Goal: Task Accomplishment & Management: Use online tool/utility

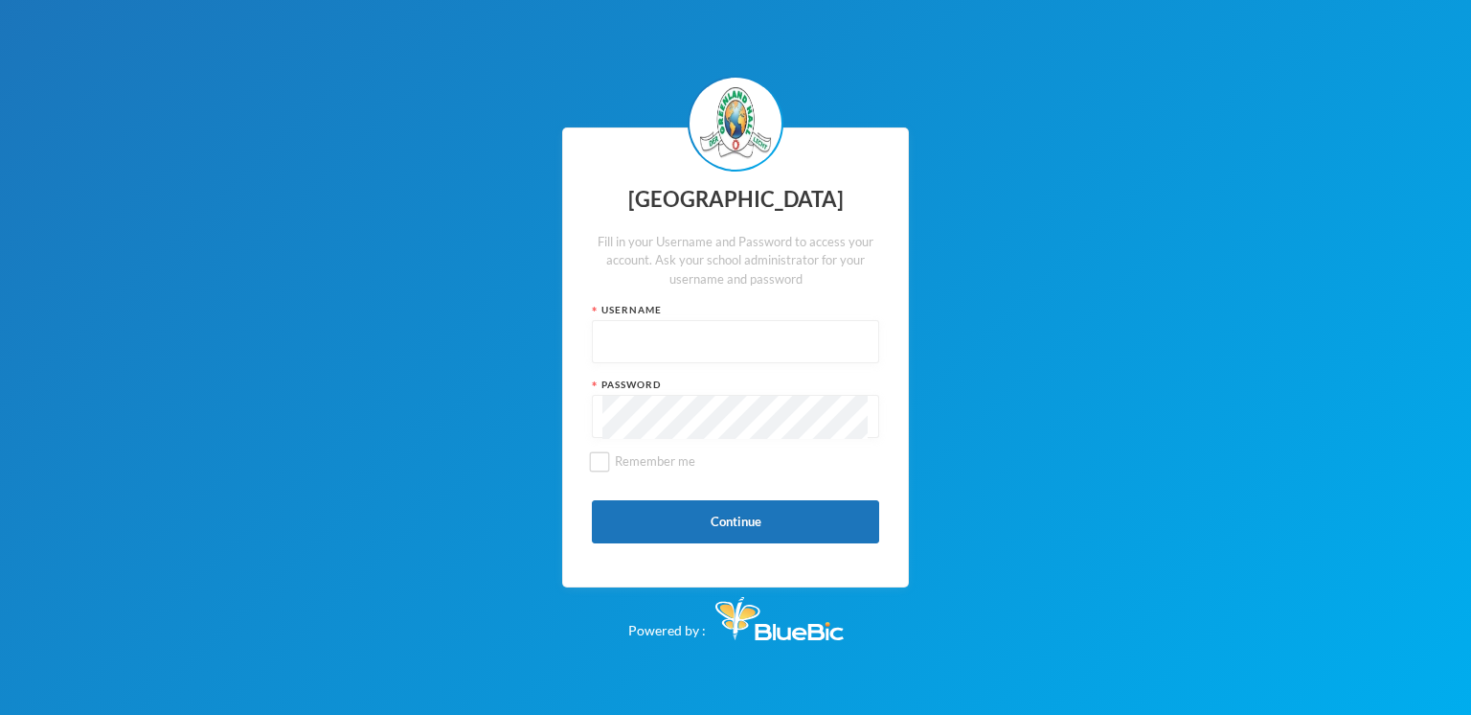
click at [623, 325] on input "text" at bounding box center [735, 342] width 266 height 43
click at [634, 346] on input "glhcs28" at bounding box center [735, 342] width 266 height 43
click at [623, 342] on input "glhcs28" at bounding box center [735, 342] width 266 height 43
type input "glh25cs28"
click at [597, 451] on input "Remember me" at bounding box center [600, 461] width 20 height 20
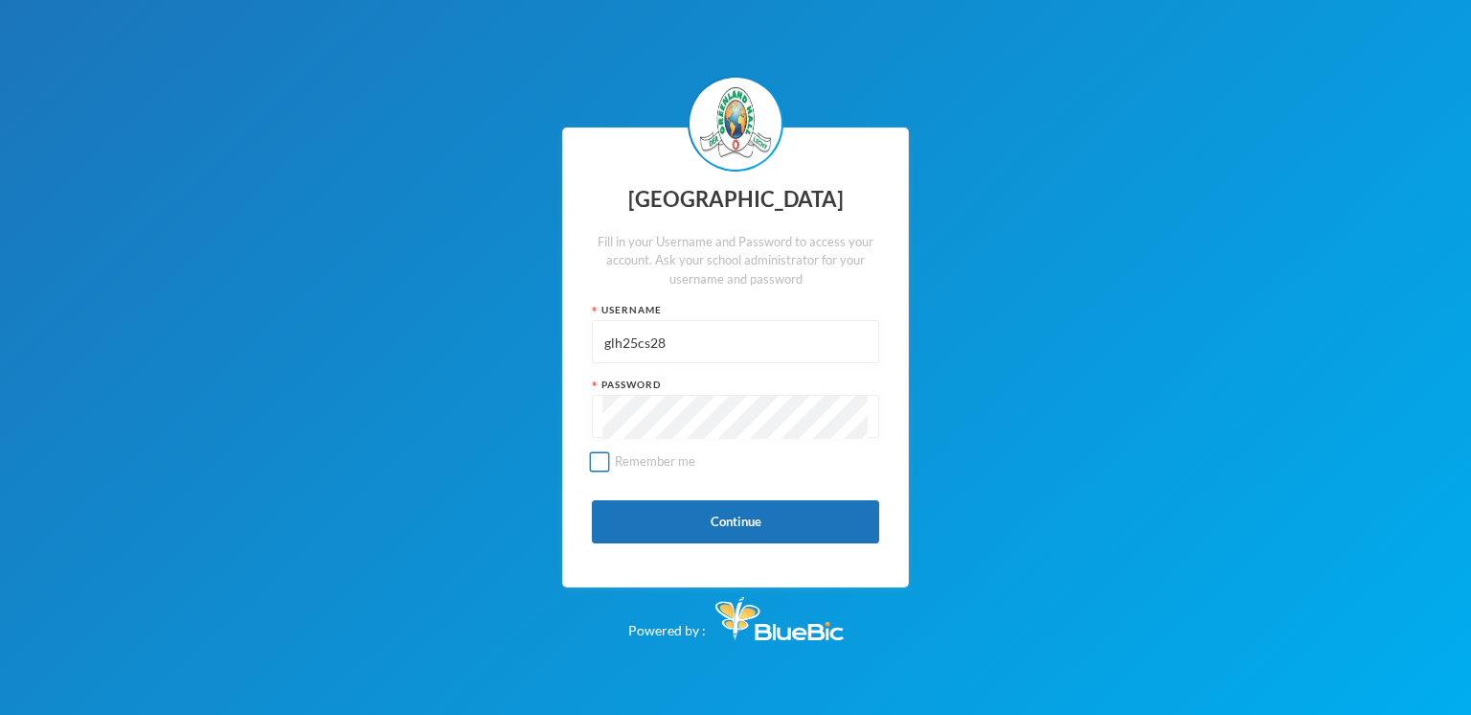
checkbox input "true"
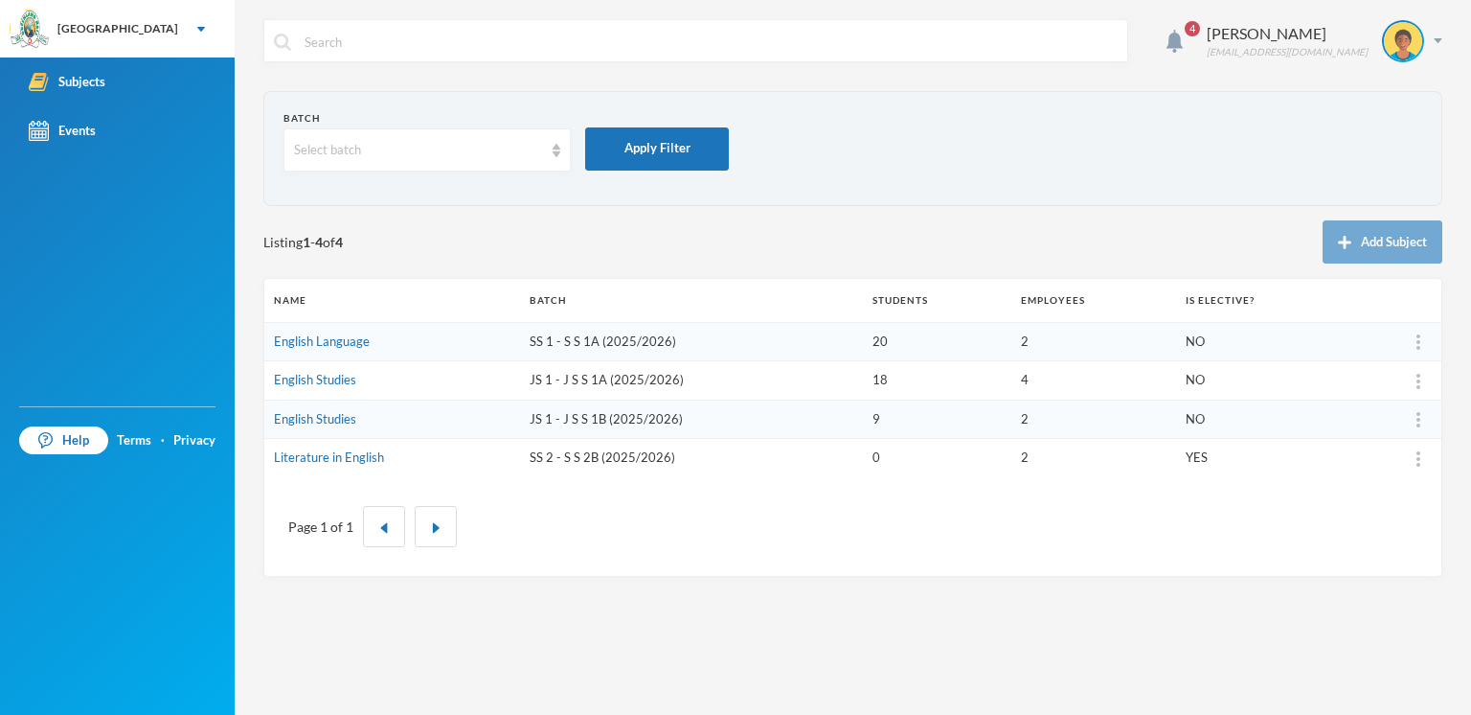
click at [554, 240] on div "Listing 1 - 4 of 4 Add Subject" at bounding box center [852, 241] width 1179 height 43
click at [590, 346] on td "SS 1 - S S 1A (2025/2026)" at bounding box center [691, 341] width 343 height 39
click at [452, 347] on td "English Language" at bounding box center [392, 341] width 256 height 39
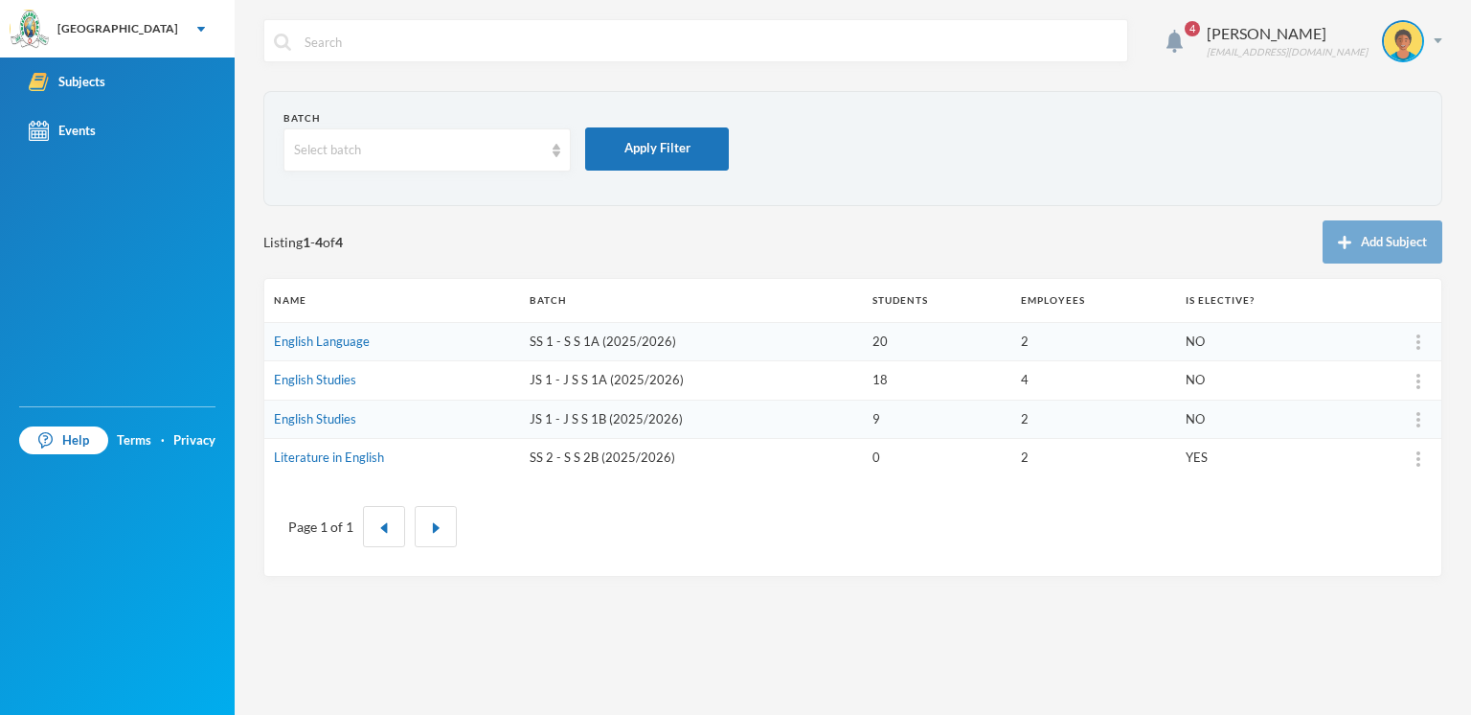
click at [1019, 338] on td "2" at bounding box center [1093, 341] width 165 height 39
click at [889, 342] on td "20" at bounding box center [937, 341] width 148 height 39
click at [358, 352] on td "English Language" at bounding box center [392, 341] width 256 height 39
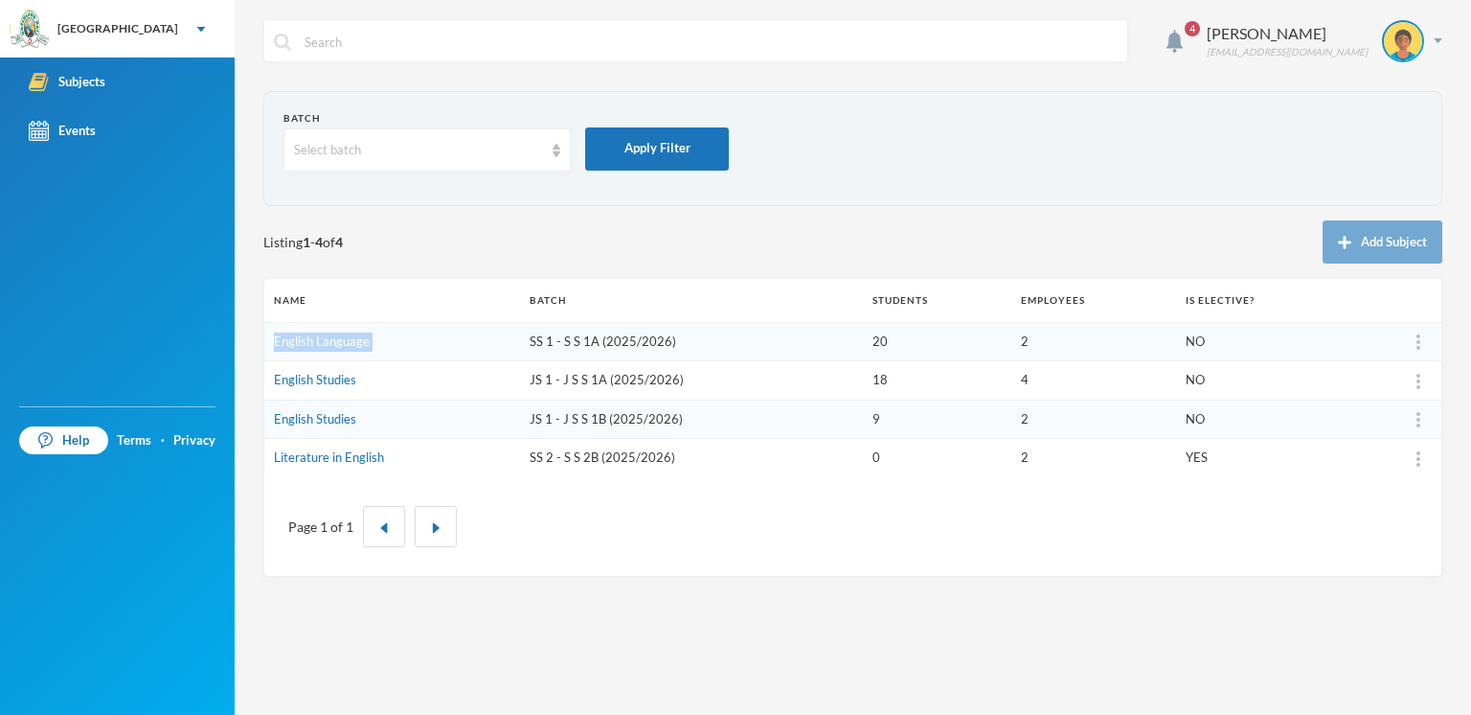
click at [358, 352] on td "English Language" at bounding box center [392, 341] width 256 height 39
click at [498, 347] on td "English Language" at bounding box center [392, 341] width 256 height 39
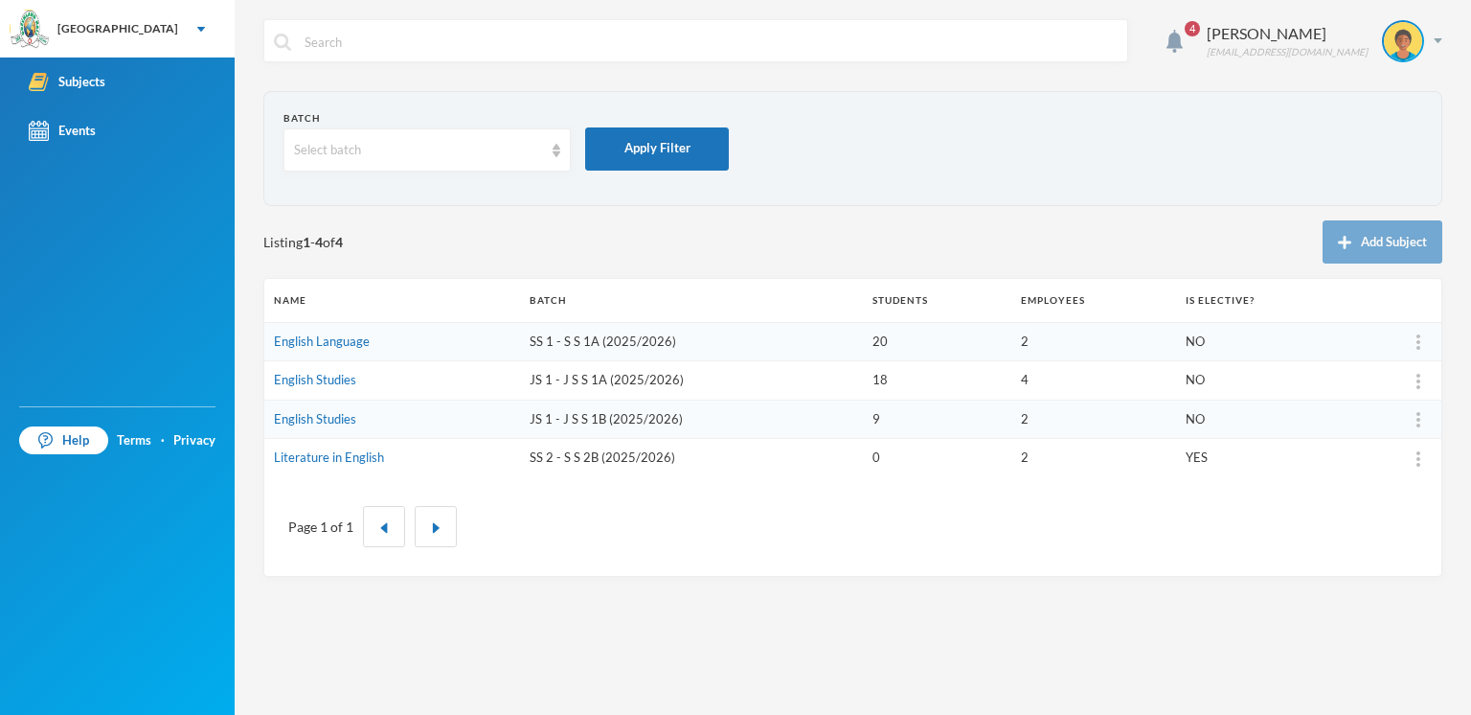
click at [624, 355] on td "SS 1 - S S 1A (2025/2026)" at bounding box center [691, 341] width 343 height 39
click at [310, 350] on td "English Language" at bounding box center [392, 341] width 256 height 39
click at [307, 339] on link "English Language" at bounding box center [322, 340] width 96 height 15
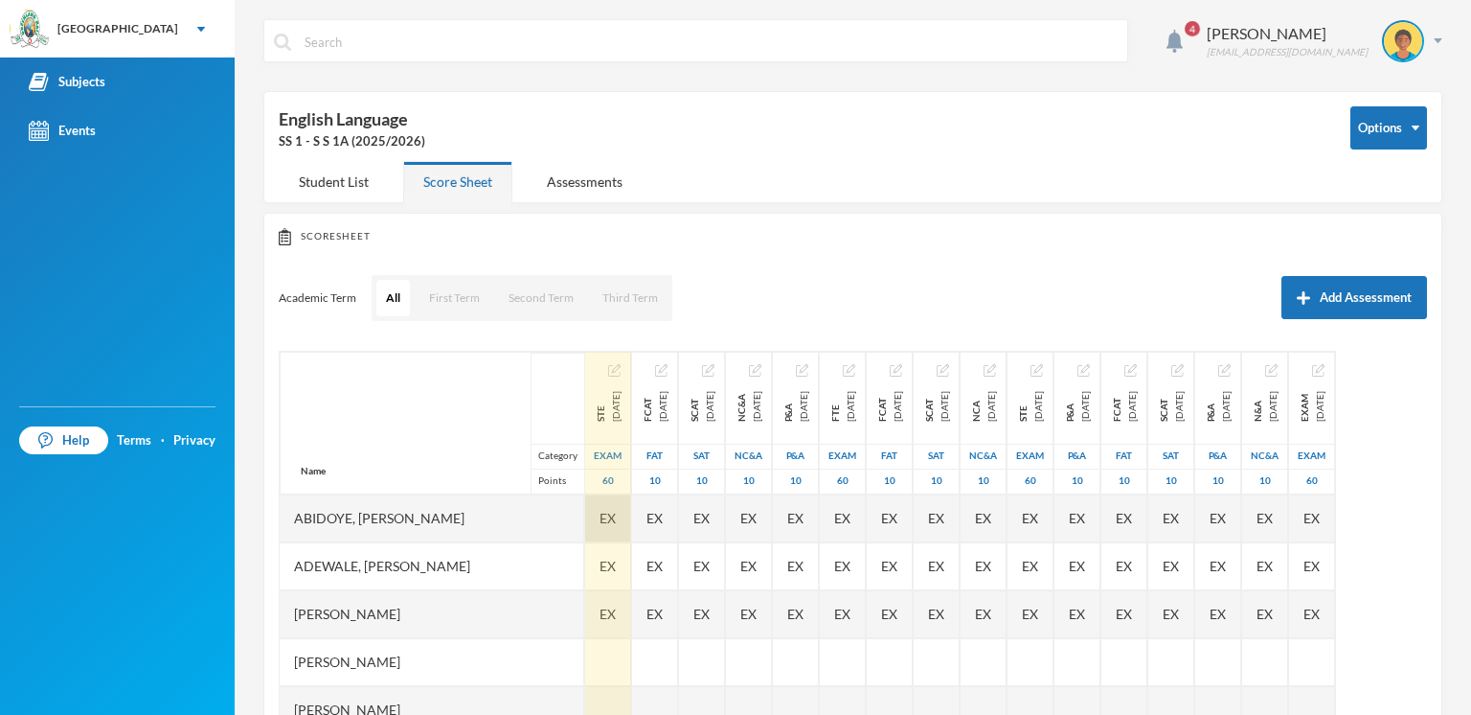
click at [616, 523] on span "EX" at bounding box center [608, 518] width 16 height 20
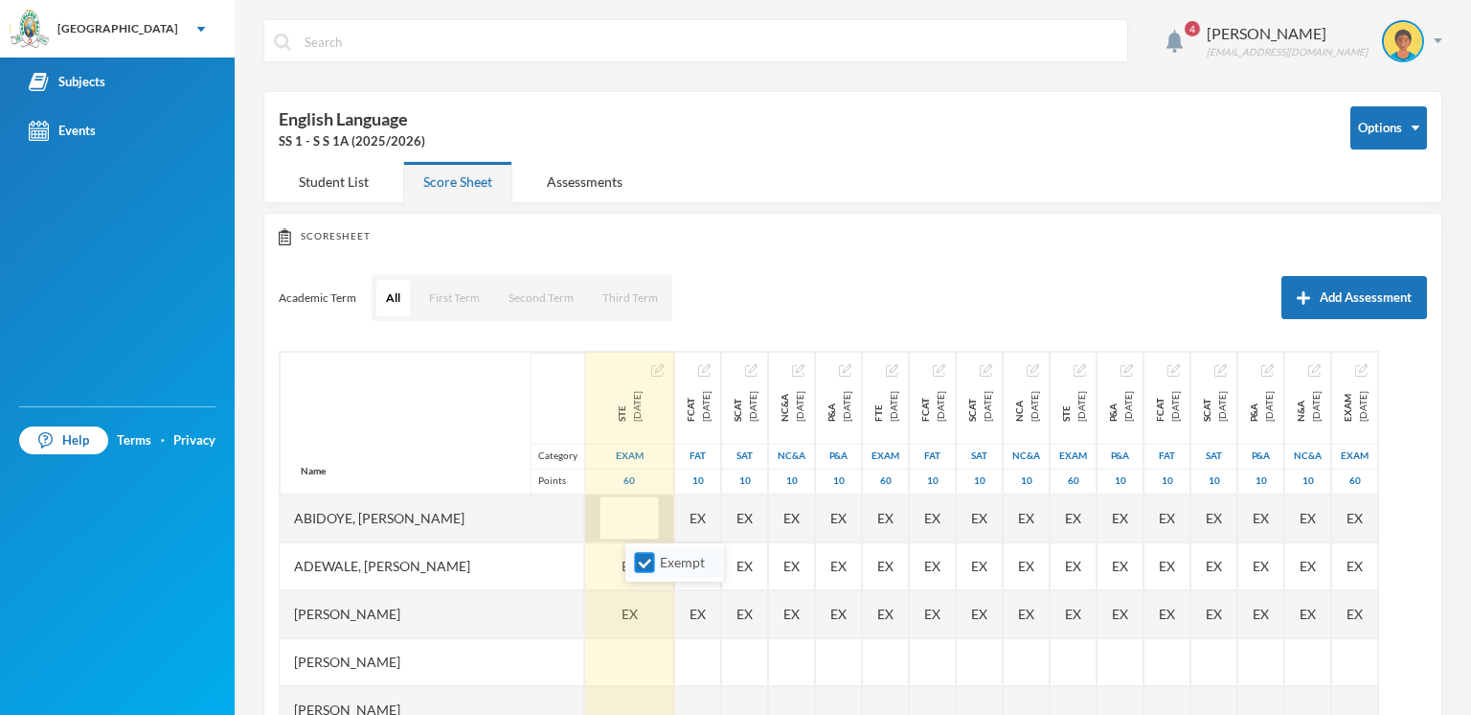
click at [646, 565] on input "Exempt" at bounding box center [645, 563] width 20 height 20
checkbox input "false"
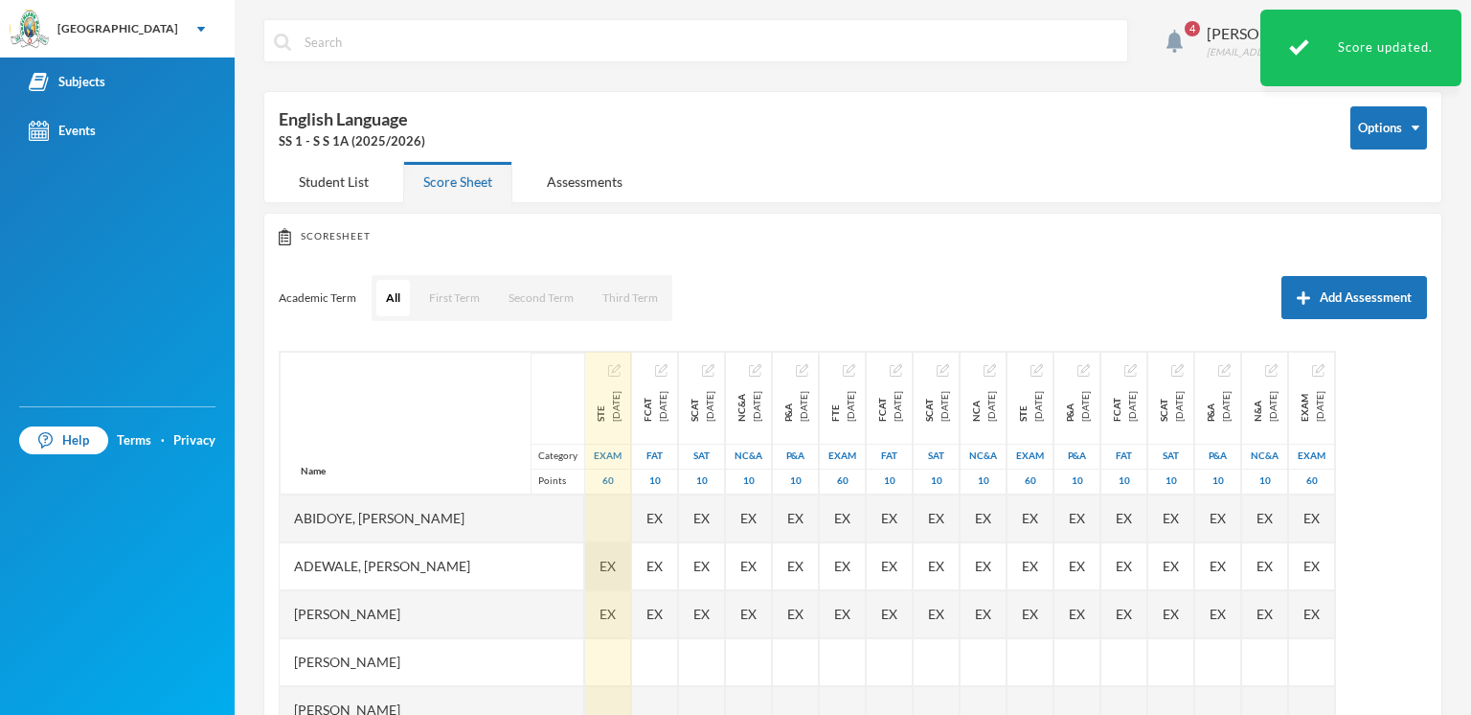
click at [616, 575] on span "EX" at bounding box center [608, 566] width 16 height 20
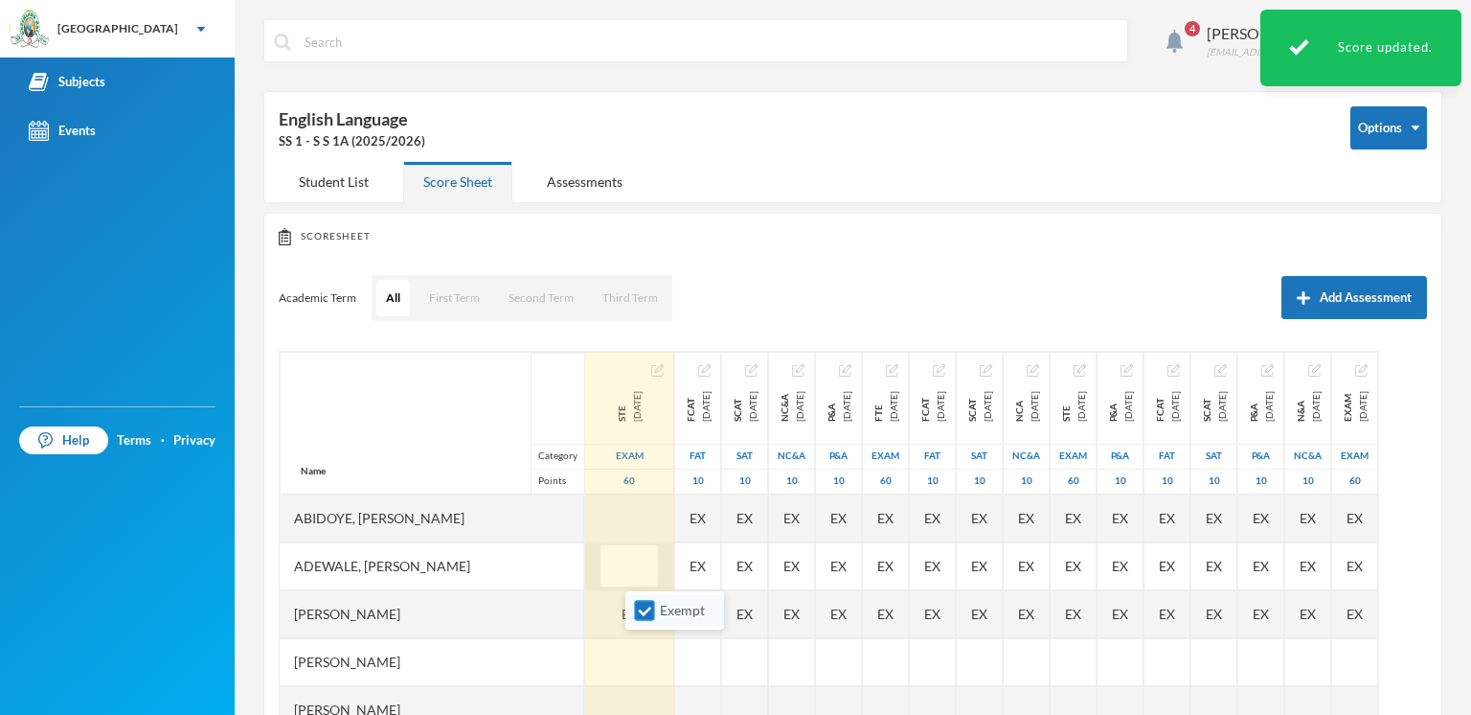
click at [638, 616] on input "Exempt" at bounding box center [645, 611] width 20 height 20
checkbox input "false"
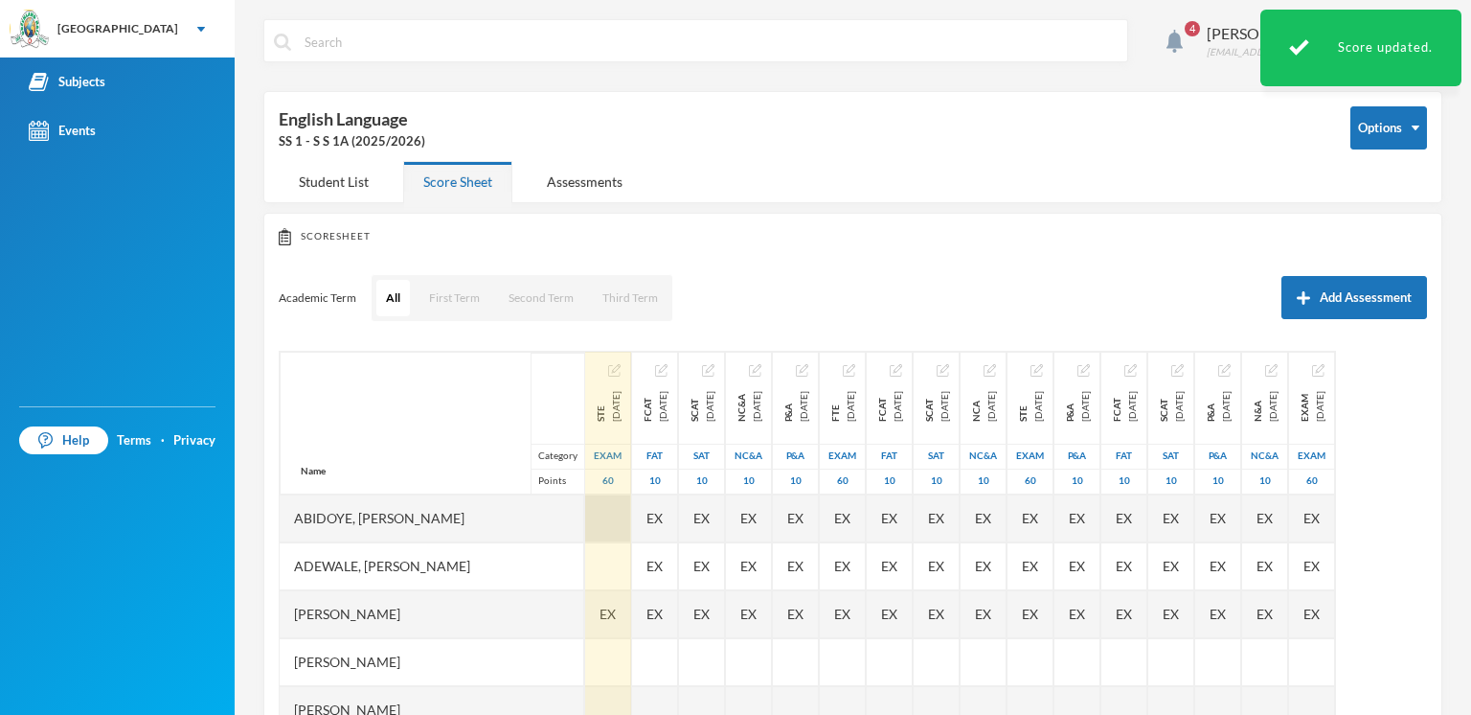
click at [631, 507] on div at bounding box center [608, 518] width 46 height 48
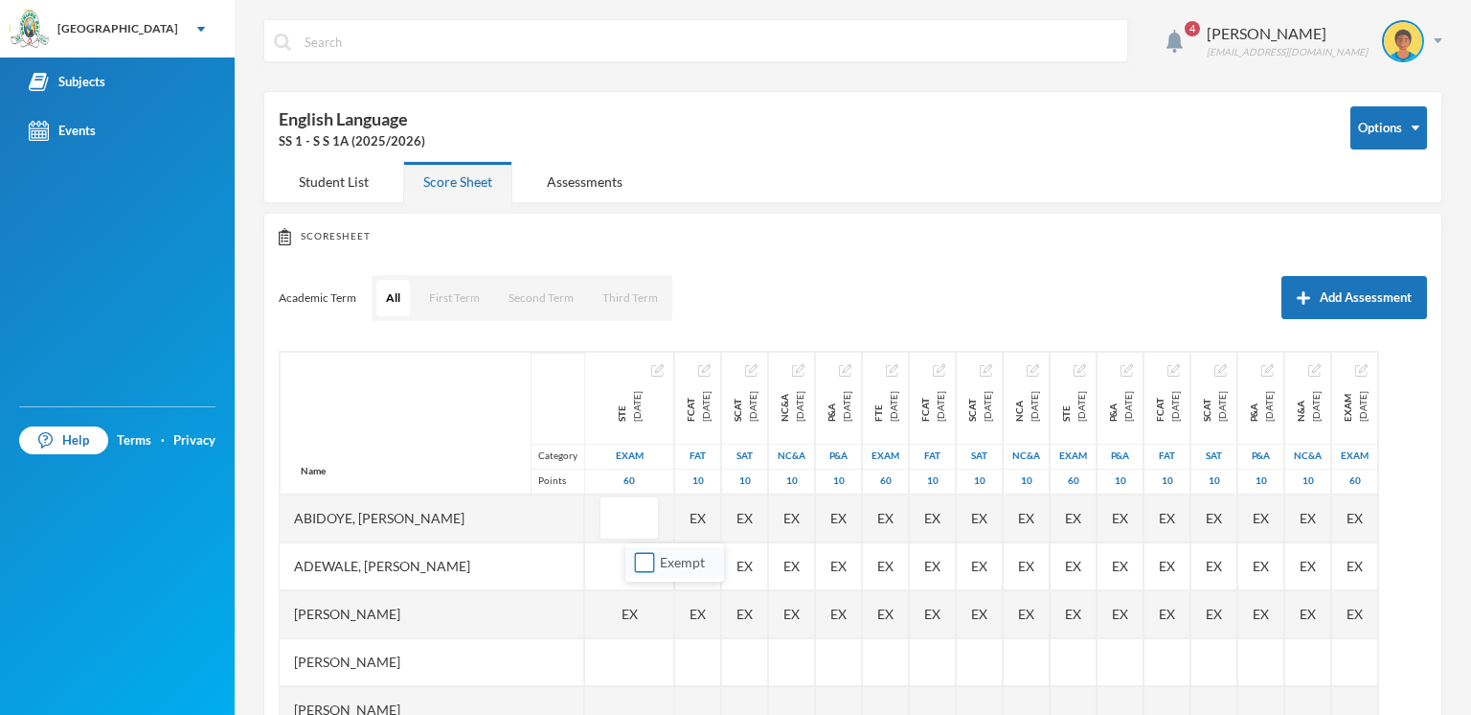
click at [669, 560] on span "Exempt" at bounding box center [682, 562] width 60 height 16
click at [655, 560] on input "Exempt" at bounding box center [645, 563] width 20 height 20
click at [654, 569] on span "Exempt" at bounding box center [682, 562] width 60 height 16
click at [654, 569] on input "Exempt" at bounding box center [645, 563] width 20 height 20
checkbox input "false"
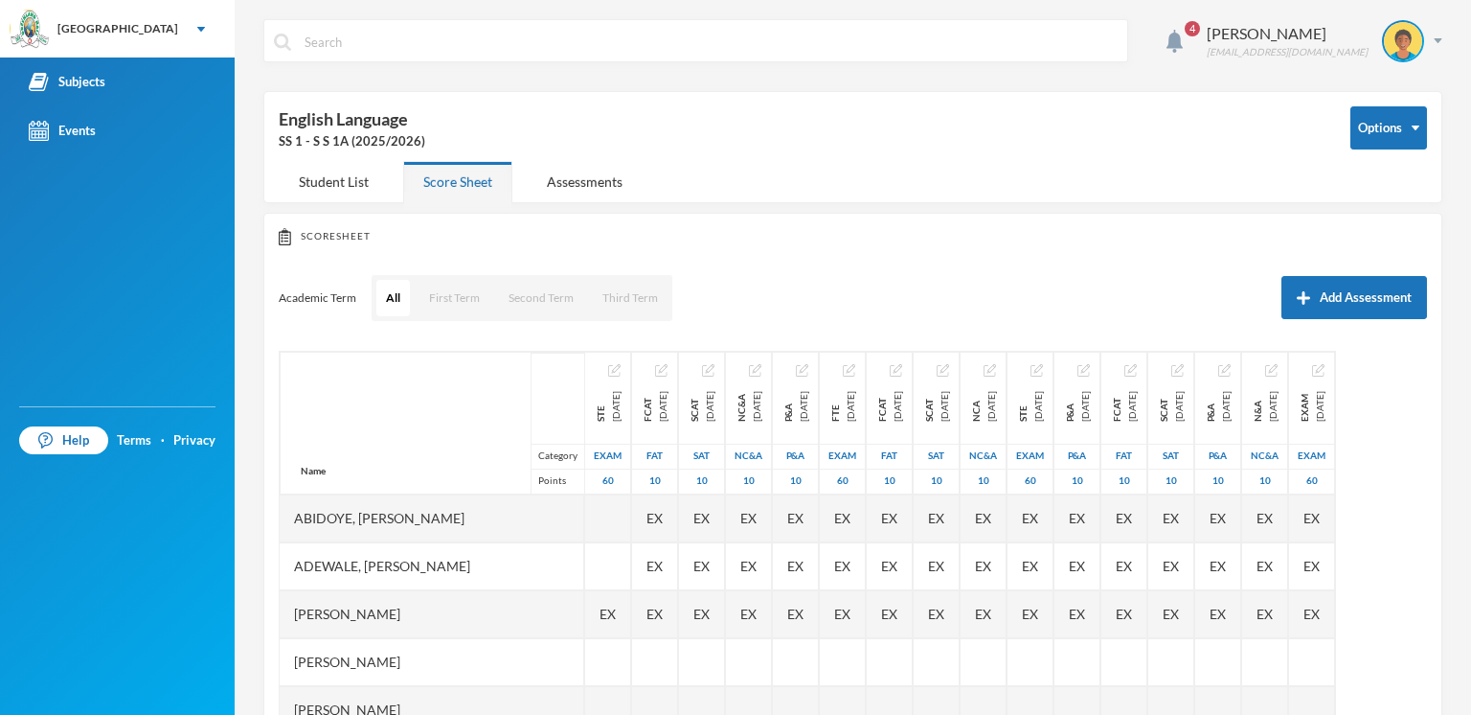
click at [631, 569] on div at bounding box center [608, 566] width 46 height 48
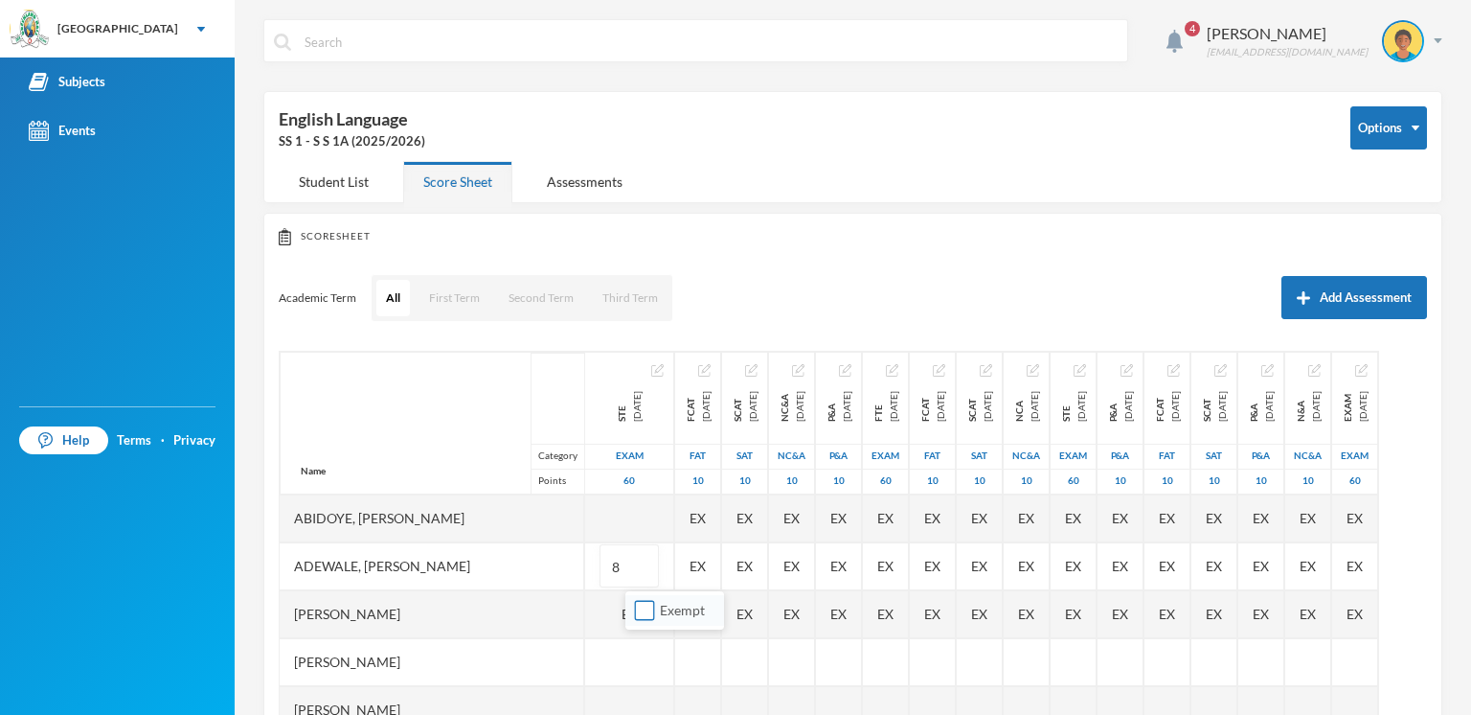
type input "8"
click at [658, 605] on span "Exempt" at bounding box center [682, 610] width 60 height 16
click at [655, 605] on input "Exempt" at bounding box center [645, 611] width 20 height 20
checkbox input "true"
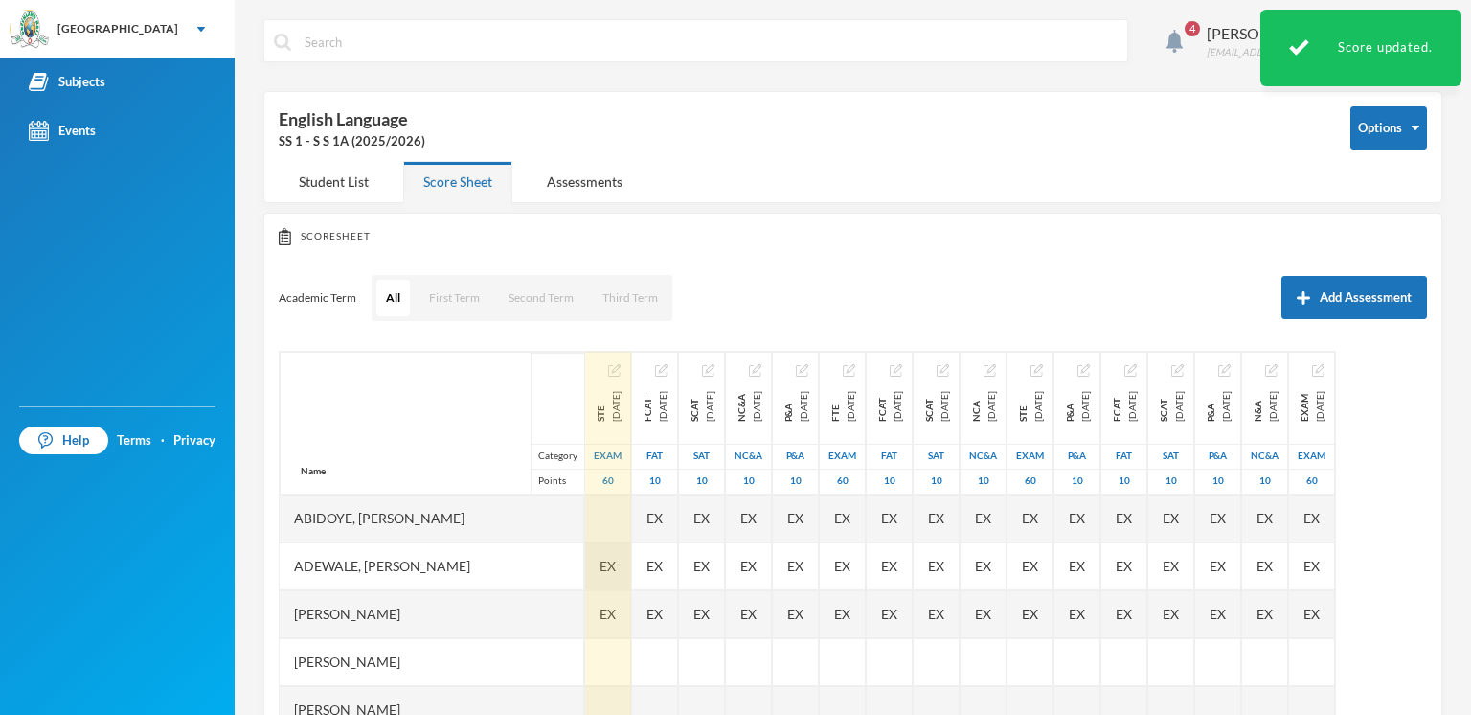
click at [631, 576] on div "EX" at bounding box center [608, 566] width 46 height 48
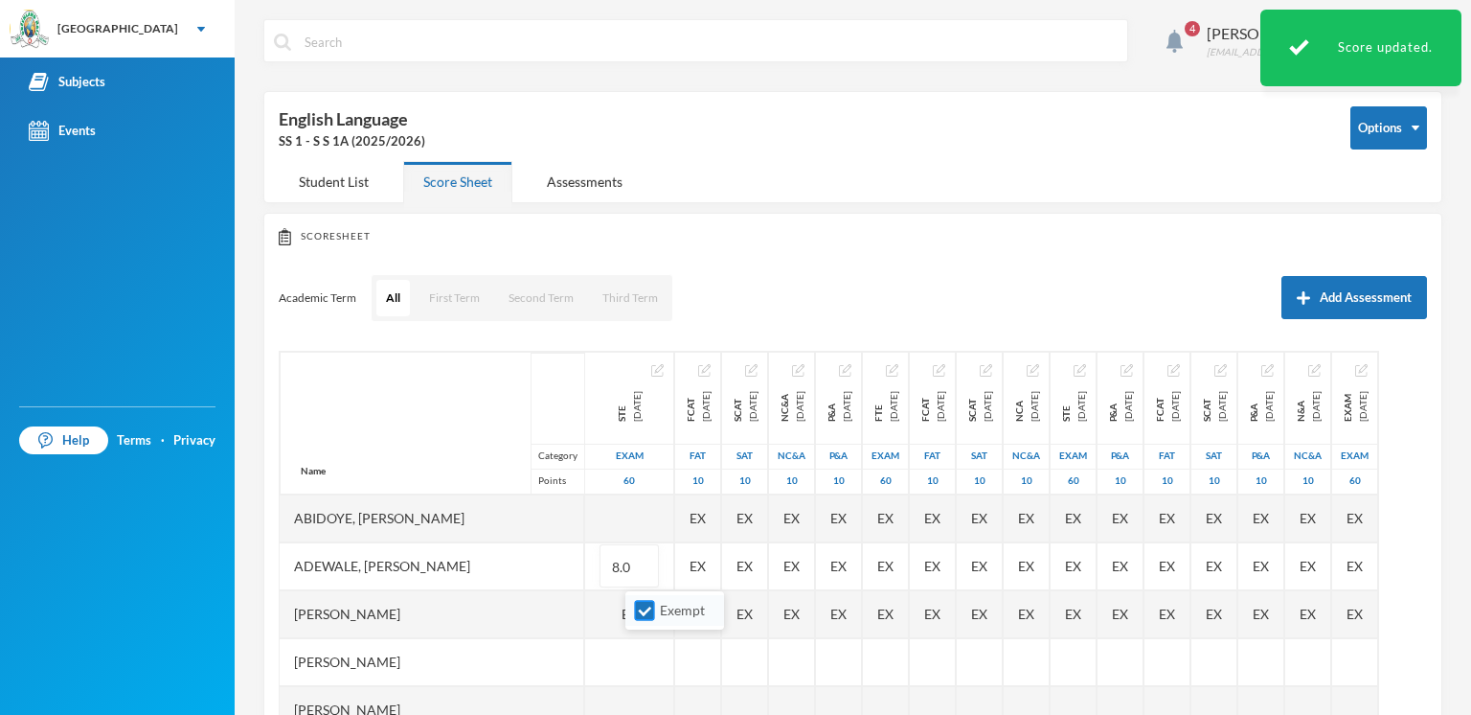
click at [690, 605] on span "Exempt" at bounding box center [682, 610] width 60 height 16
click at [655, 605] on input "Exempt" at bounding box center [645, 611] width 20 height 20
click at [690, 605] on span "Exempt" at bounding box center [682, 610] width 60 height 16
click at [655, 605] on input "Exempt" at bounding box center [645, 611] width 20 height 20
checkbox input "true"
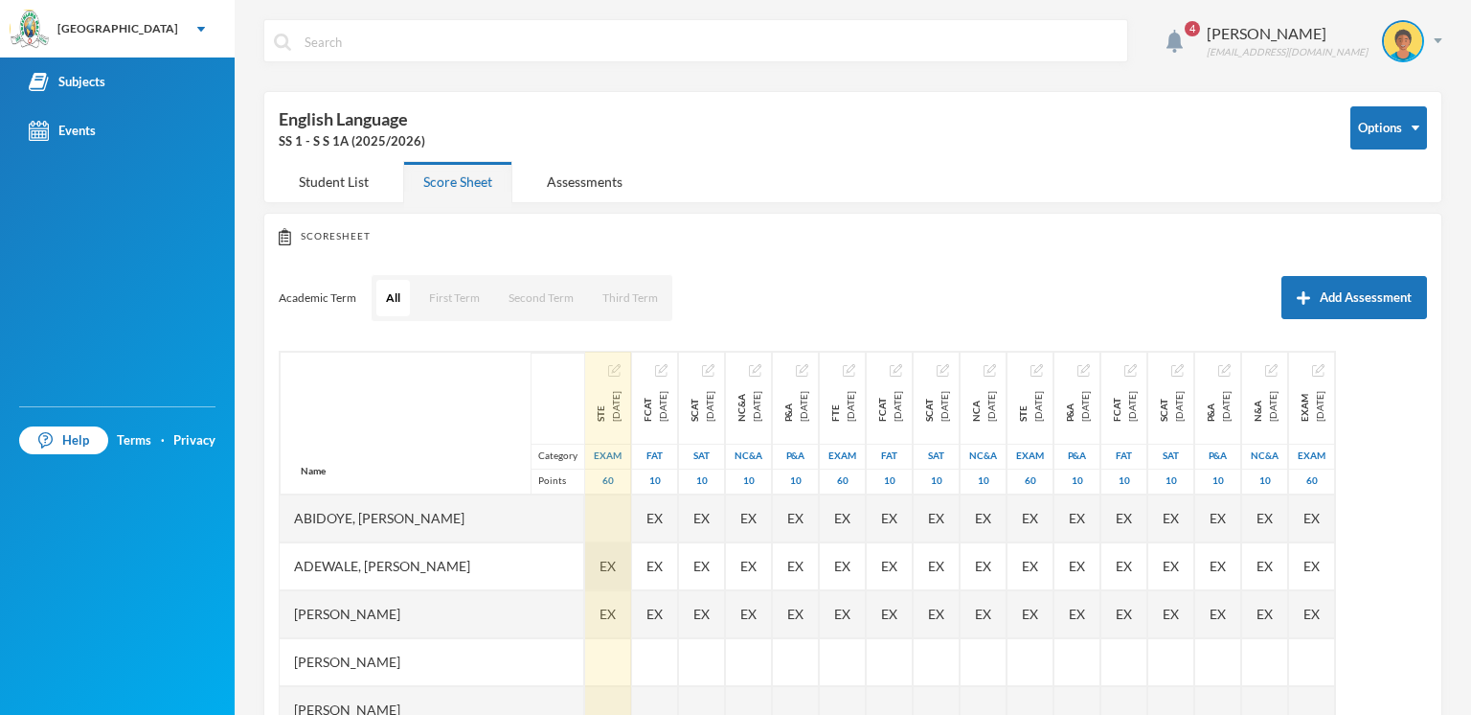
click at [631, 576] on div "EX" at bounding box center [608, 566] width 46 height 48
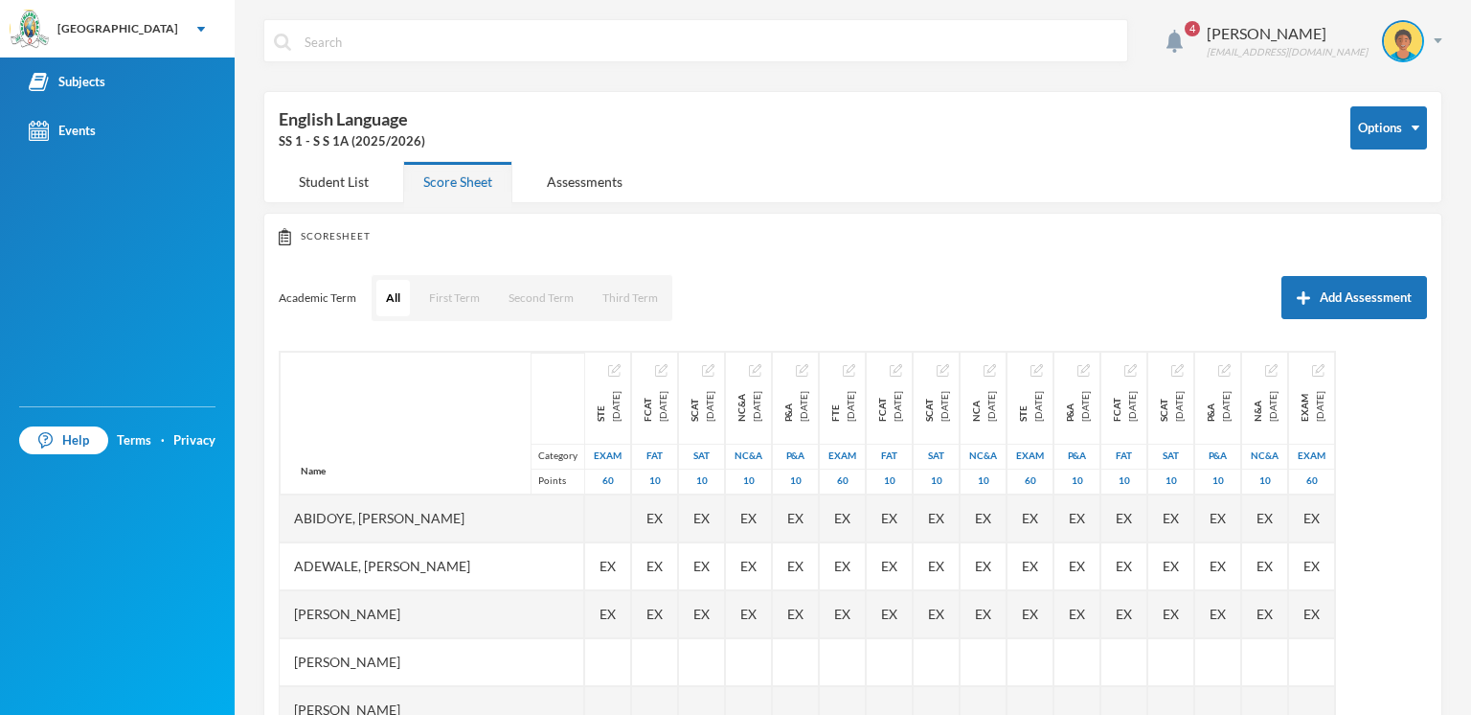
click at [631, 575] on div "EX" at bounding box center [608, 566] width 46 height 48
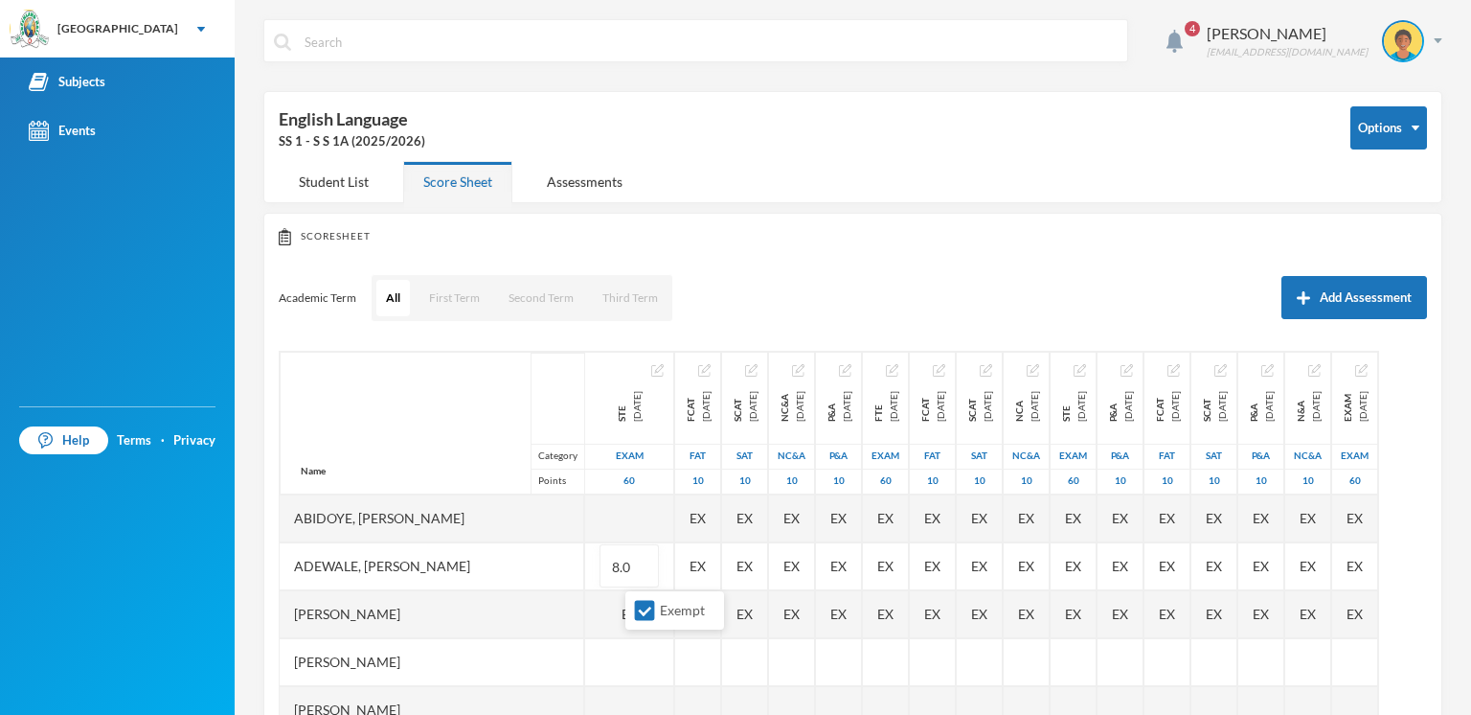
click at [648, 575] on input "8.0" at bounding box center [629, 566] width 38 height 43
click at [643, 609] on input "Exempt" at bounding box center [645, 611] width 20 height 20
checkbox input "false"
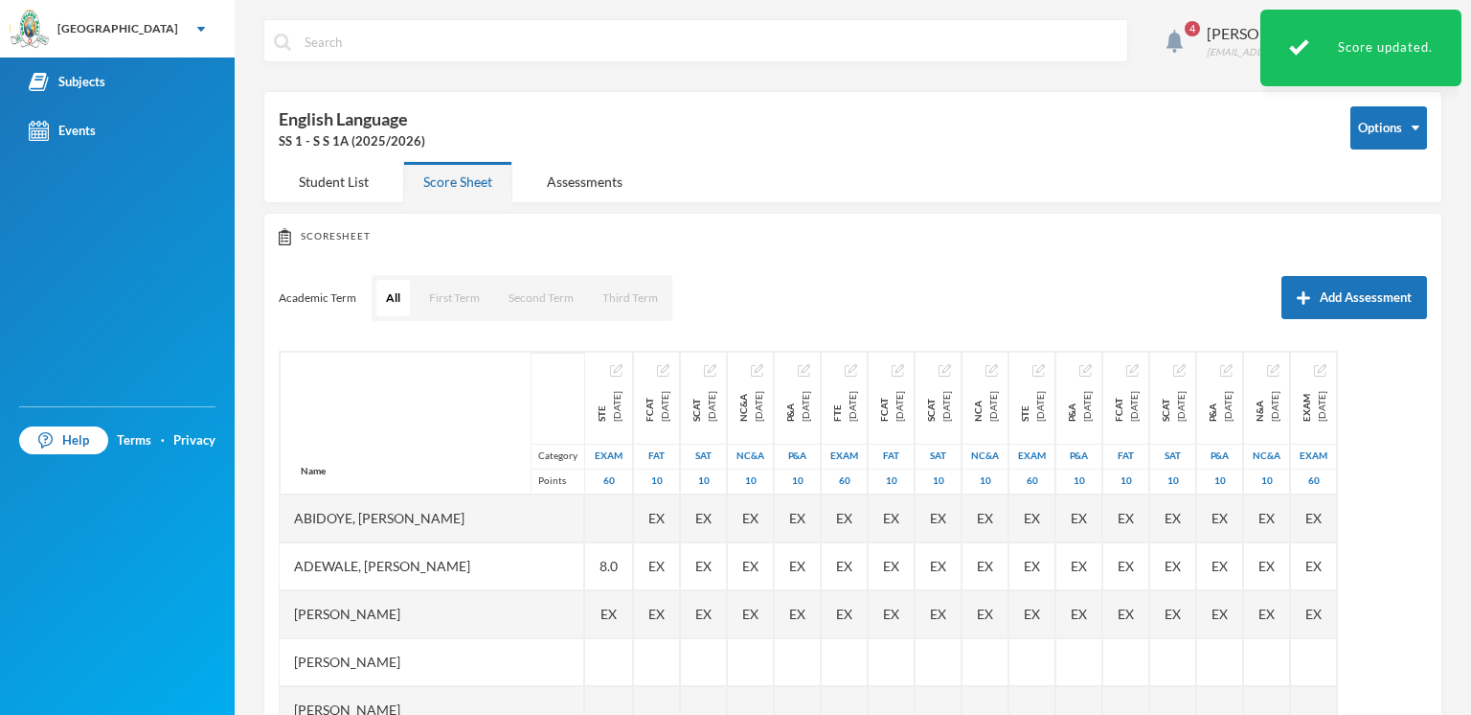
click at [617, 609] on span "EX" at bounding box center [609, 613] width 16 height 20
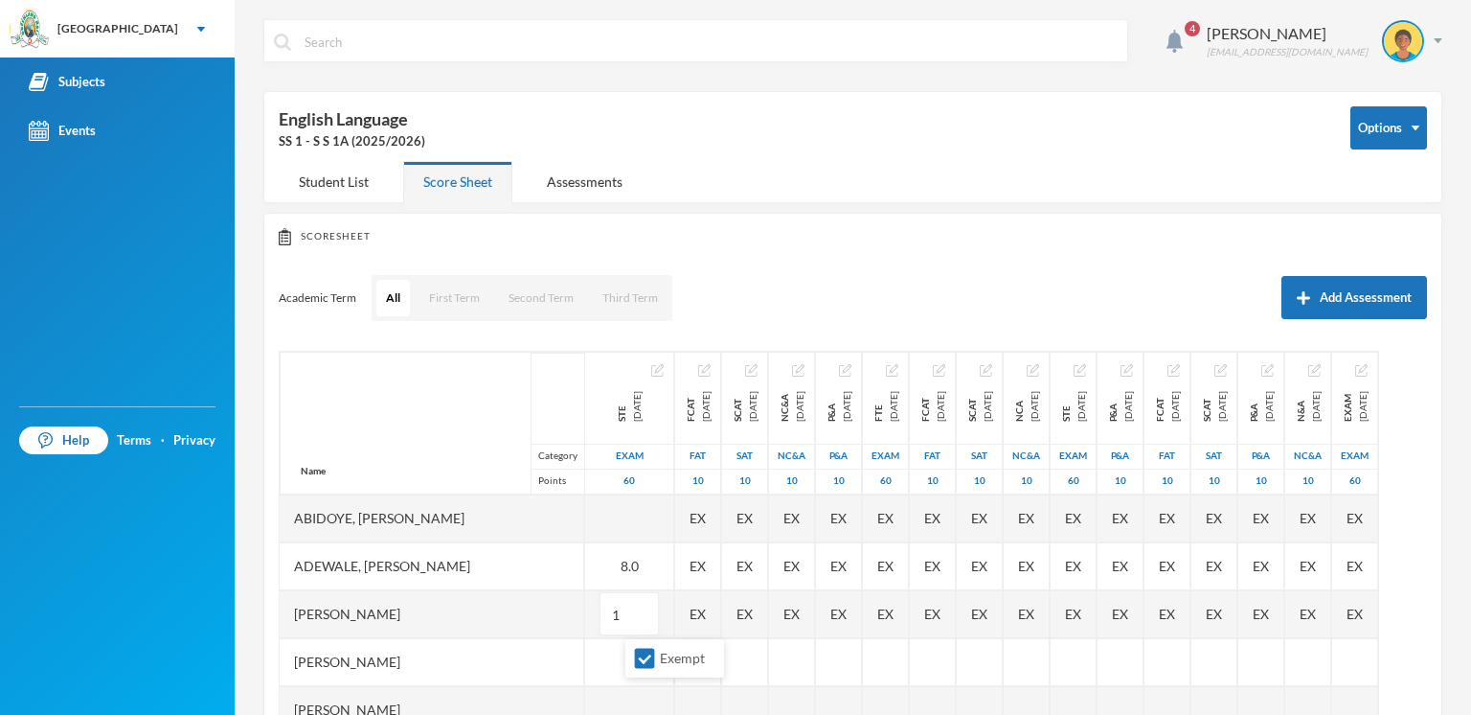
type input "10"
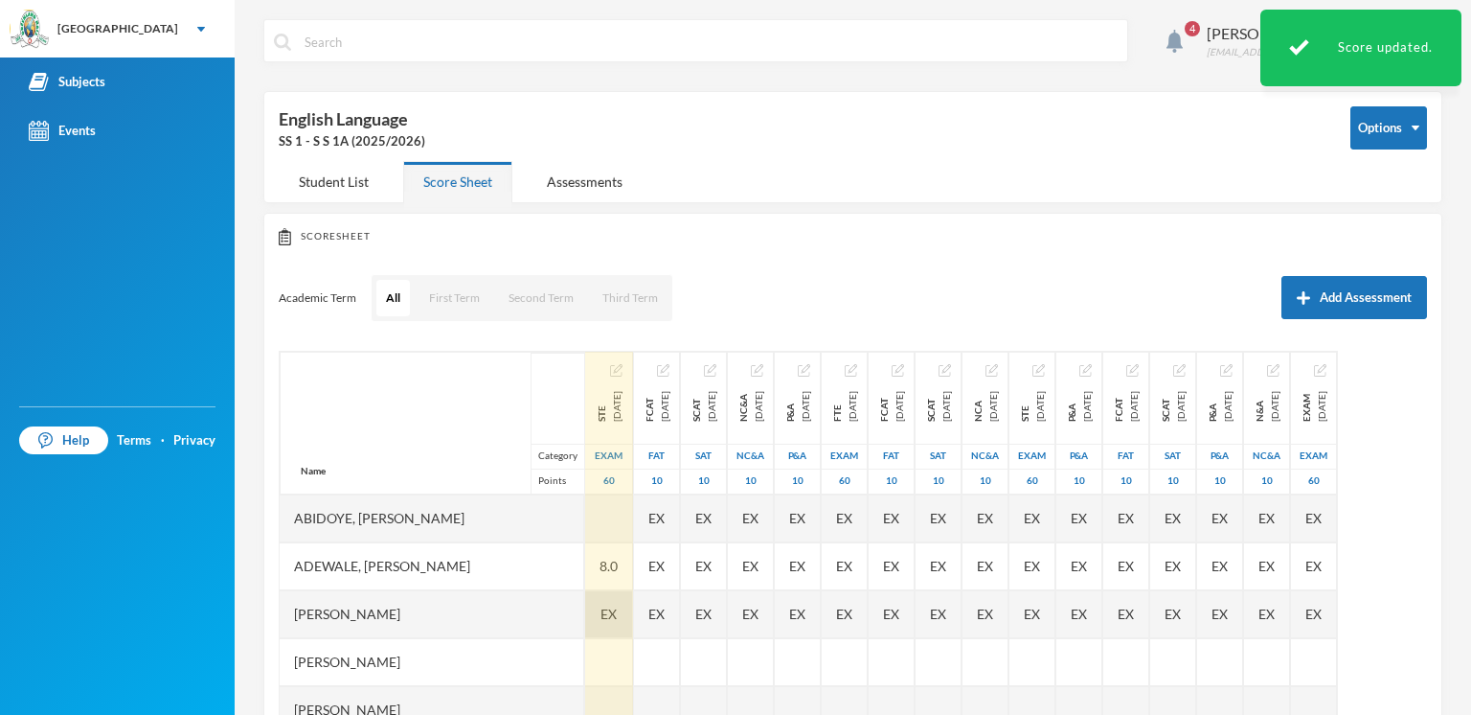
click at [633, 624] on div "EX" at bounding box center [609, 614] width 48 height 48
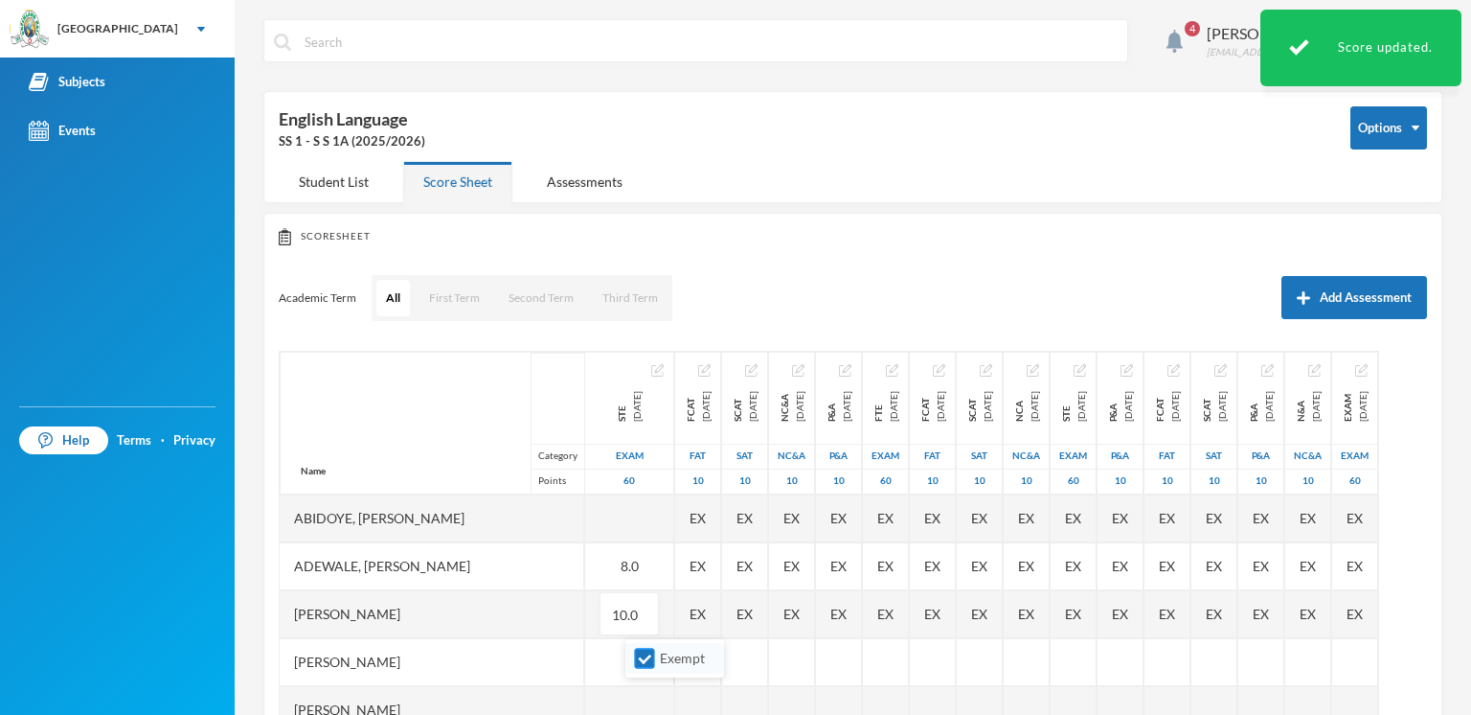
click at [661, 652] on span "Exempt" at bounding box center [682, 657] width 60 height 16
click at [655, 652] on input "Exempt" at bounding box center [645, 658] width 20 height 20
checkbox input "false"
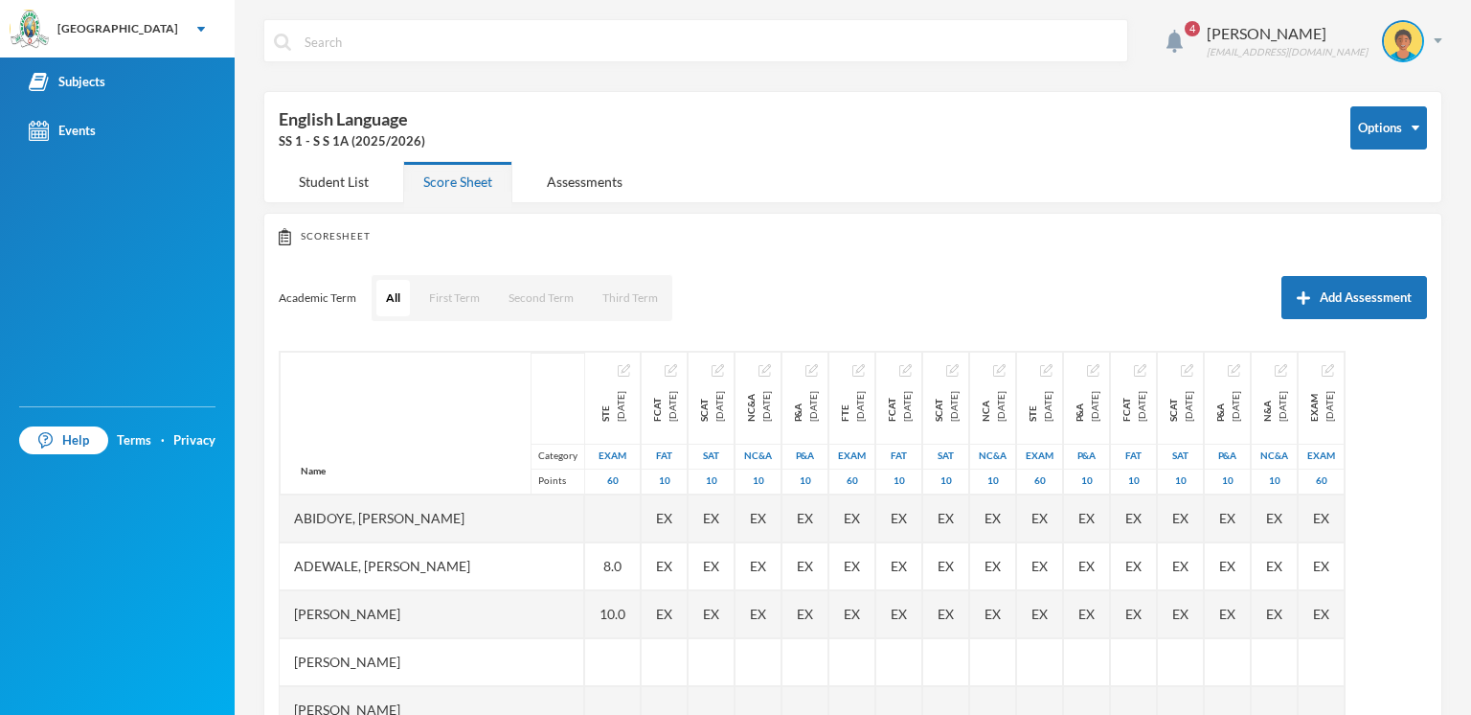
click at [641, 652] on div at bounding box center [613, 662] width 56 height 48
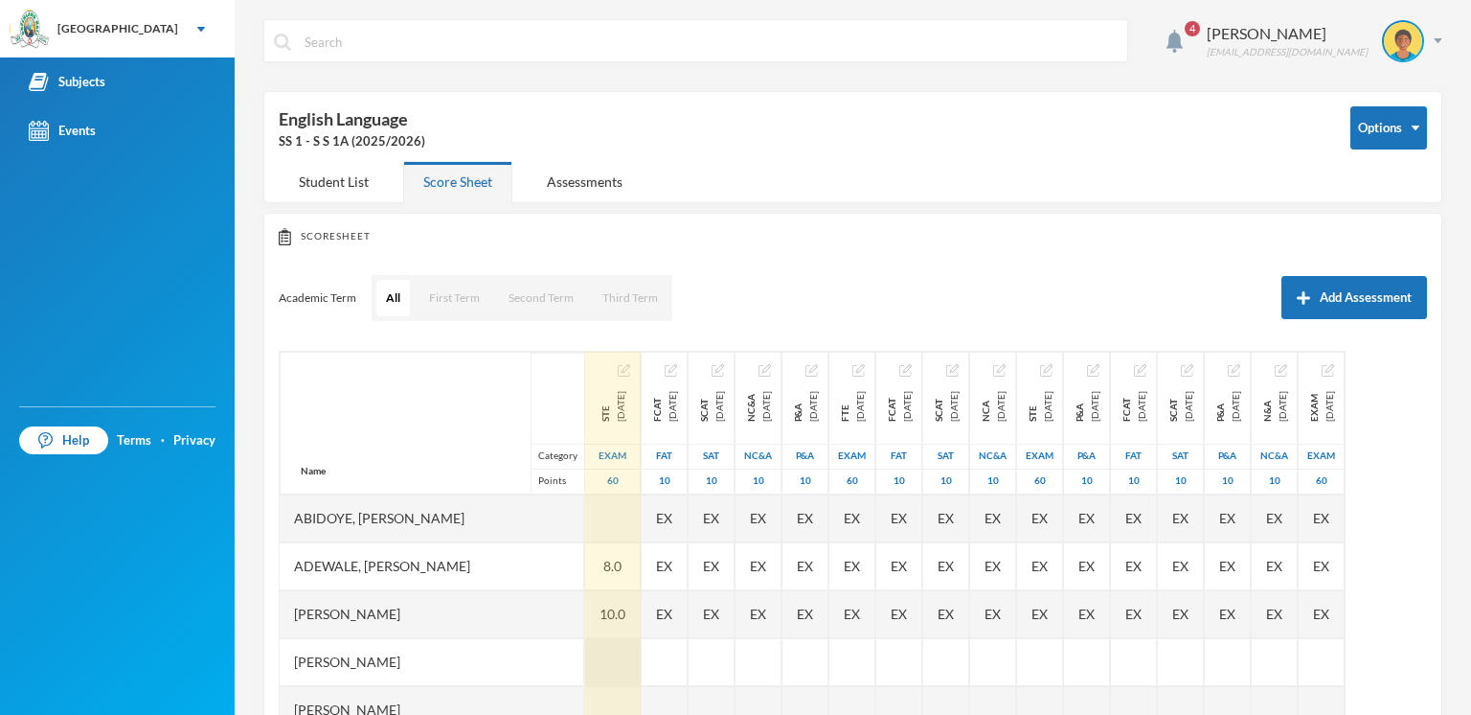
click at [641, 660] on div at bounding box center [613, 662] width 56 height 48
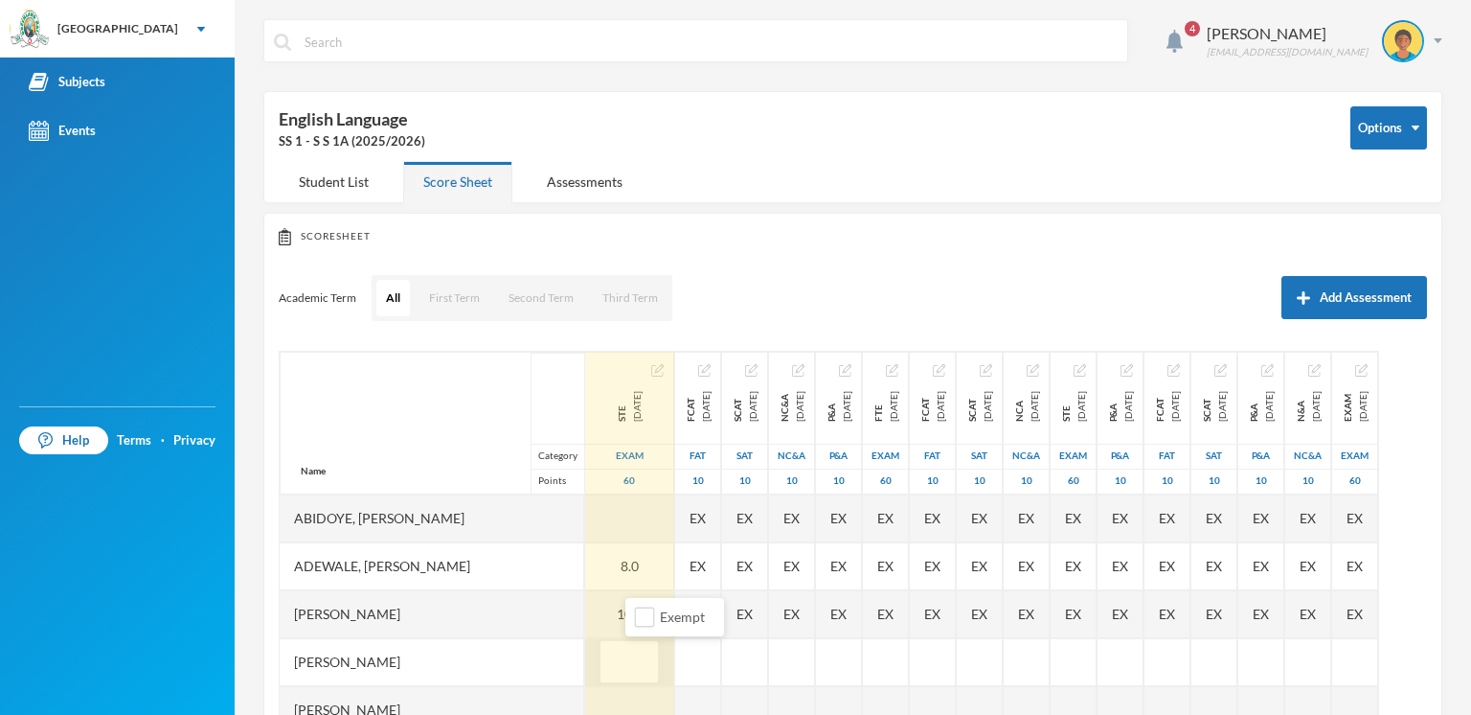
click at [644, 679] on input "text" at bounding box center [629, 662] width 38 height 43
type input "7"
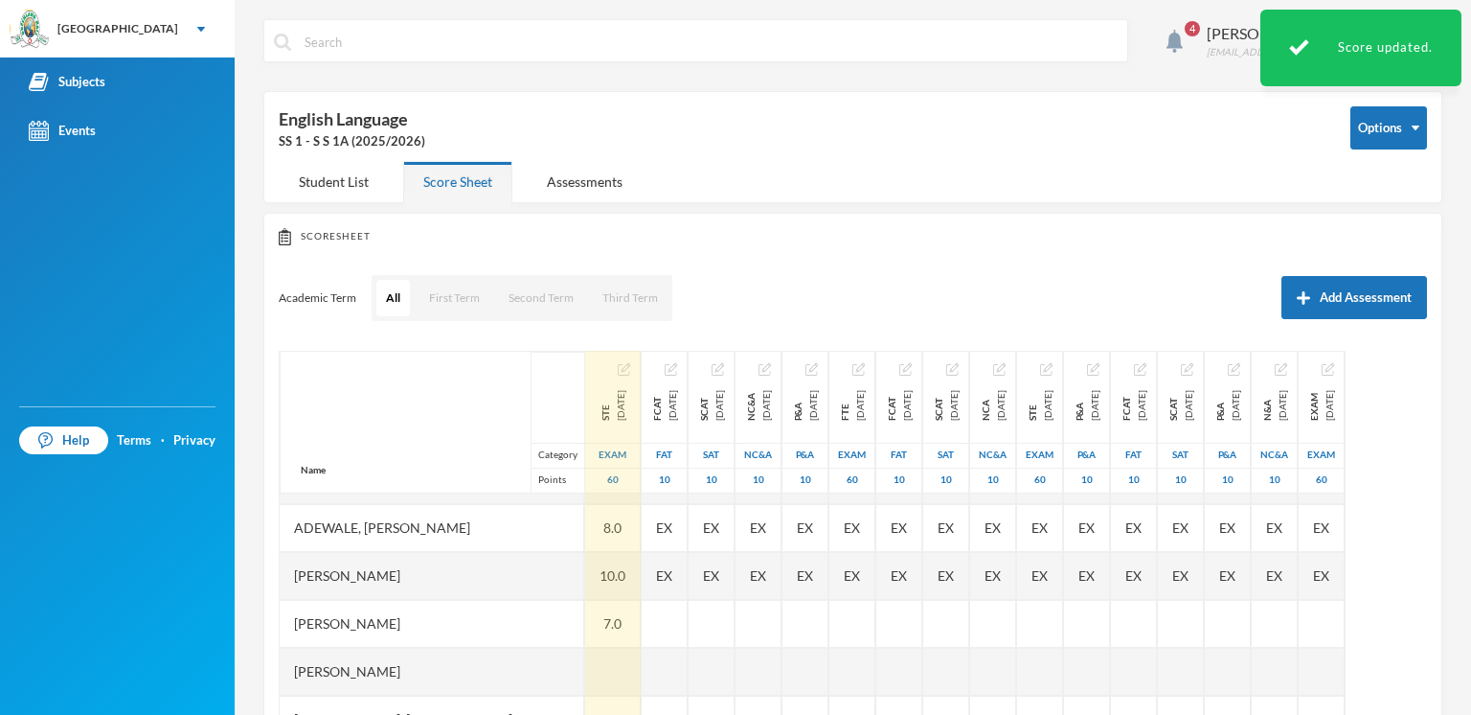
scroll to position [77, 0]
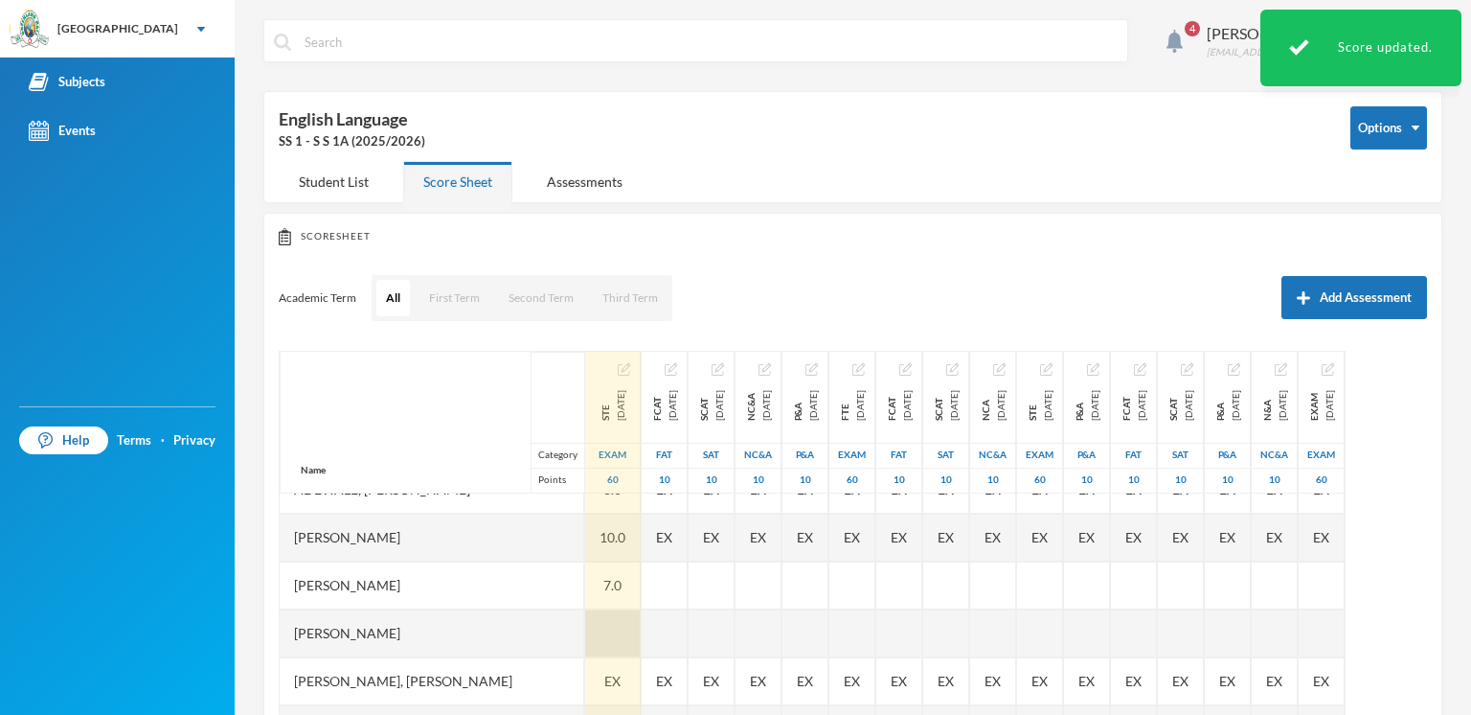
click at [634, 644] on div at bounding box center [613, 633] width 56 height 48
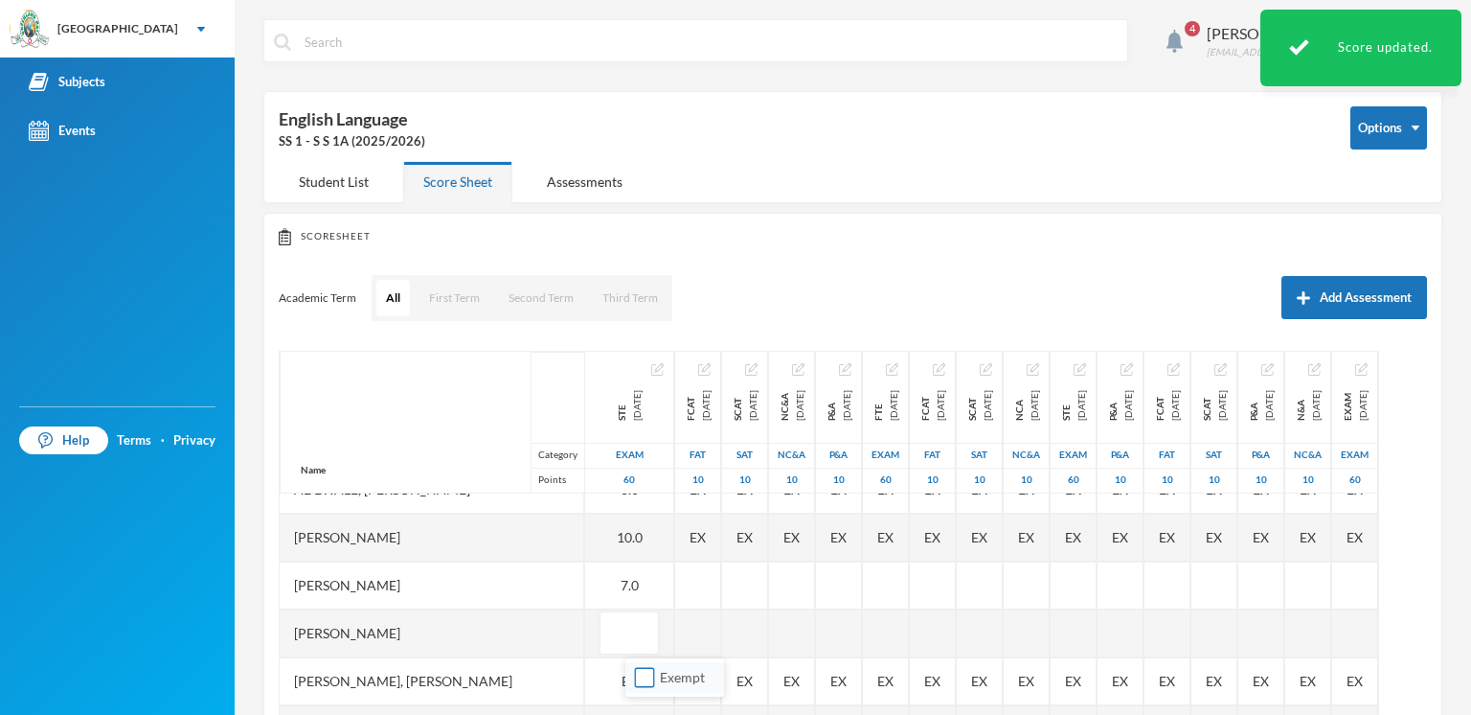
click at [641, 679] on input "Exempt" at bounding box center [645, 678] width 20 height 20
checkbox input "false"
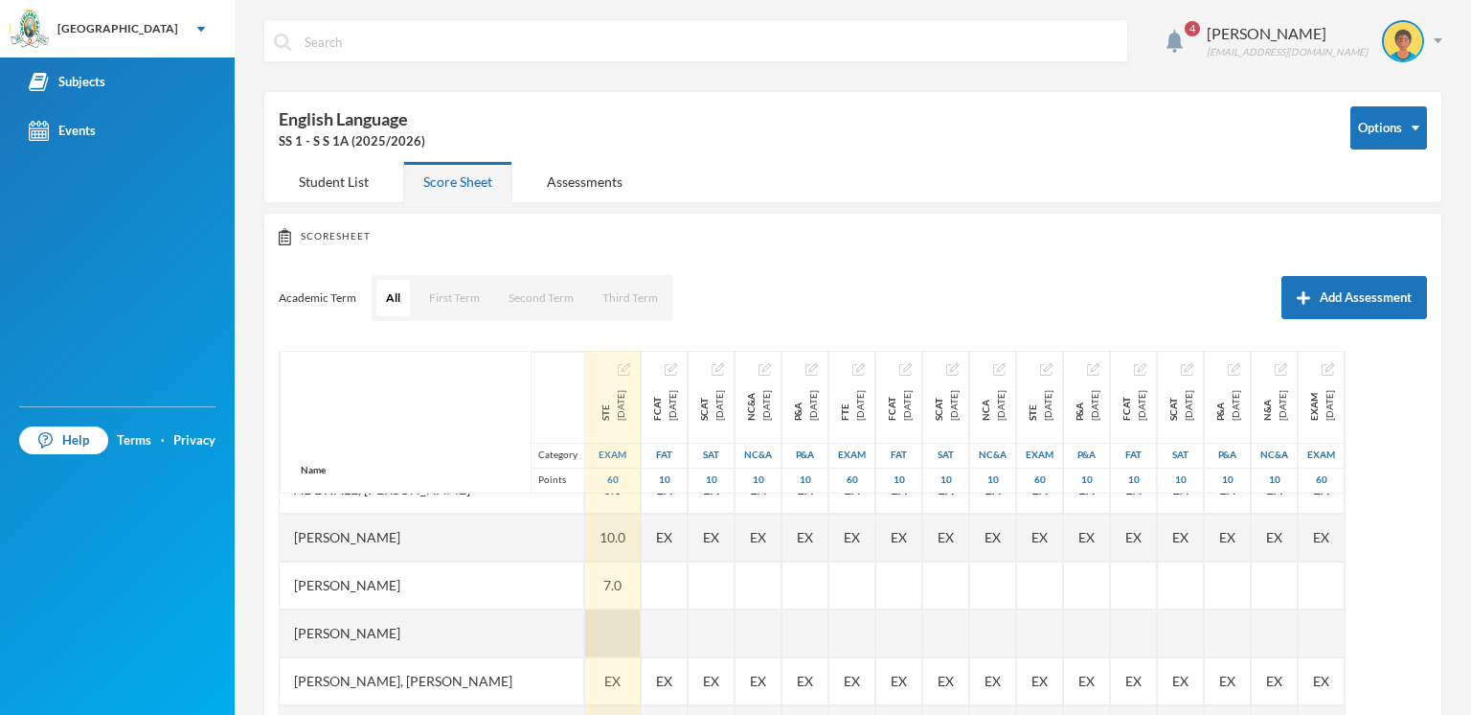
click at [641, 644] on div at bounding box center [613, 633] width 56 height 48
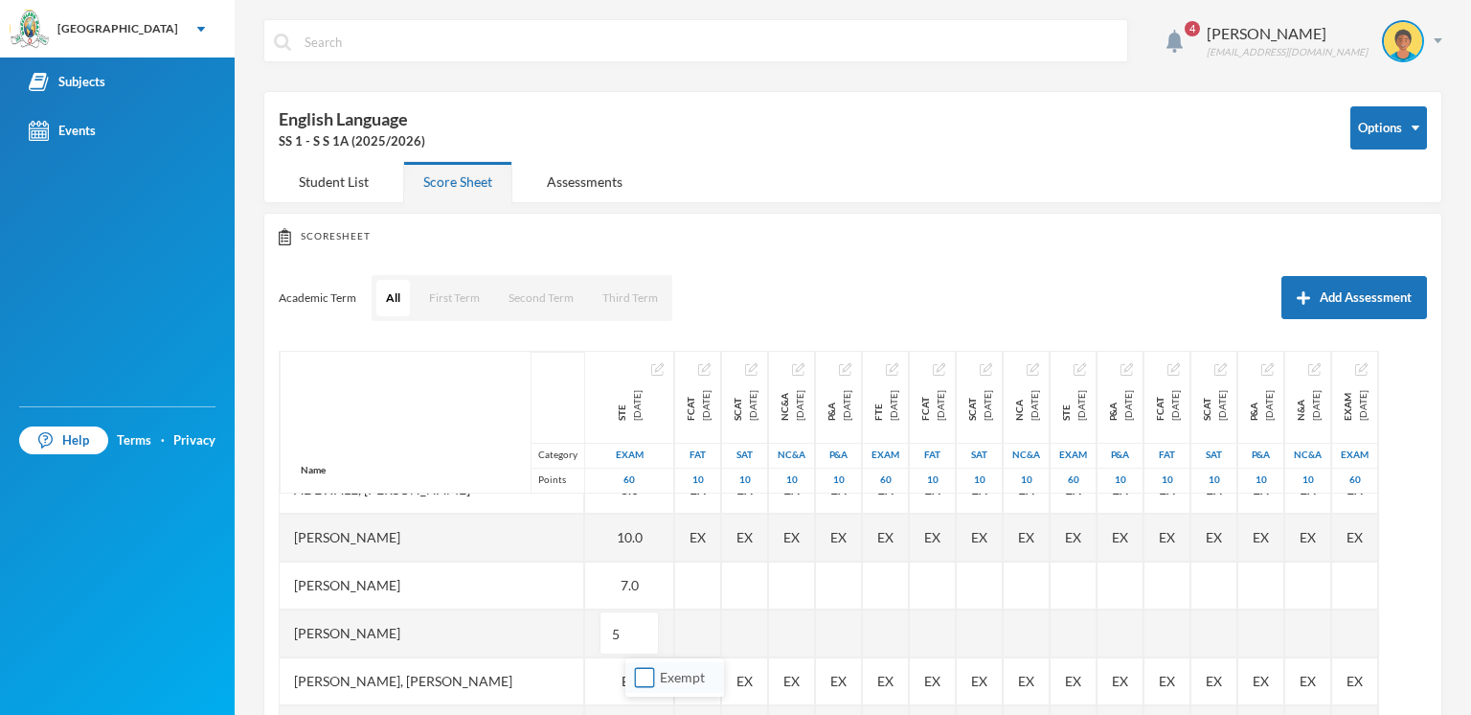
type input "5"
click at [661, 679] on span "Exempt" at bounding box center [682, 677] width 60 height 16
click at [655, 679] on input "Exempt" at bounding box center [645, 678] width 20 height 20
click at [661, 679] on span "Exempt" at bounding box center [682, 677] width 60 height 16
click at [655, 679] on input "Exempt" at bounding box center [645, 678] width 20 height 20
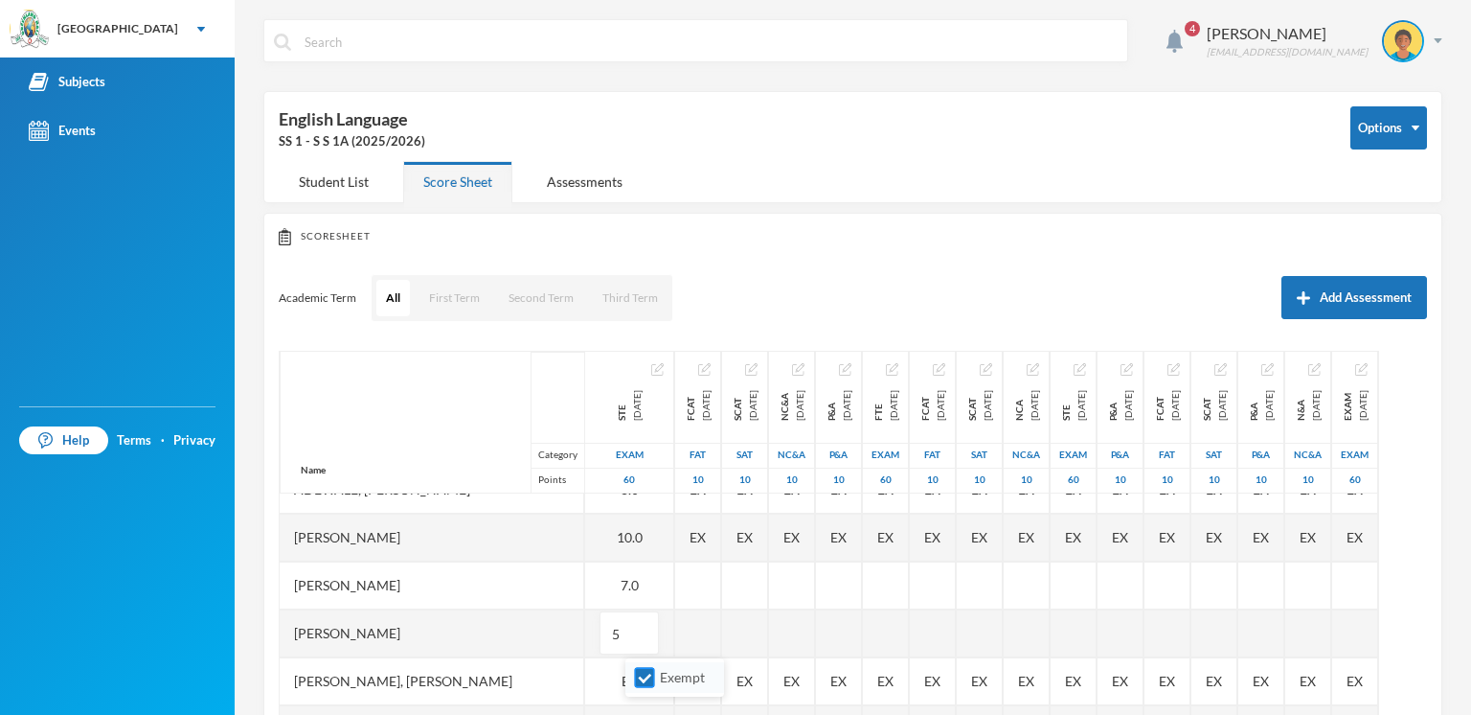
checkbox input "false"
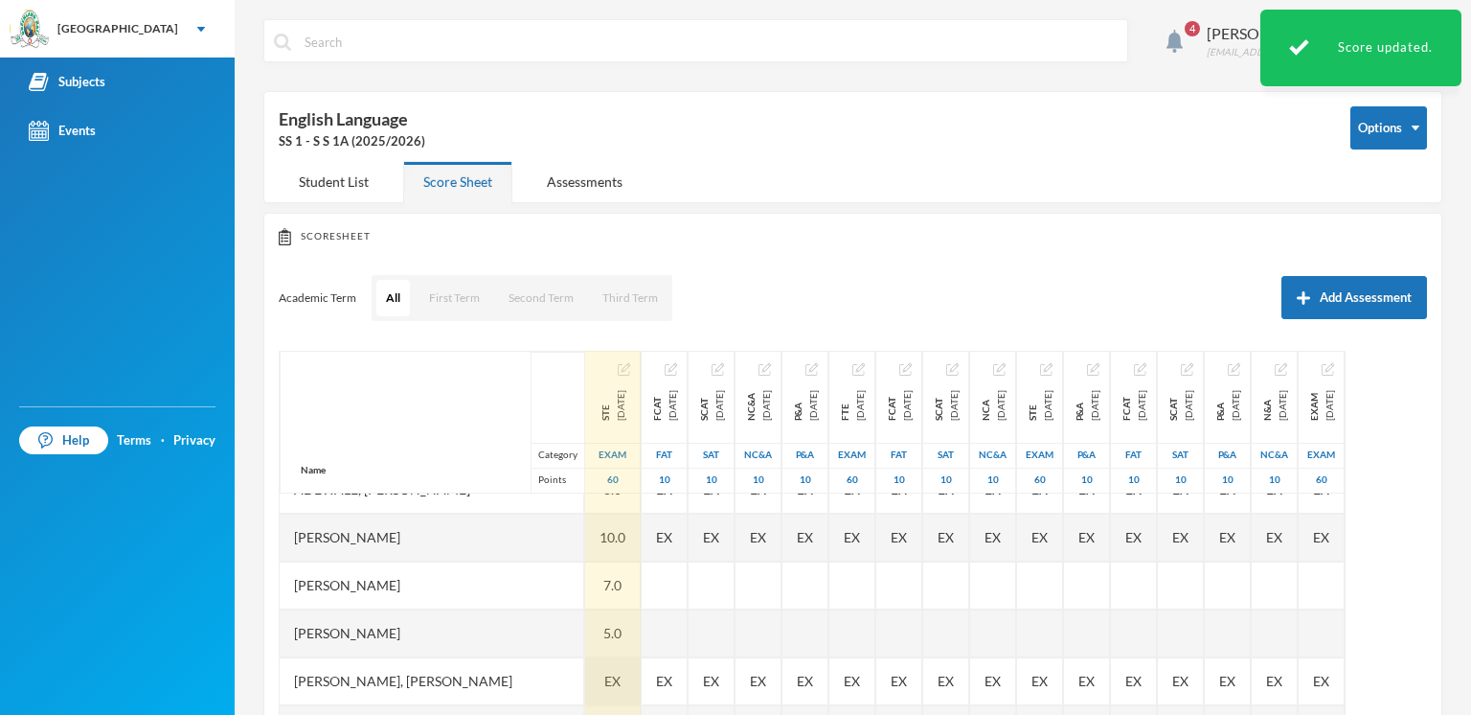
click at [641, 683] on div "EX" at bounding box center [613, 681] width 56 height 48
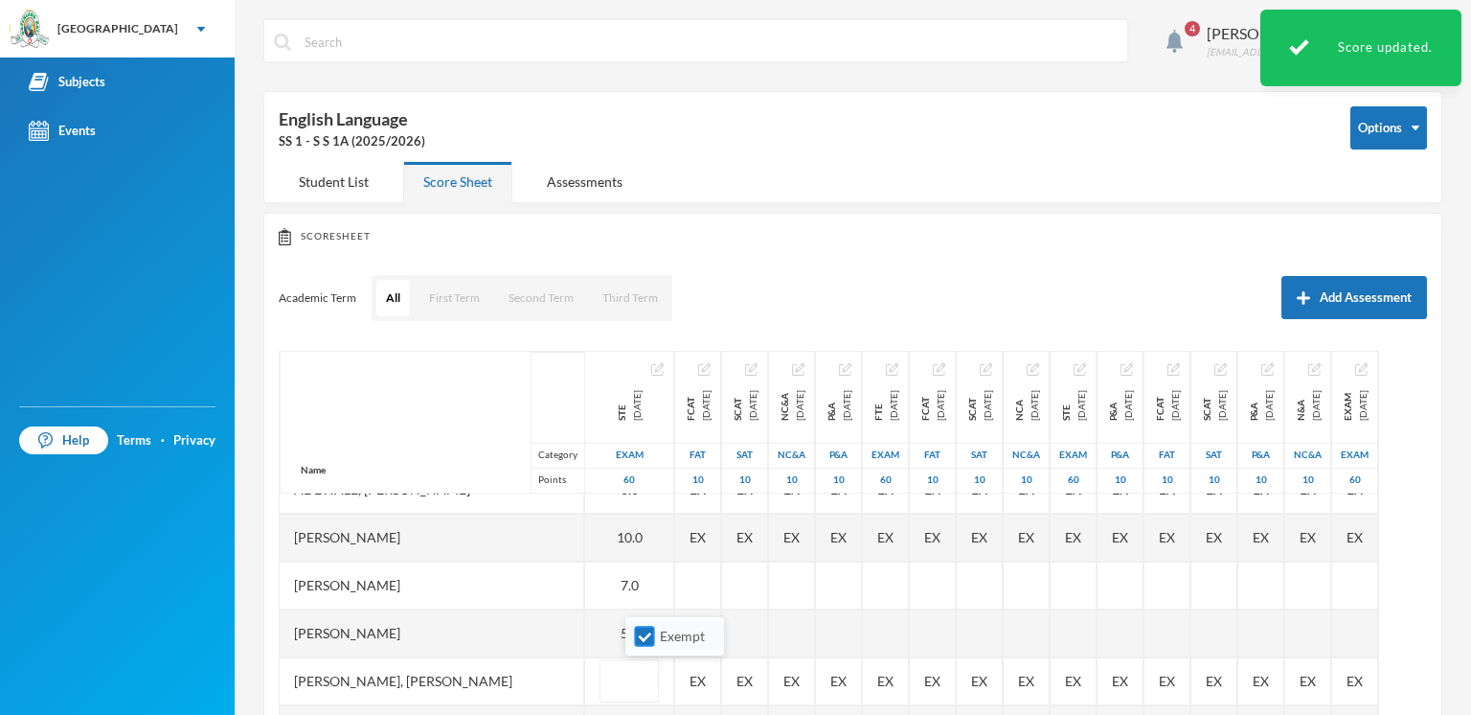
click at [641, 632] on input "Exempt" at bounding box center [645, 636] width 20 height 20
checkbox input "false"
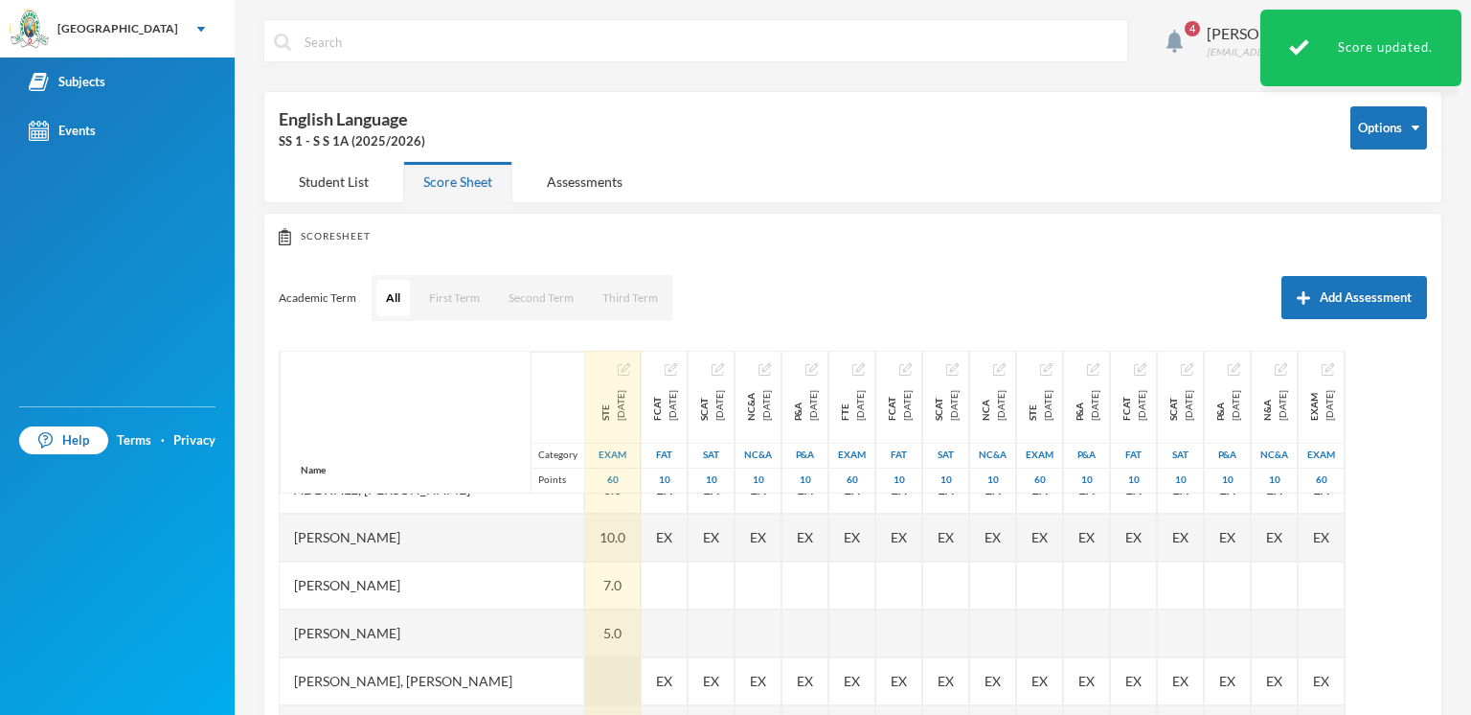
click at [641, 676] on div at bounding box center [613, 681] width 56 height 48
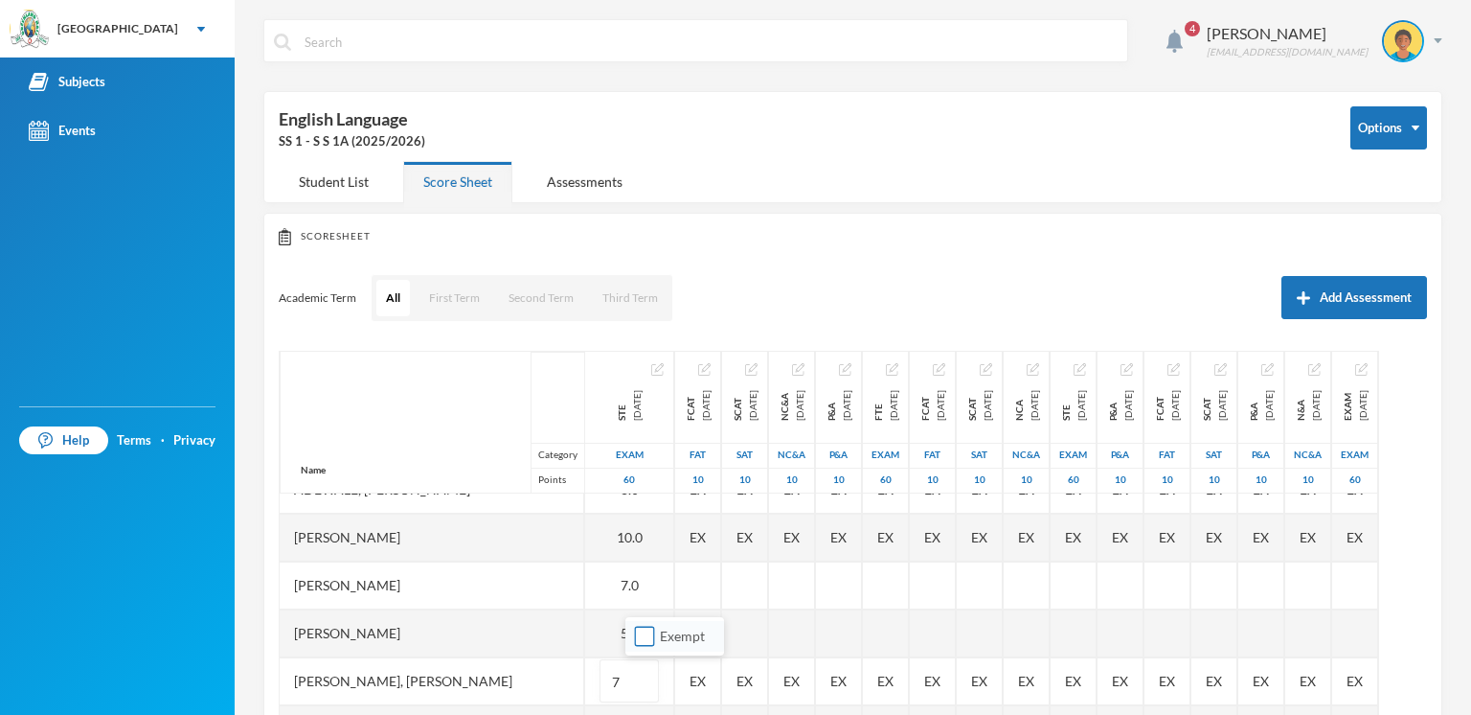
type input "7"
click at [672, 646] on label "Exempt" at bounding box center [675, 635] width 76 height 21
click at [655, 646] on input "Exempt" at bounding box center [645, 636] width 20 height 20
click at [673, 646] on label "Exempt" at bounding box center [675, 635] width 76 height 21
click at [655, 646] on input "Exempt" at bounding box center [645, 636] width 20 height 20
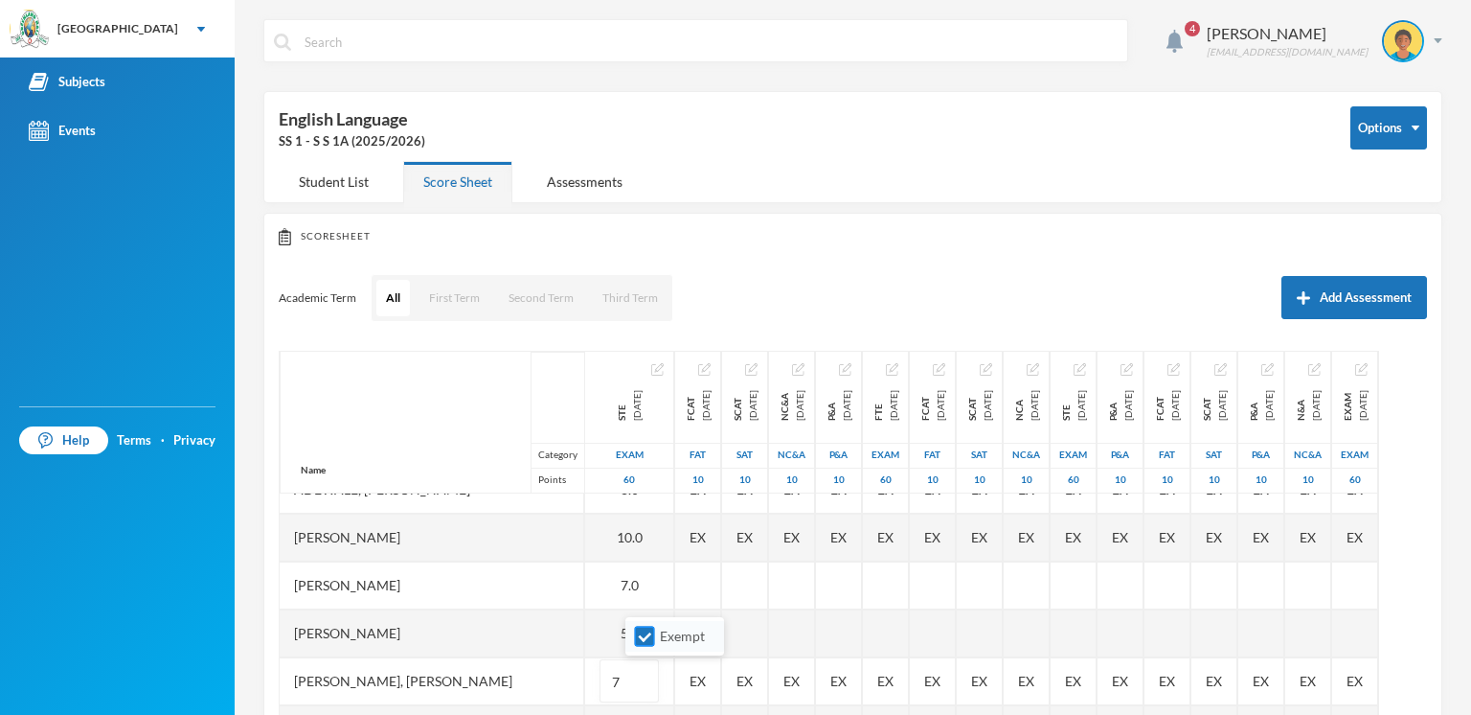
checkbox input "false"
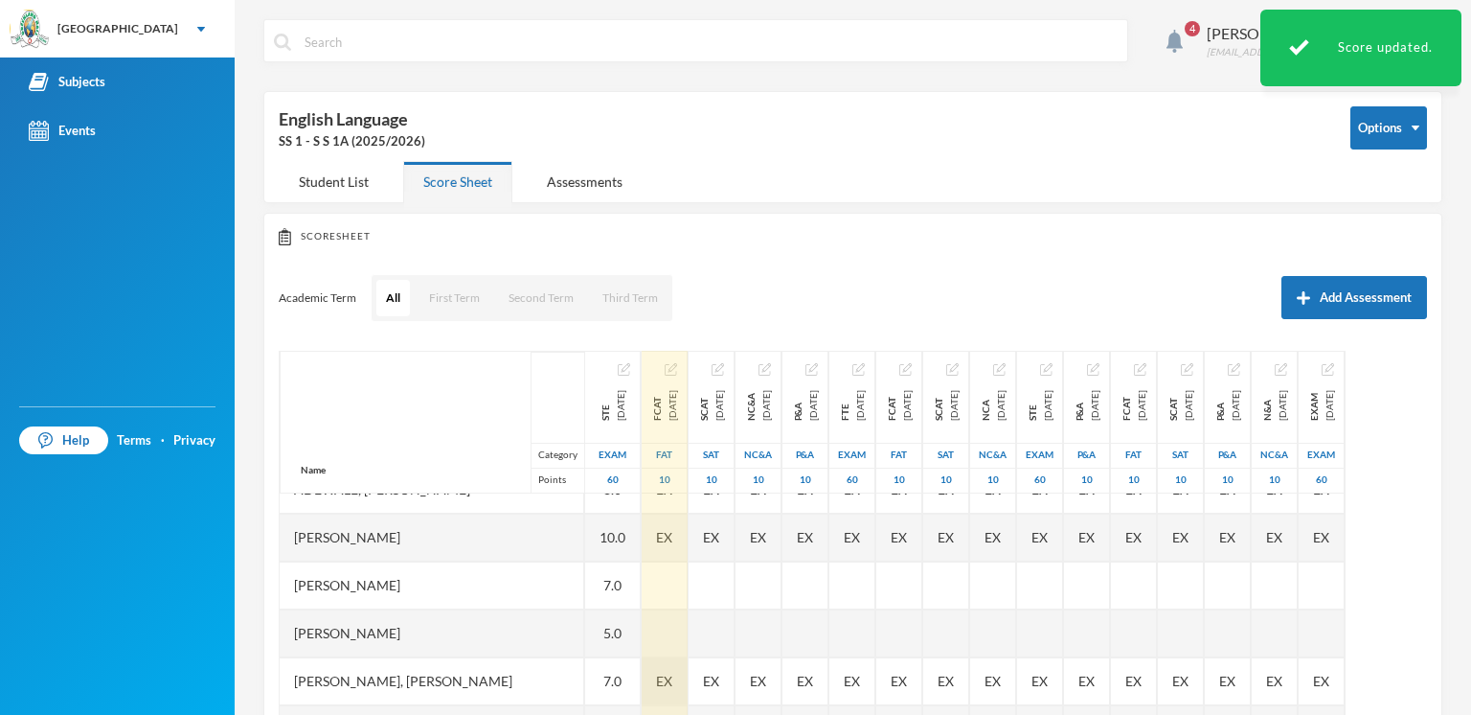
click at [672, 682] on span "EX" at bounding box center [664, 680] width 16 height 20
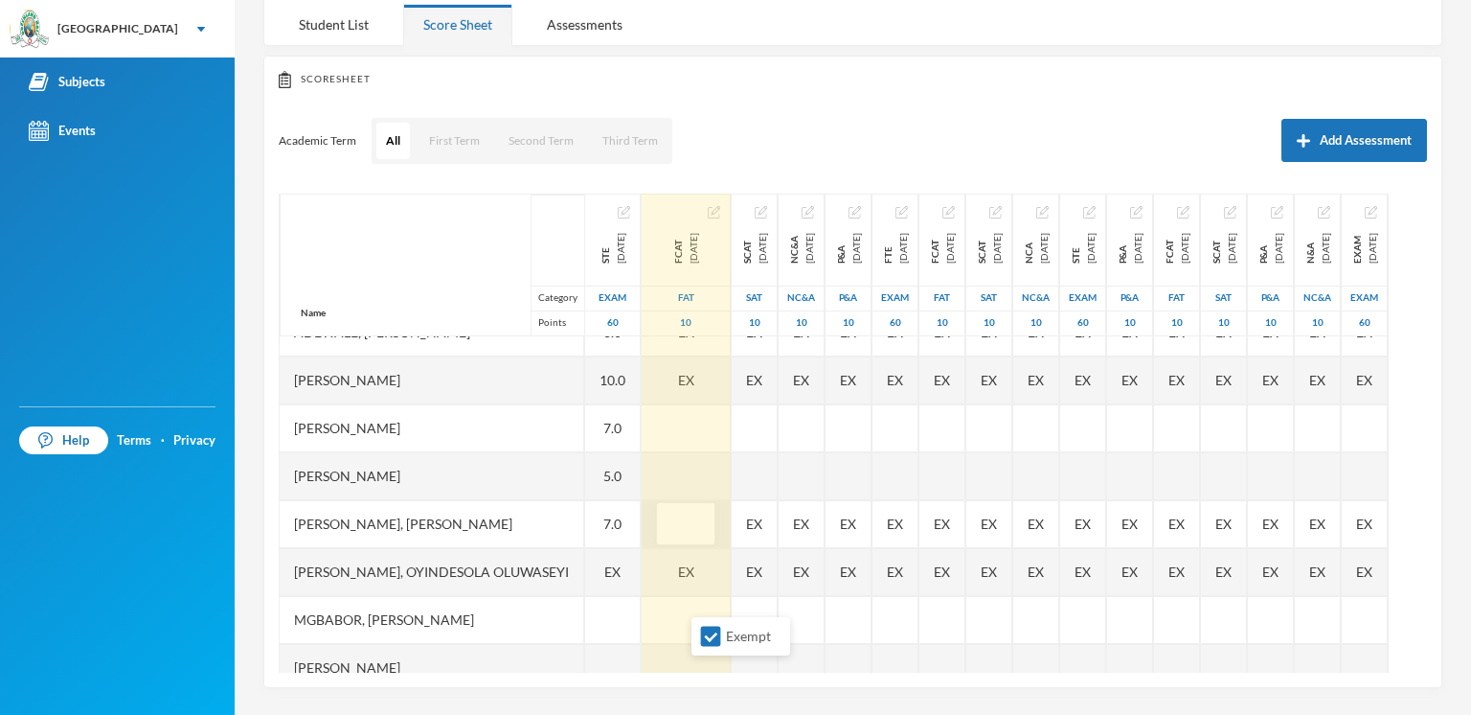
scroll to position [158, 0]
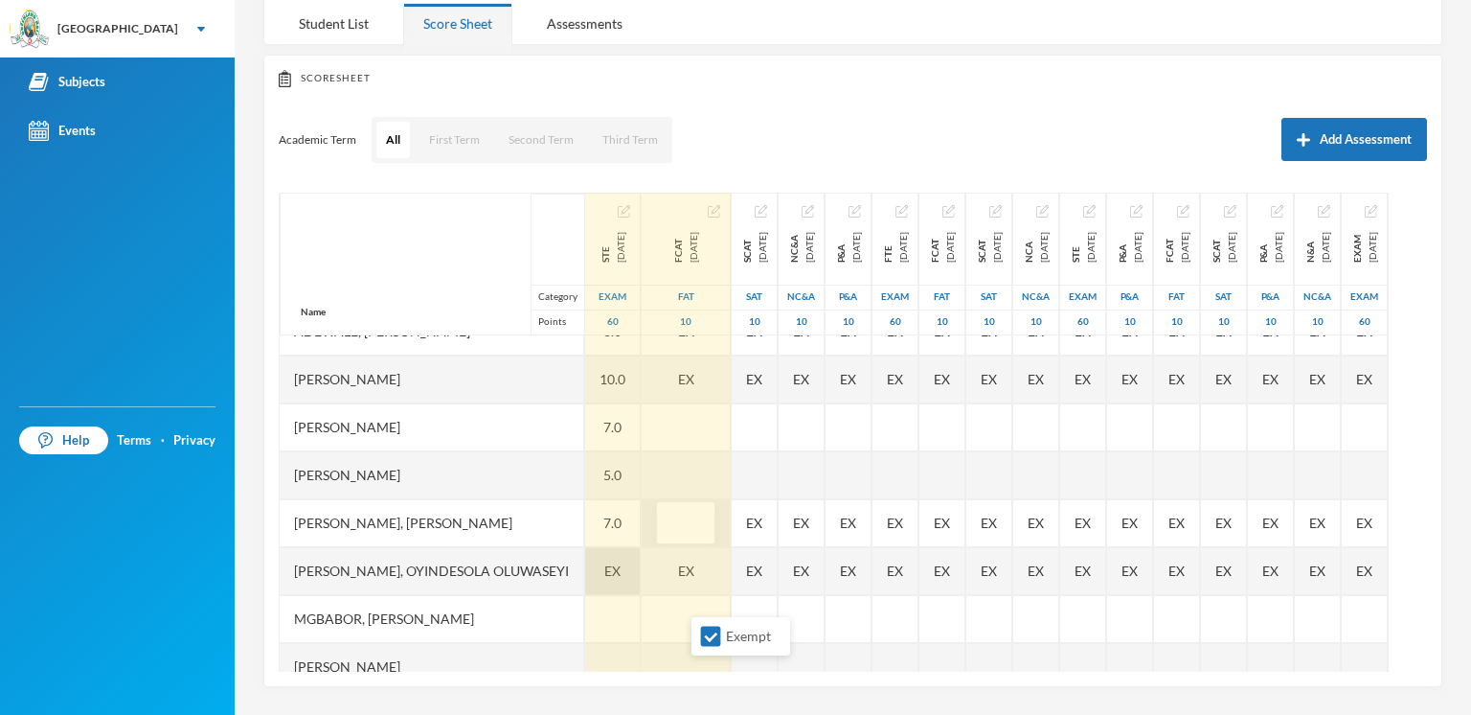
click at [628, 564] on div "EX" at bounding box center [613, 571] width 56 height 48
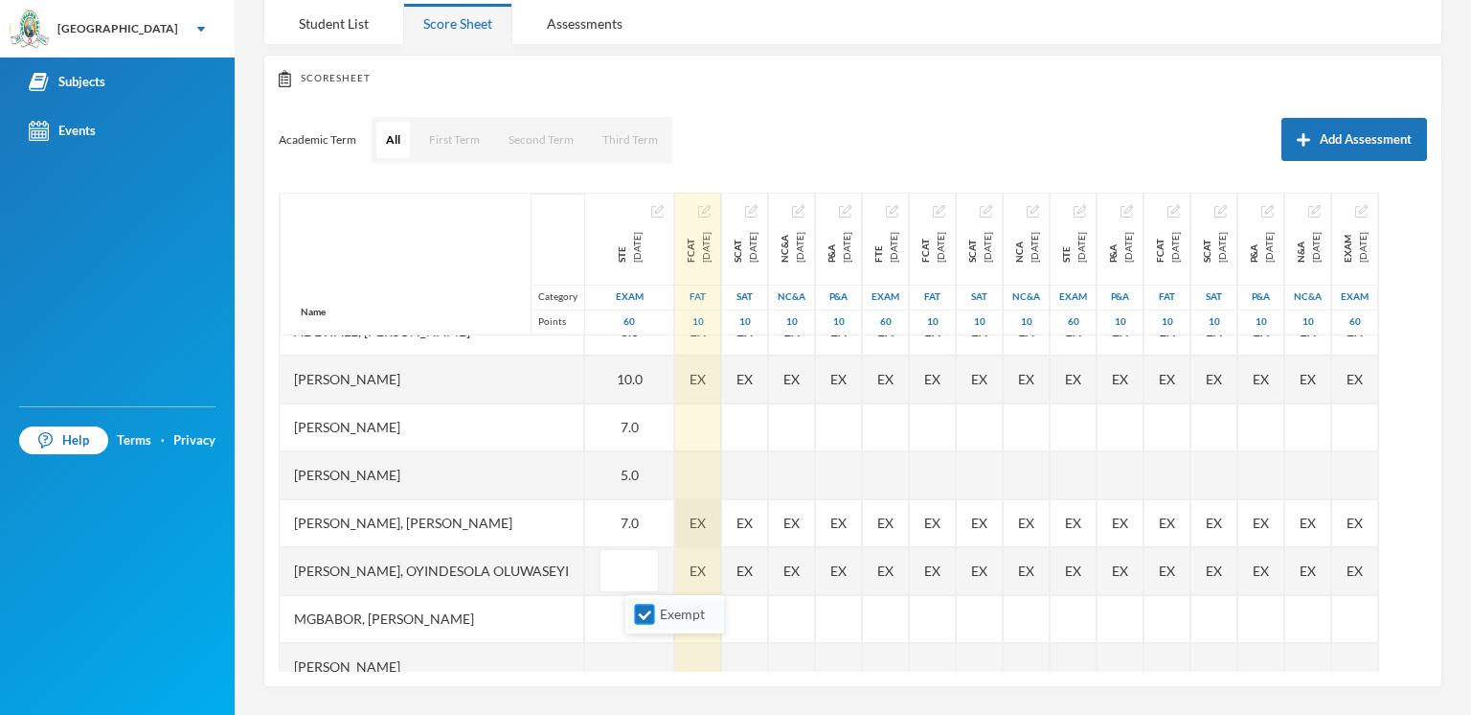
click at [655, 615] on label "Exempt" at bounding box center [675, 613] width 76 height 21
click at [655, 615] on input "Exempt" at bounding box center [645, 614] width 20 height 20
checkbox input "false"
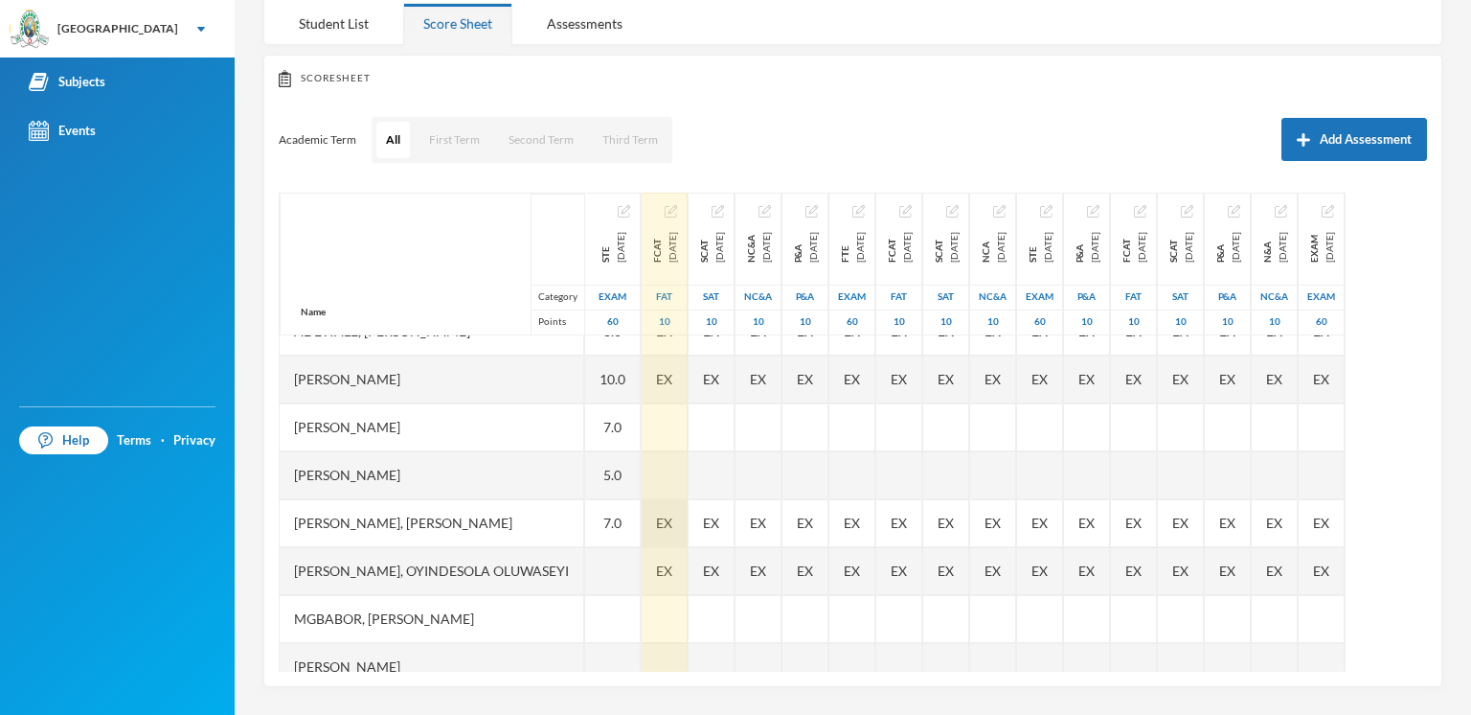
click at [642, 569] on div "STE [DATE] Exam 60 8.0 10.0 7.0 5.0 7.0 EX EX EX EX EX EX EX EX" at bounding box center [613, 691] width 57 height 1150
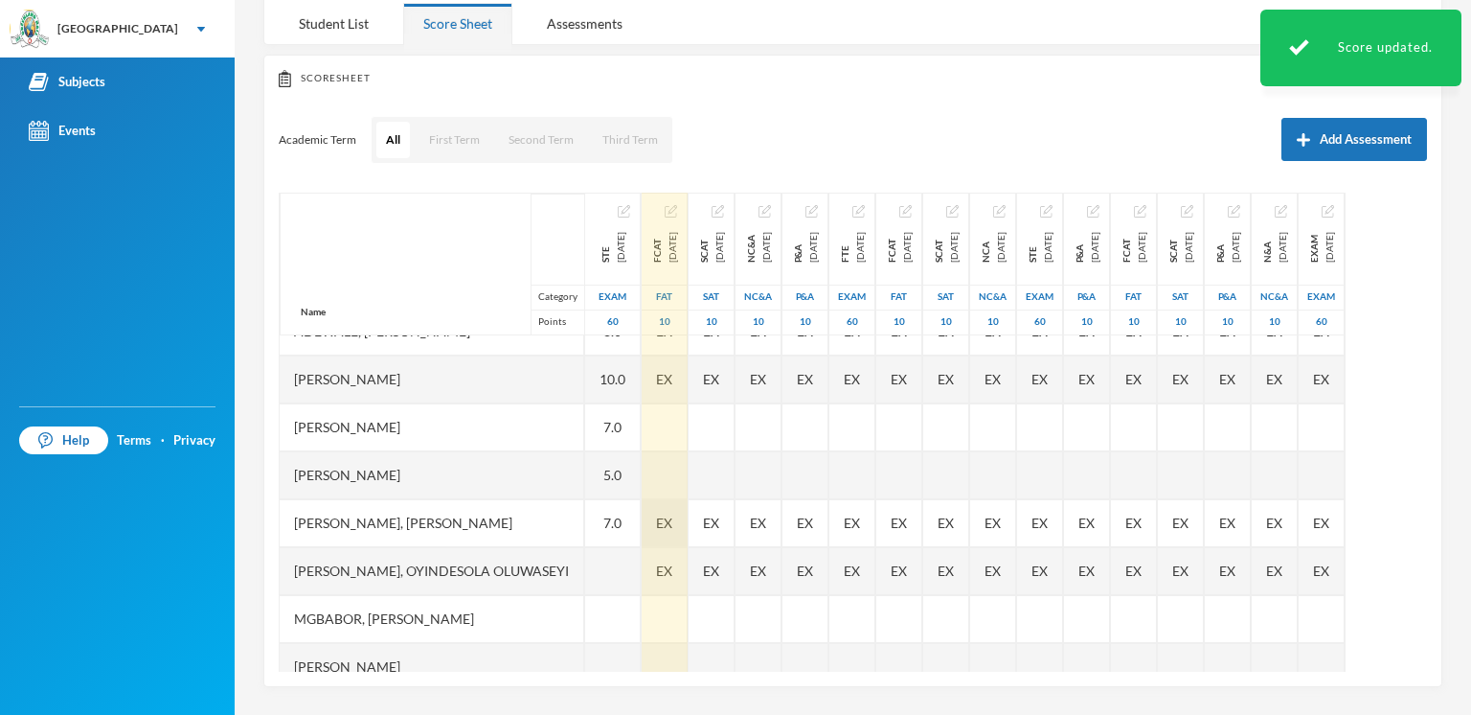
click at [641, 569] on div at bounding box center [613, 571] width 56 height 48
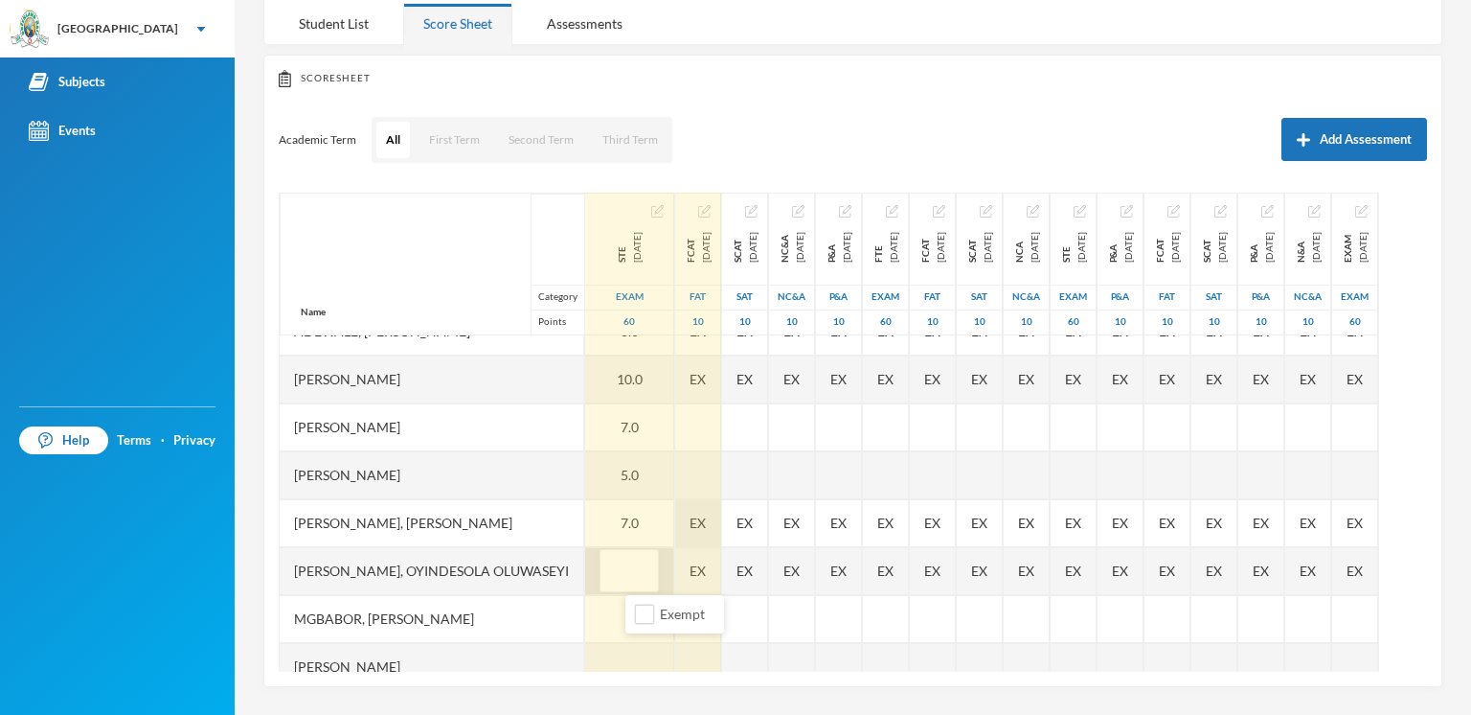
type input "5"
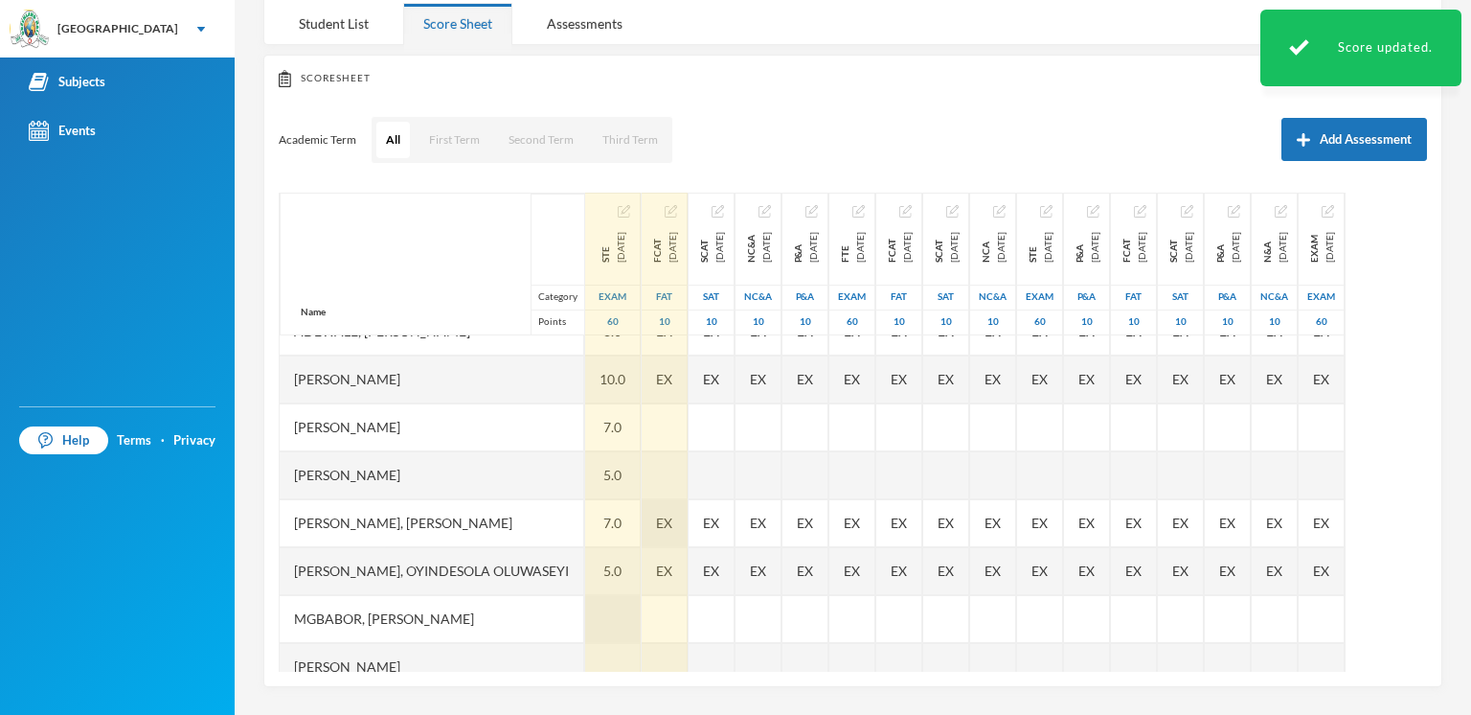
click at [641, 617] on div at bounding box center [613, 619] width 56 height 48
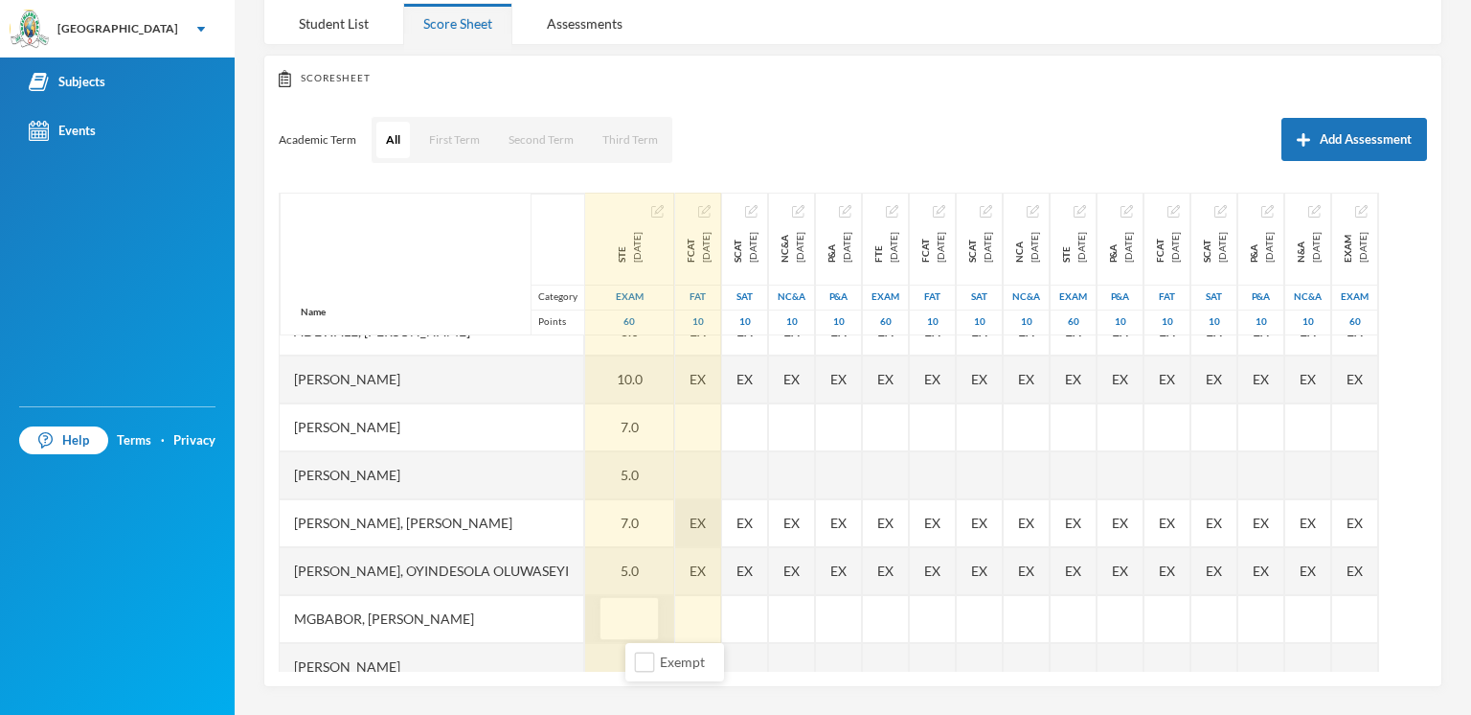
type input "6"
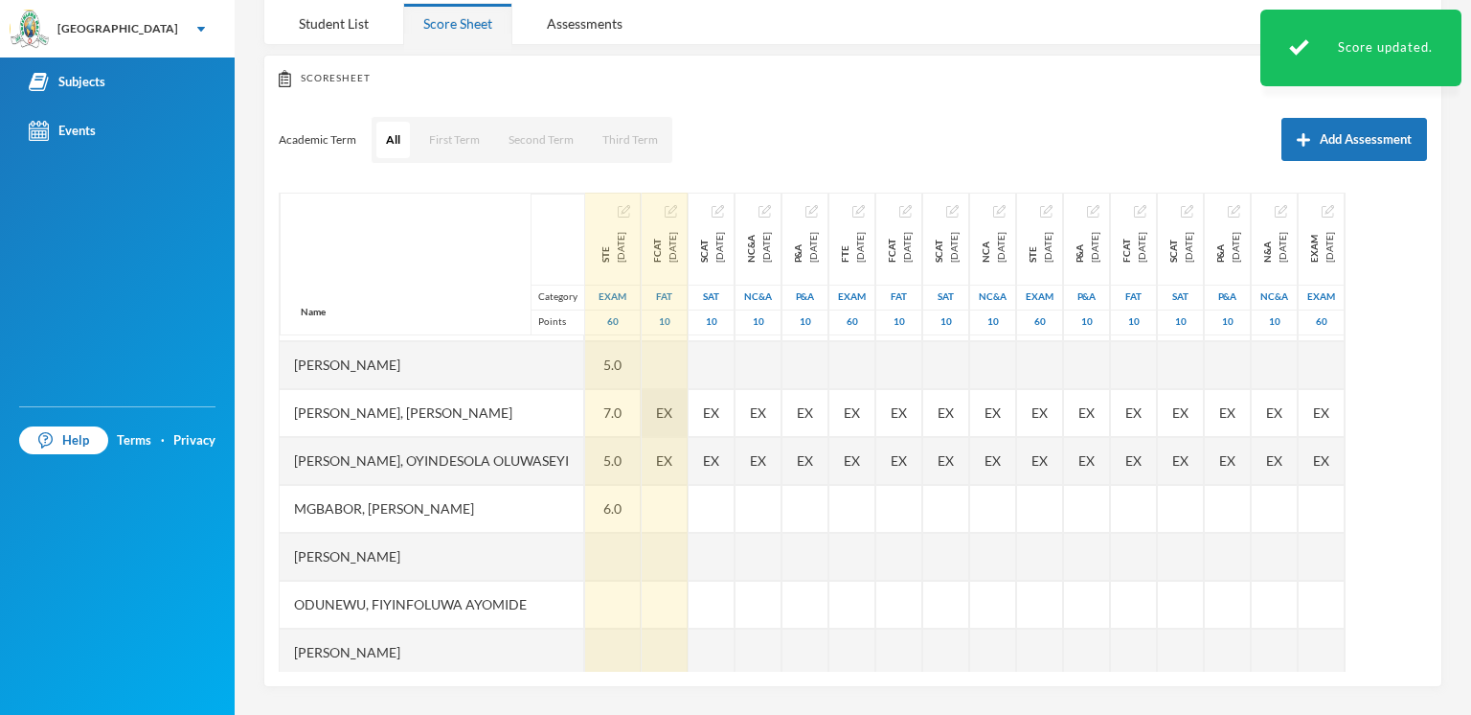
scroll to position [192, 0]
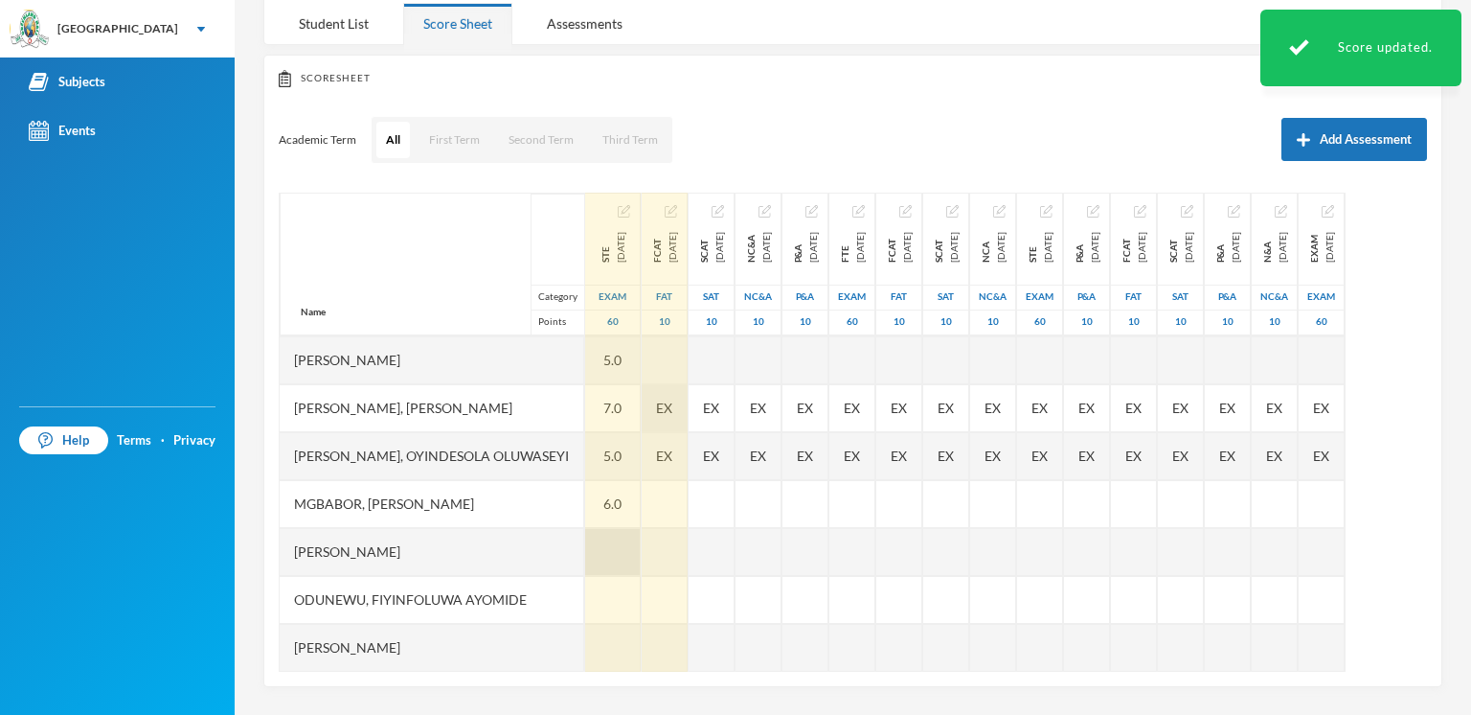
click at [623, 559] on div at bounding box center [613, 552] width 56 height 48
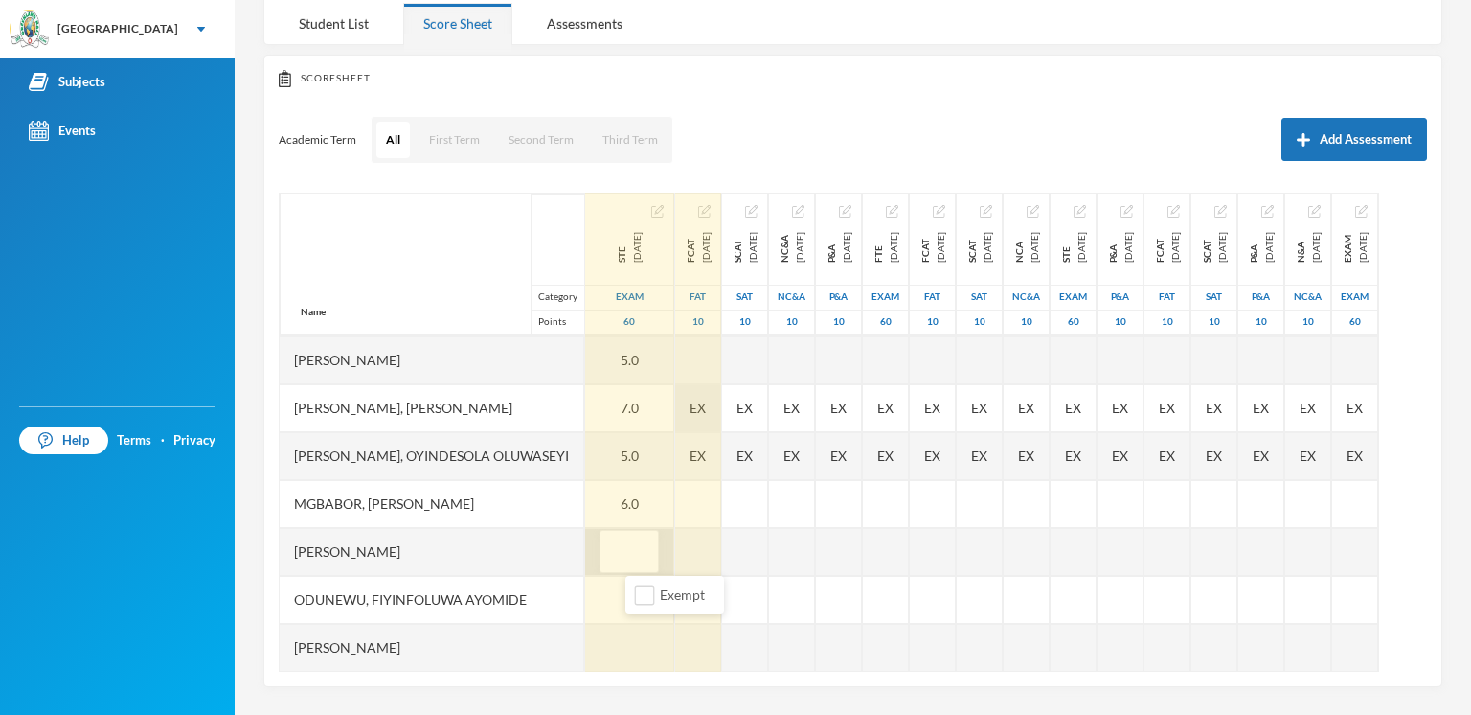
type input "7"
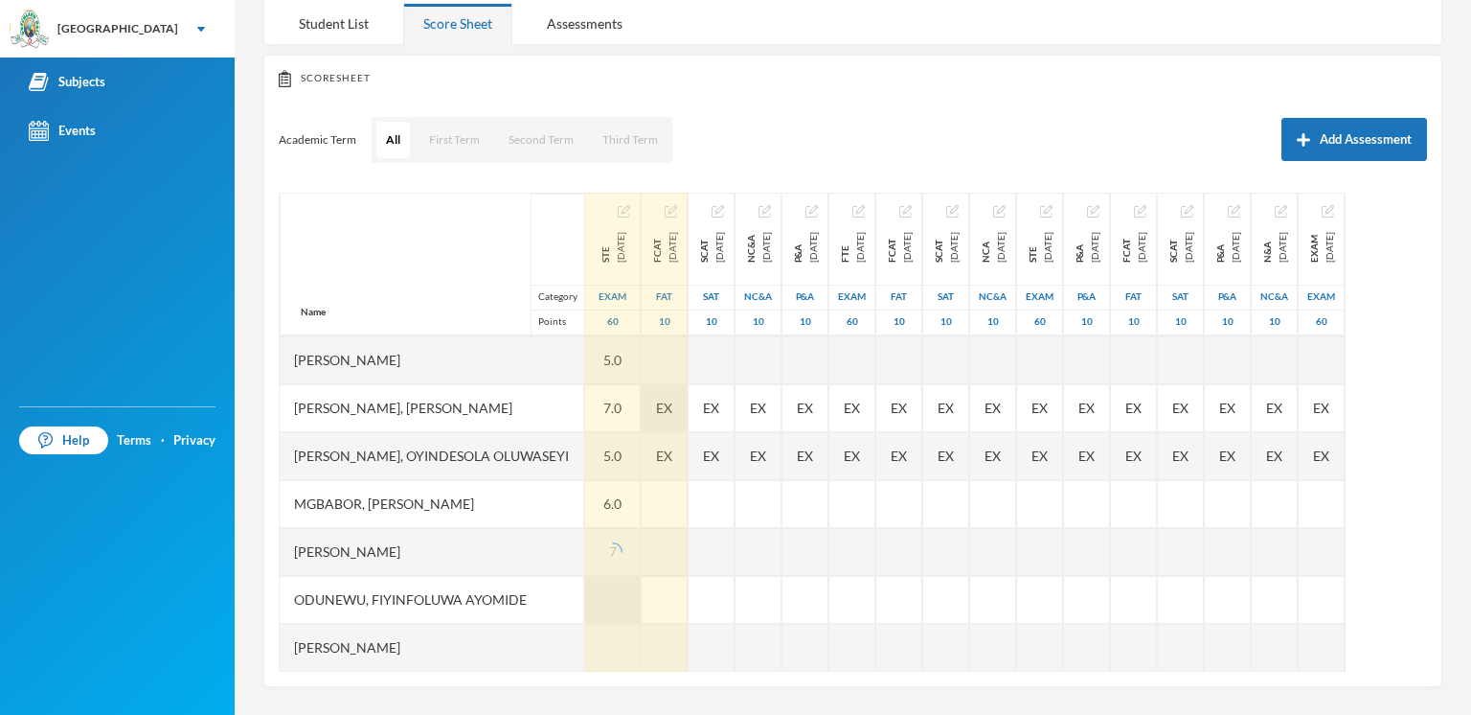
click at [641, 597] on div at bounding box center [613, 600] width 56 height 48
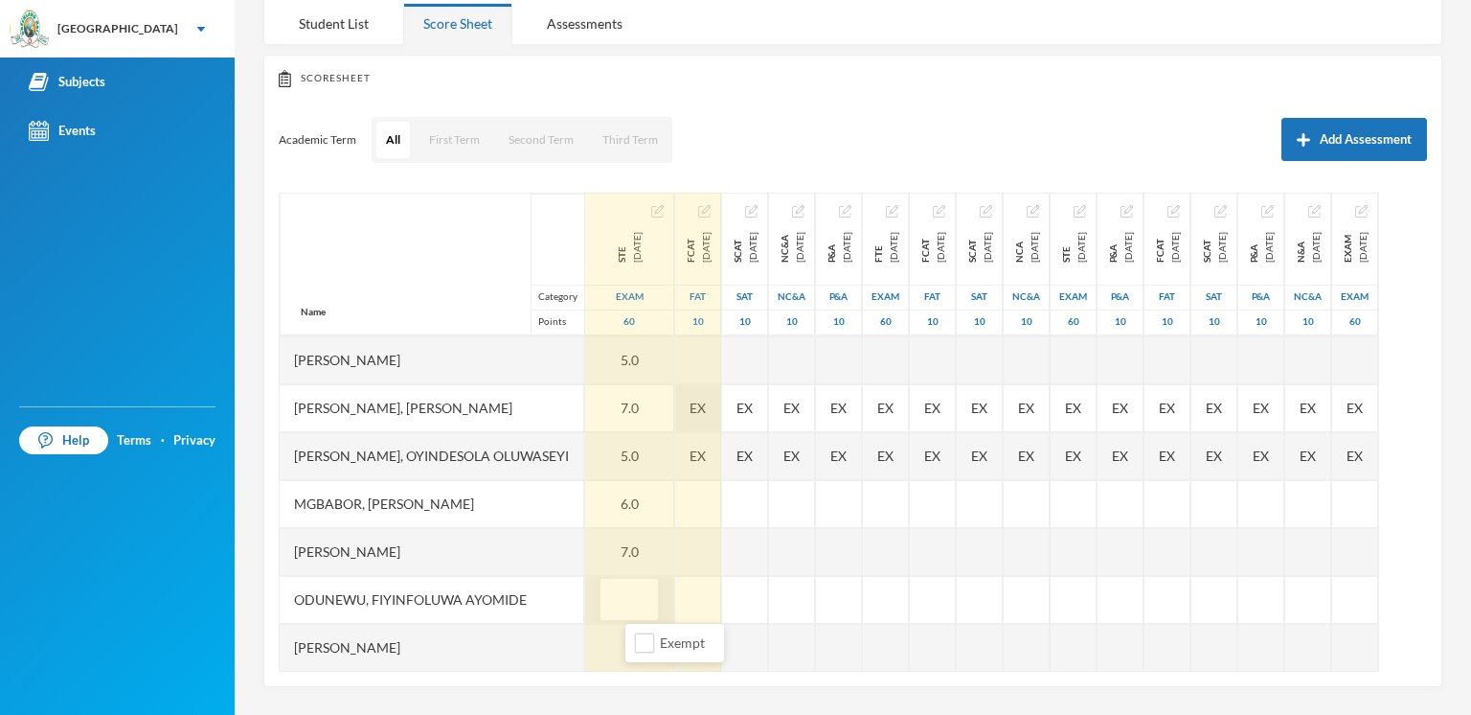
type input "5"
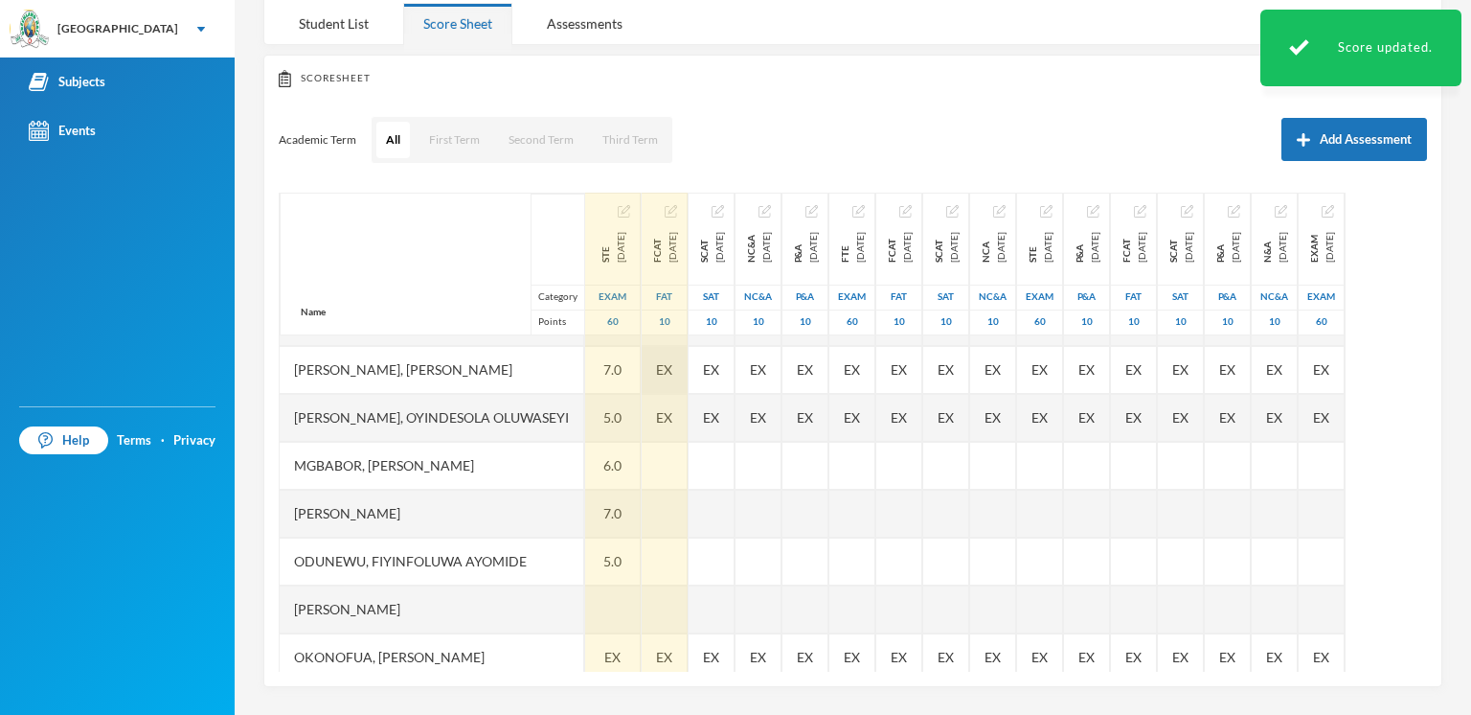
scroll to position [268, 0]
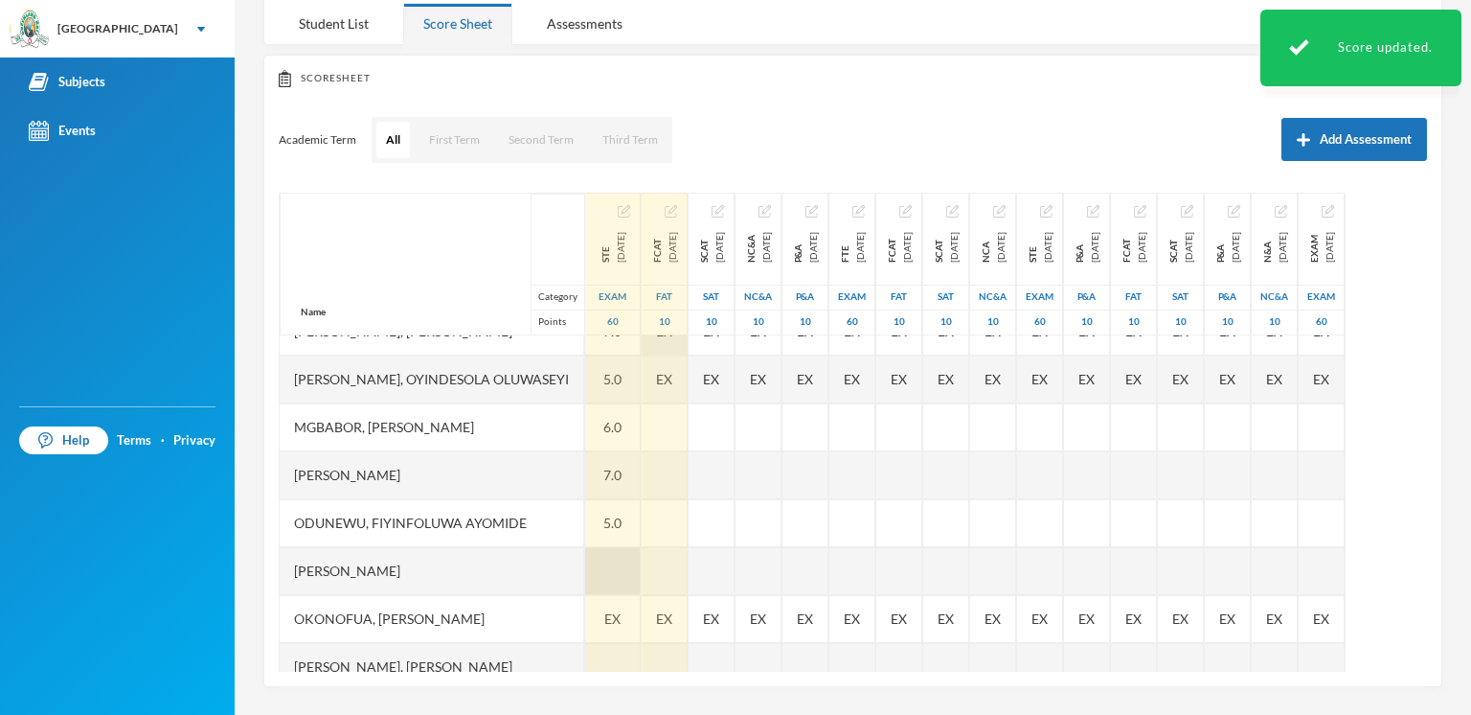
click at [641, 556] on div at bounding box center [613, 571] width 56 height 48
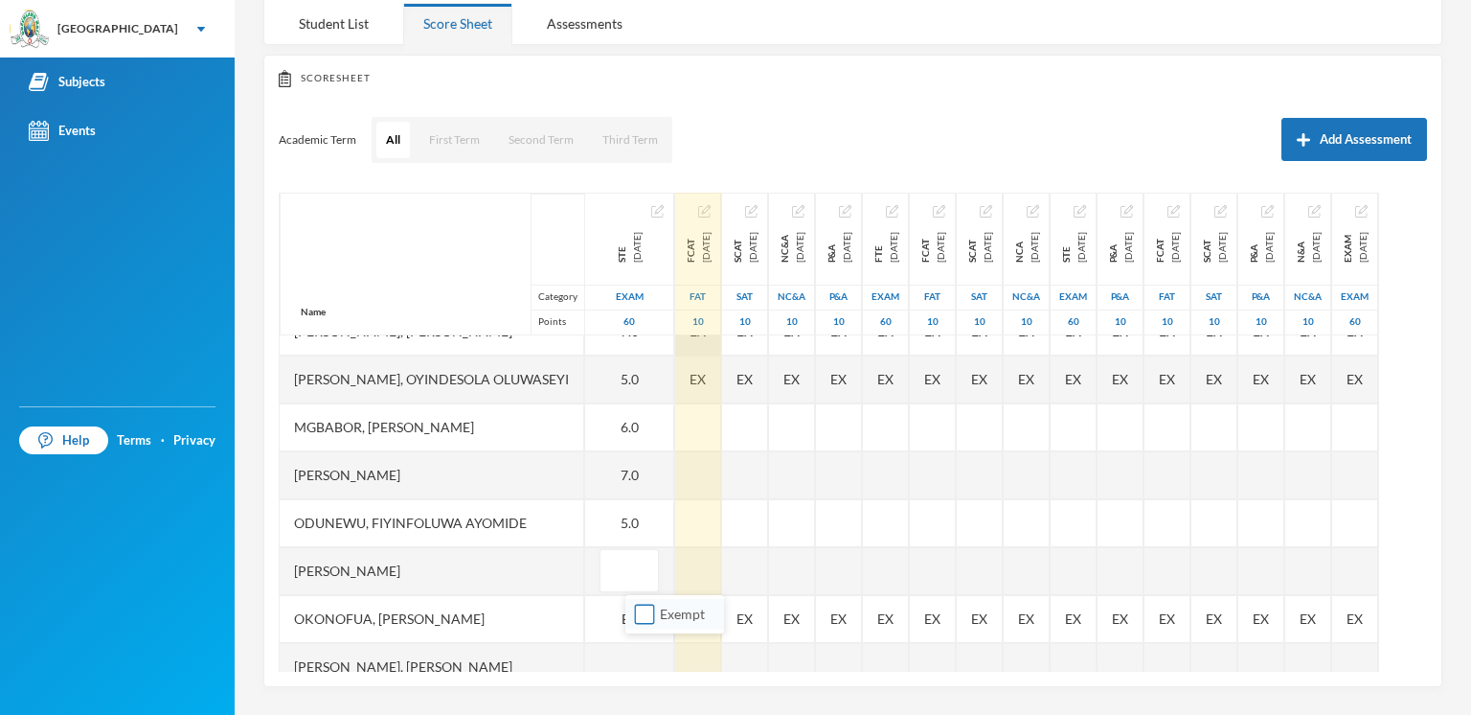
click at [658, 608] on span "Exempt" at bounding box center [682, 613] width 60 height 16
click at [655, 608] on input "Exempt" at bounding box center [645, 614] width 20 height 20
click at [658, 608] on span "Exempt" at bounding box center [682, 613] width 60 height 16
click at [655, 608] on input "Exempt" at bounding box center [645, 614] width 20 height 20
checkbox input "false"
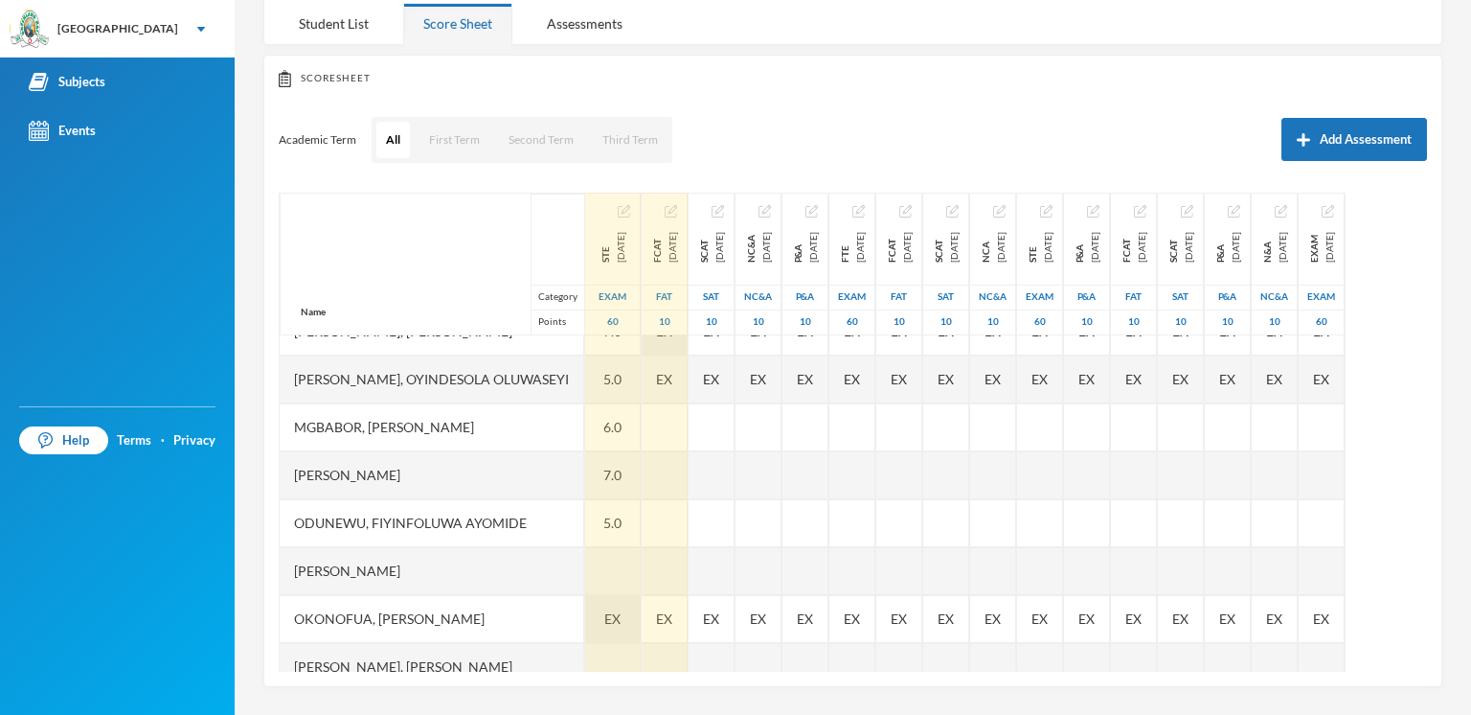
click at [621, 614] on span "EX" at bounding box center [612, 618] width 16 height 20
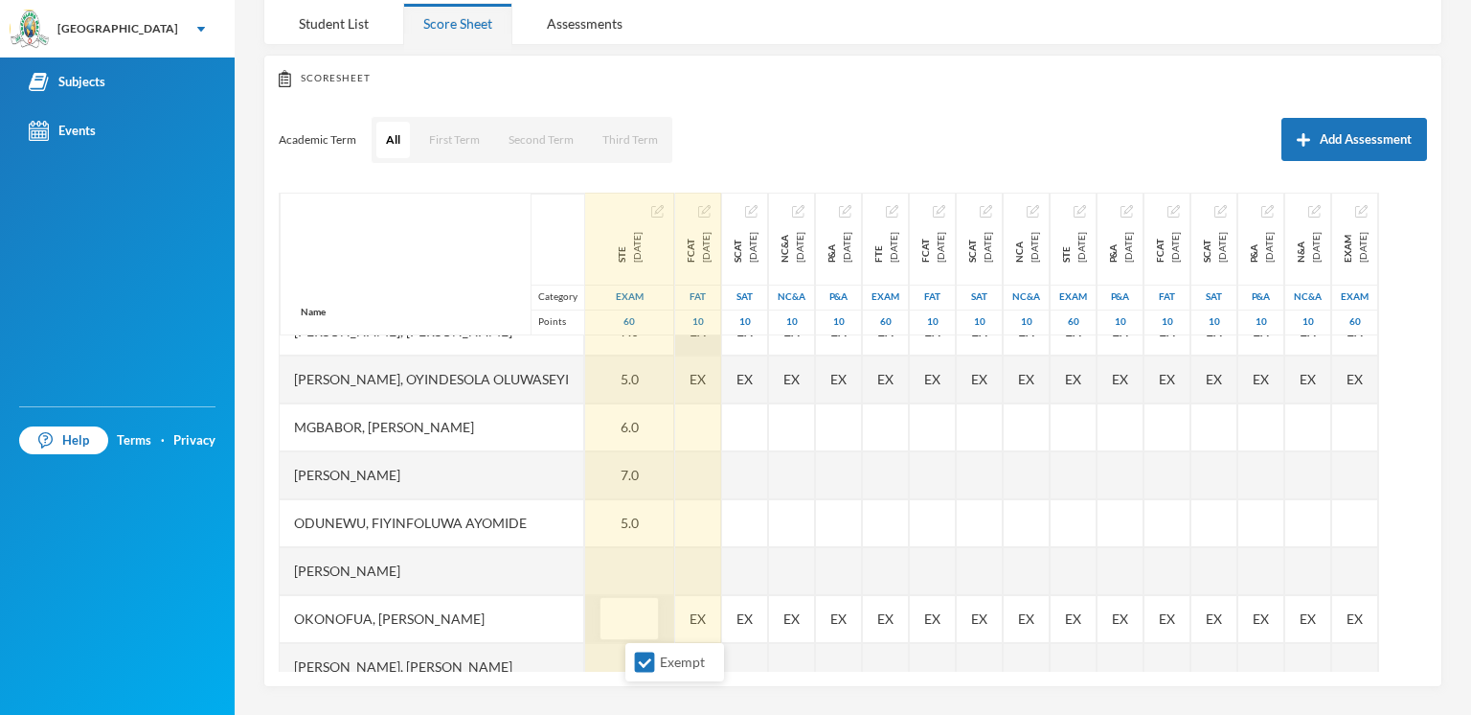
type input "7"
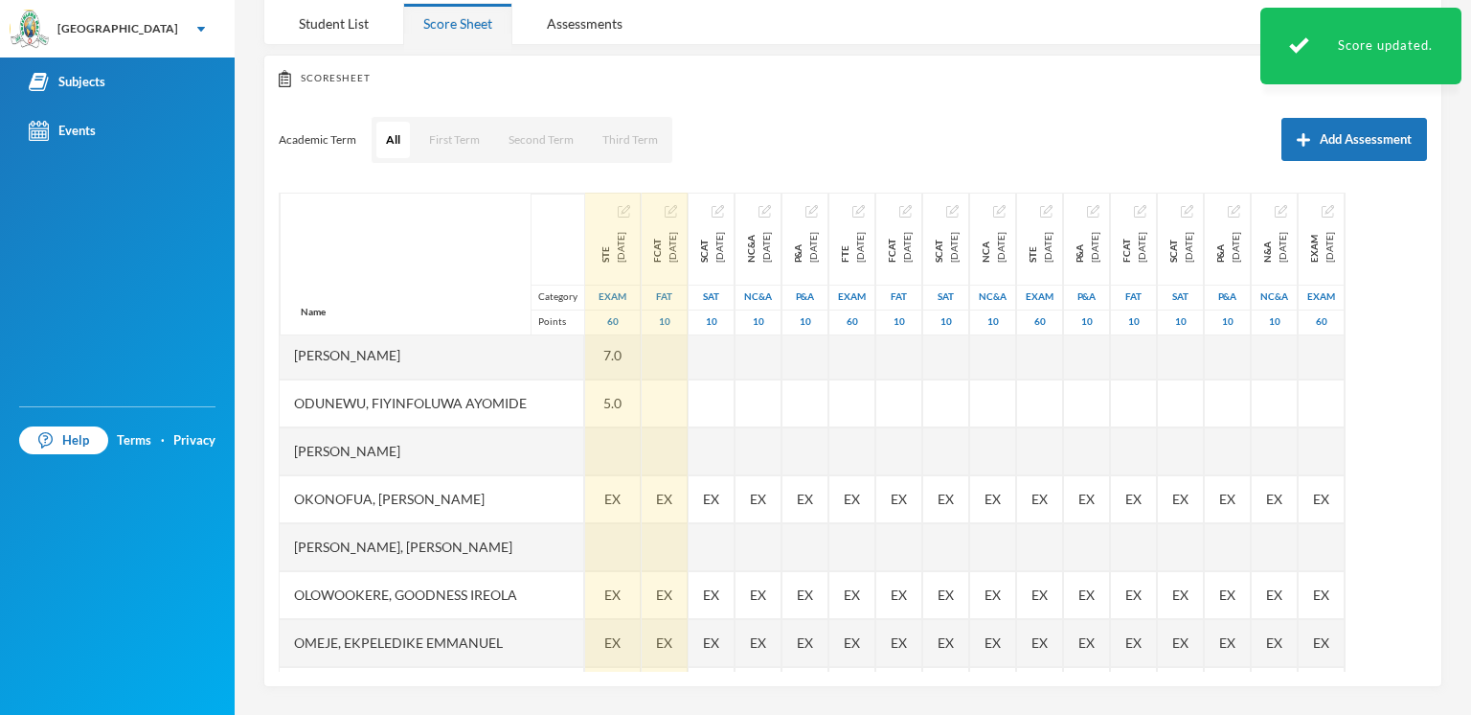
scroll to position [421, 0]
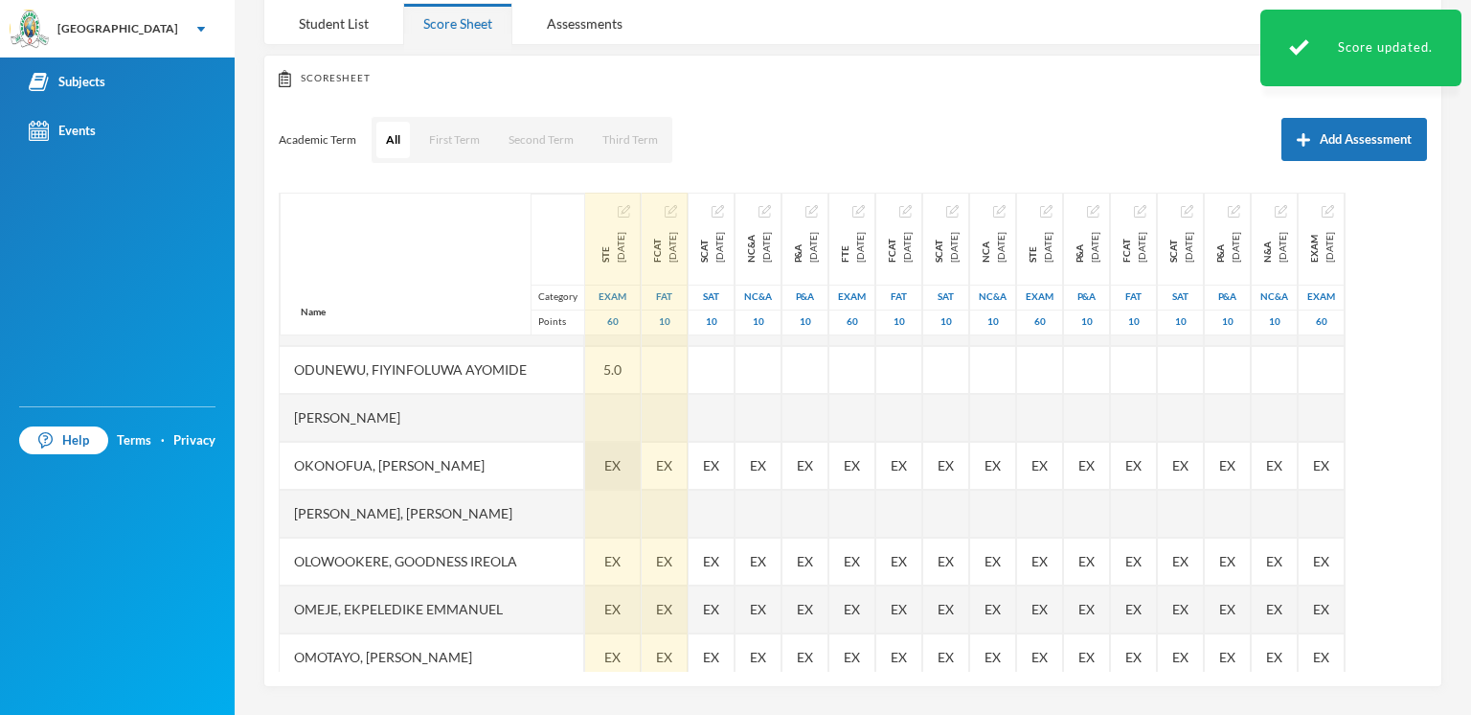
click at [641, 480] on div "EX" at bounding box center [613, 466] width 56 height 48
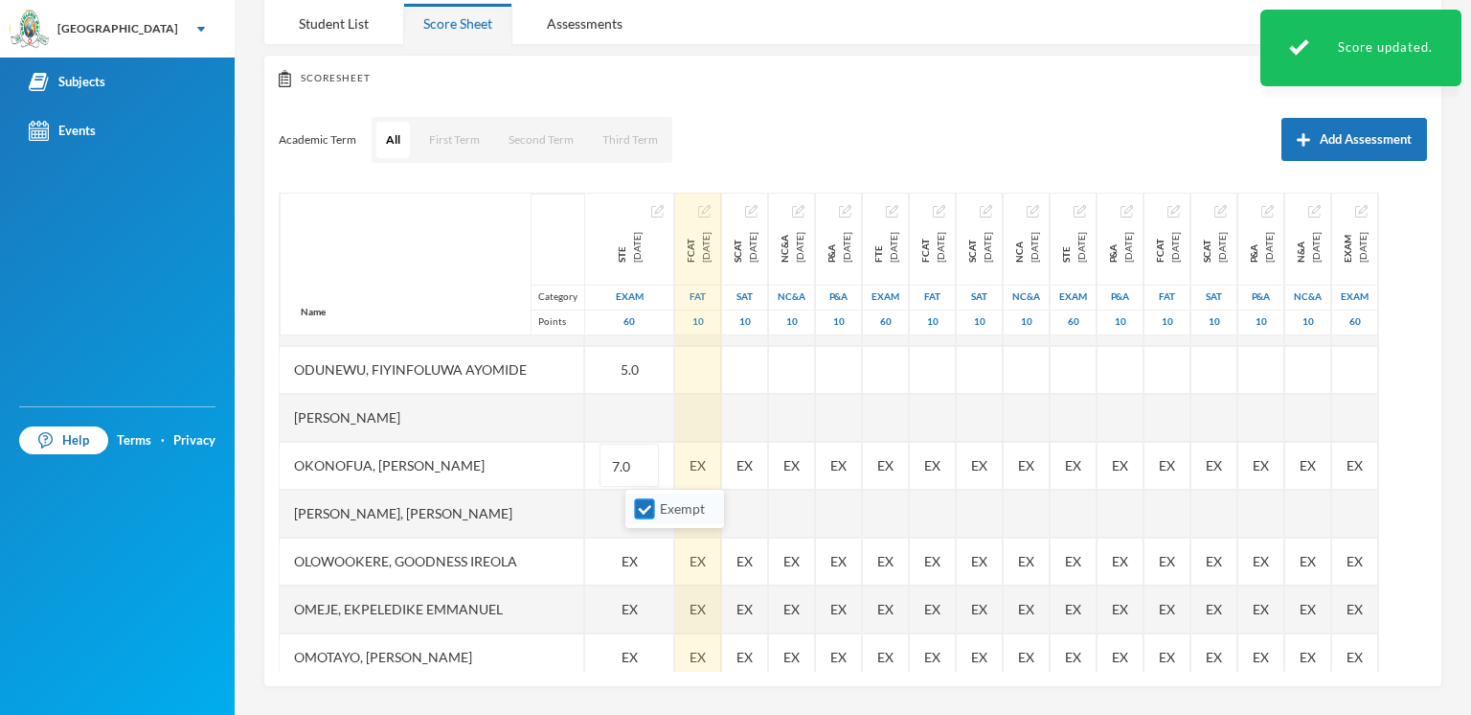
click at [648, 504] on input "Exempt" at bounding box center [645, 509] width 20 height 20
checkbox input "false"
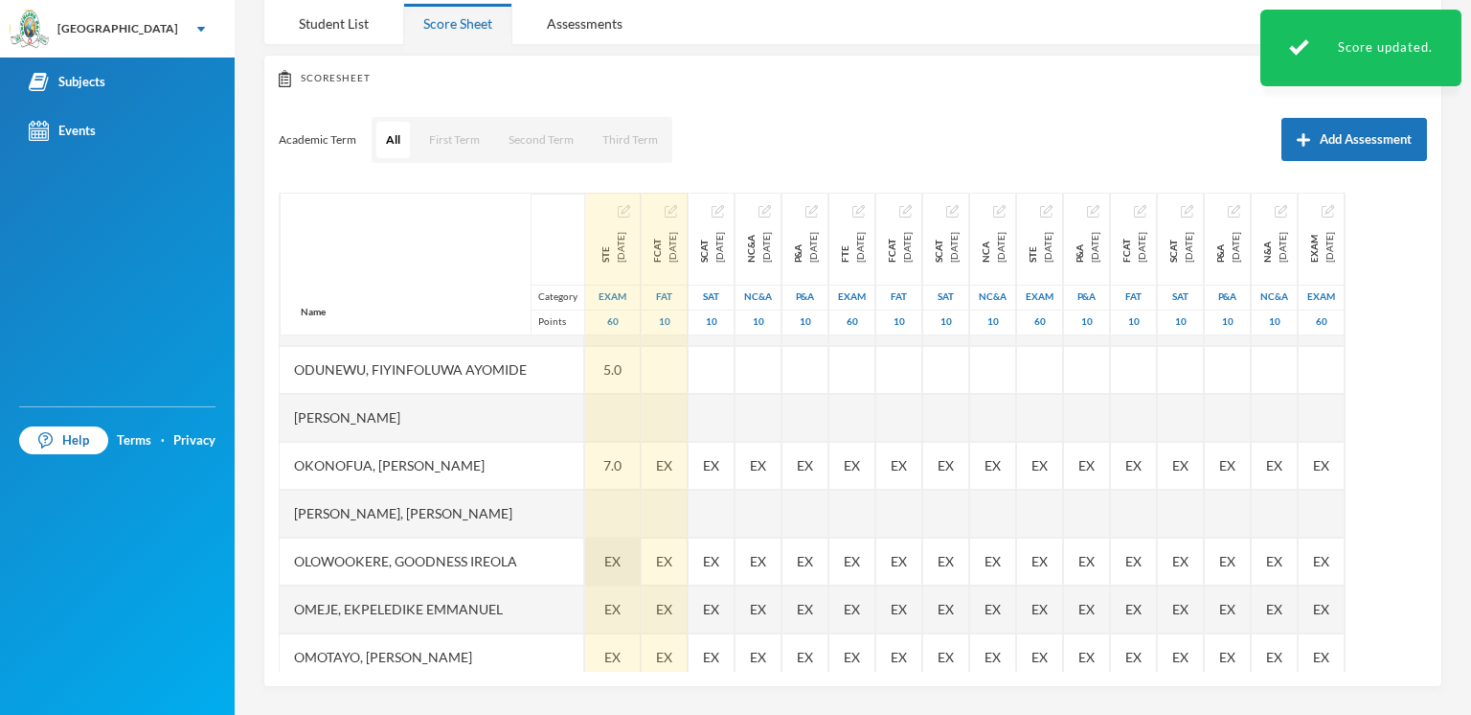
click at [621, 556] on span "EX" at bounding box center [612, 561] width 16 height 20
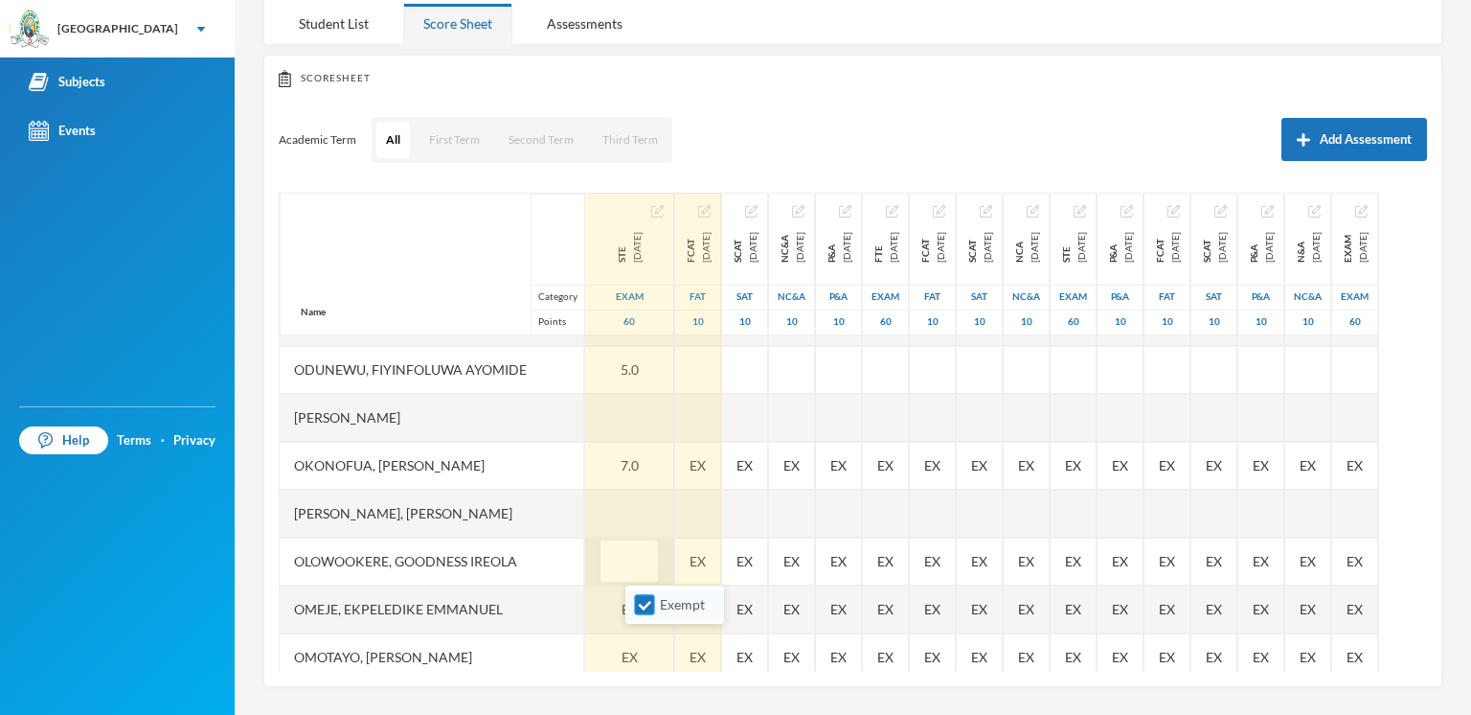
click at [640, 606] on input "Exempt" at bounding box center [645, 605] width 20 height 20
checkbox input "false"
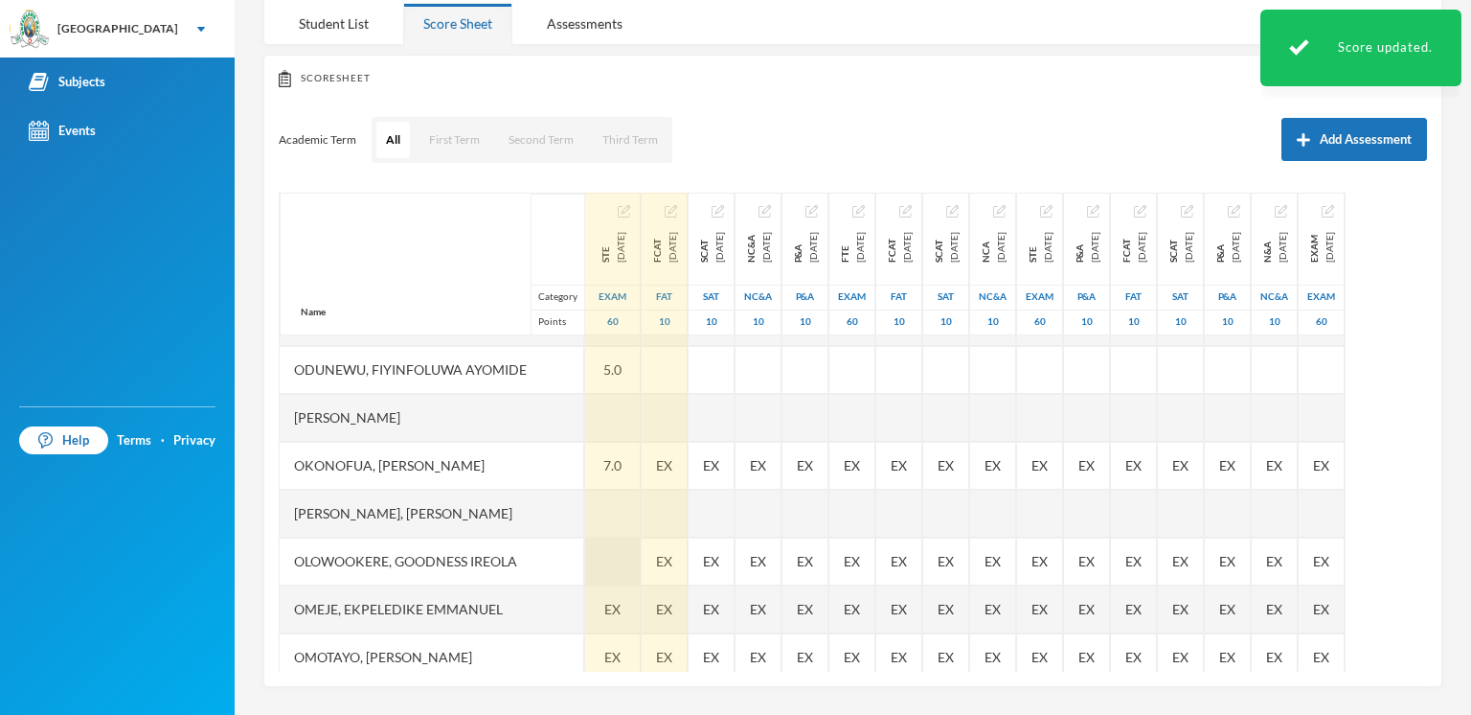
click at [641, 557] on div at bounding box center [613, 561] width 56 height 48
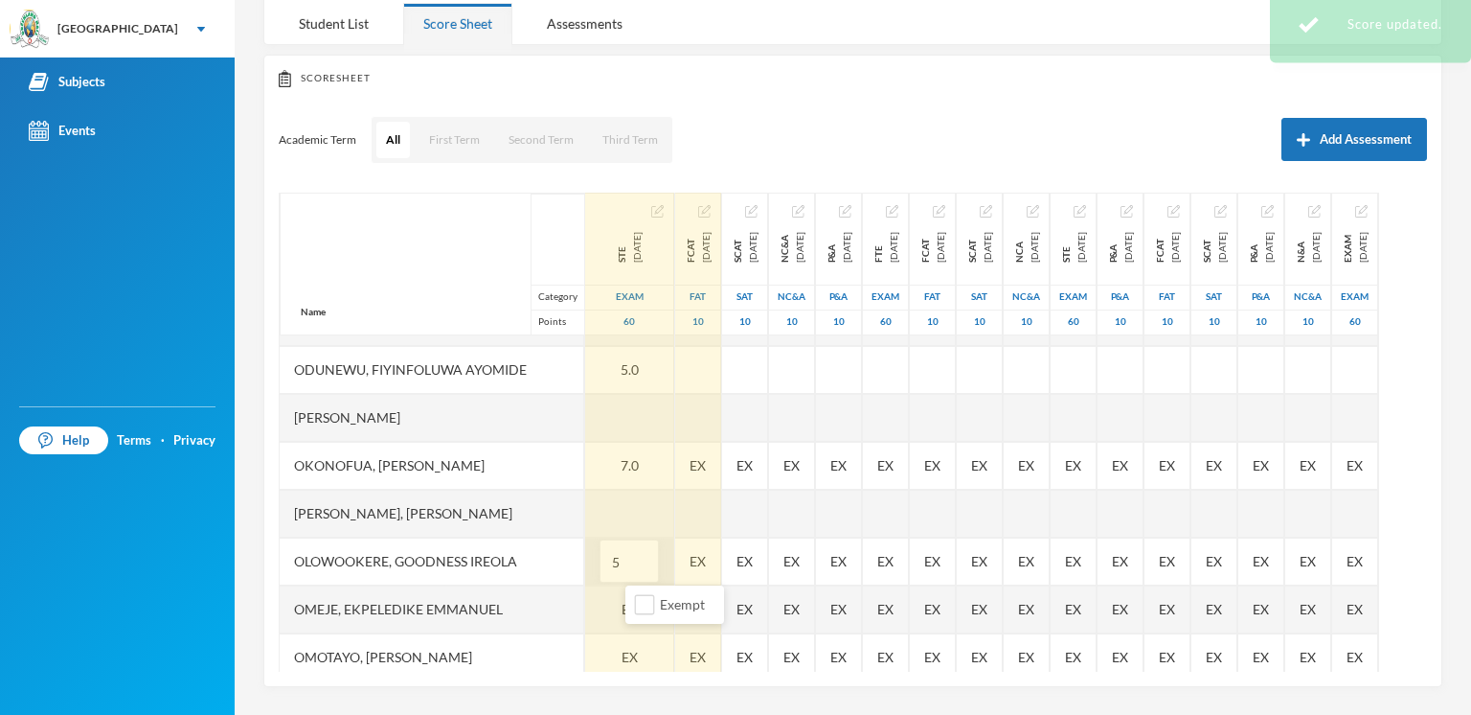
type input "5"
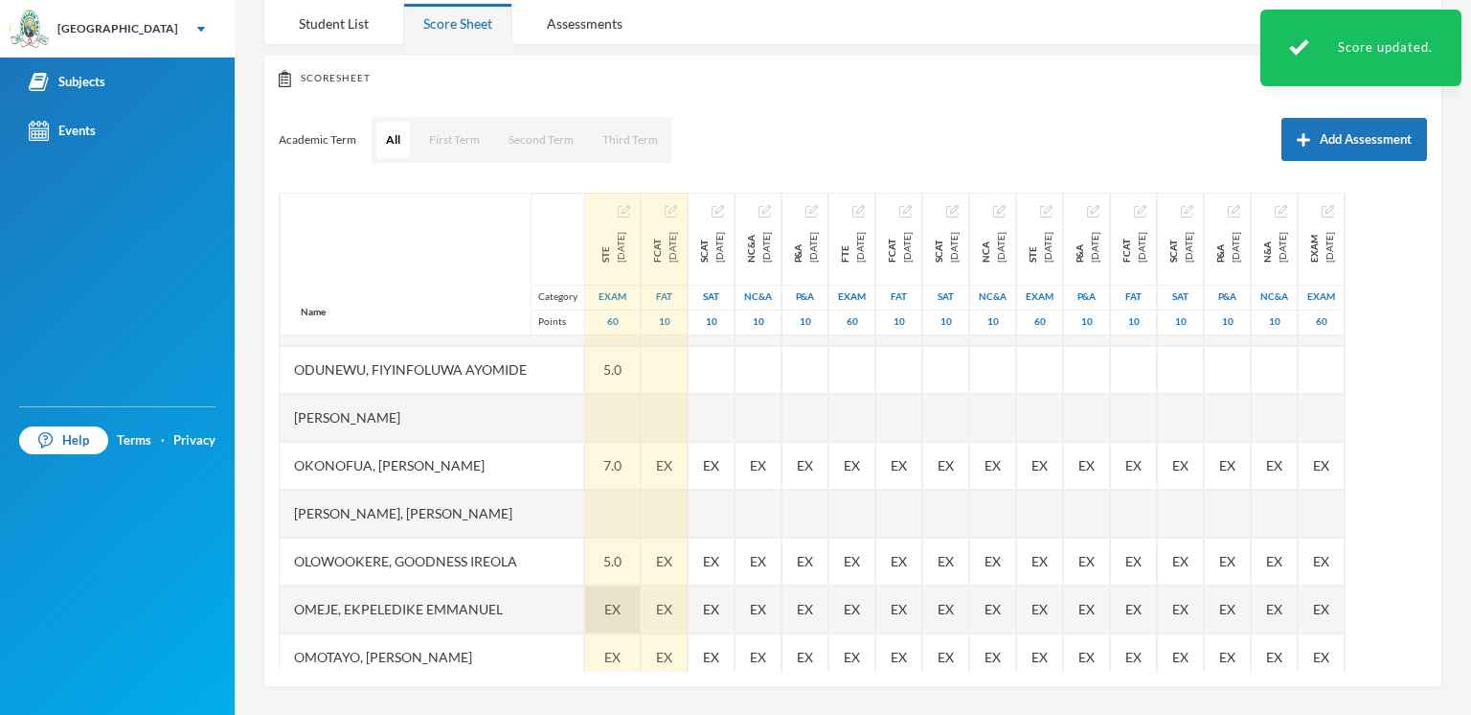
click at [641, 611] on div "EX" at bounding box center [613, 609] width 56 height 48
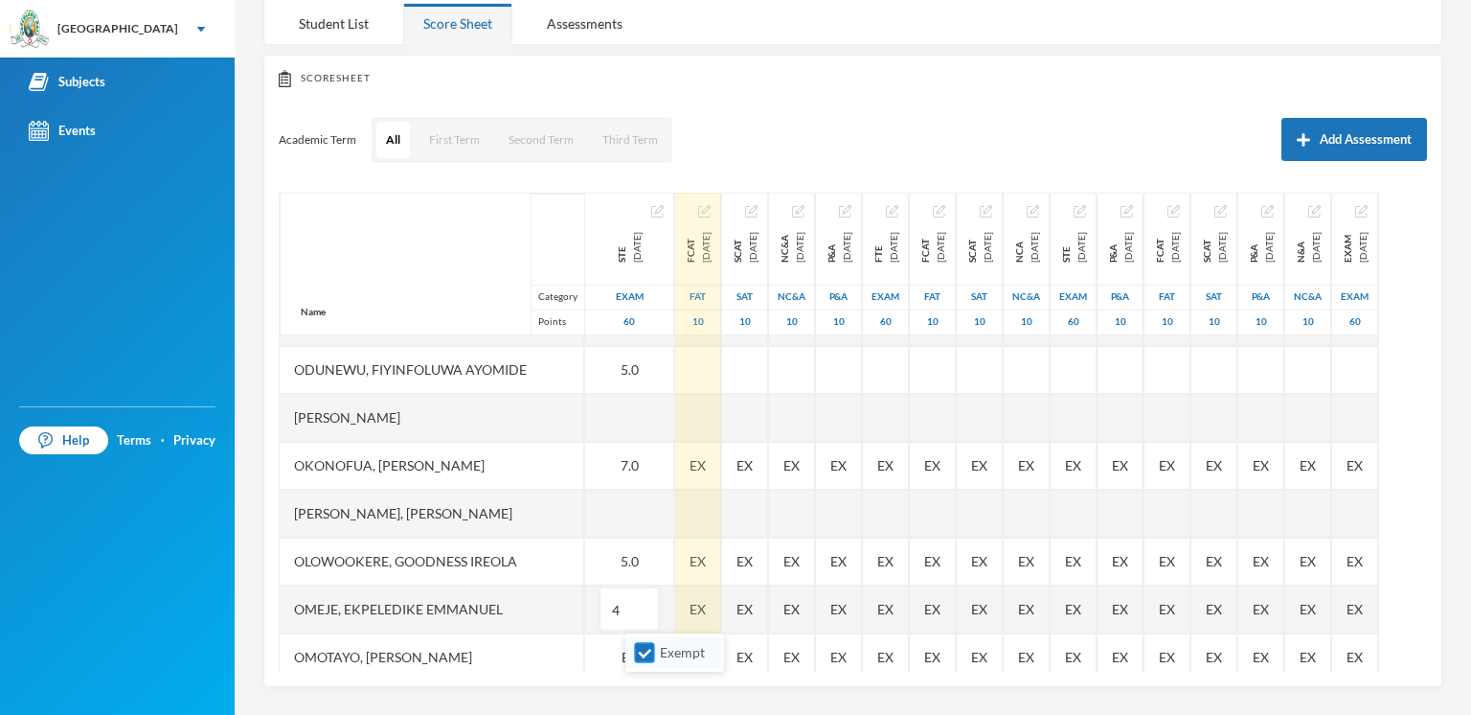
type input "4"
click at [657, 650] on span "Exempt" at bounding box center [682, 652] width 60 height 16
click at [655, 650] on input "Exempt" at bounding box center [645, 653] width 20 height 20
checkbox input "false"
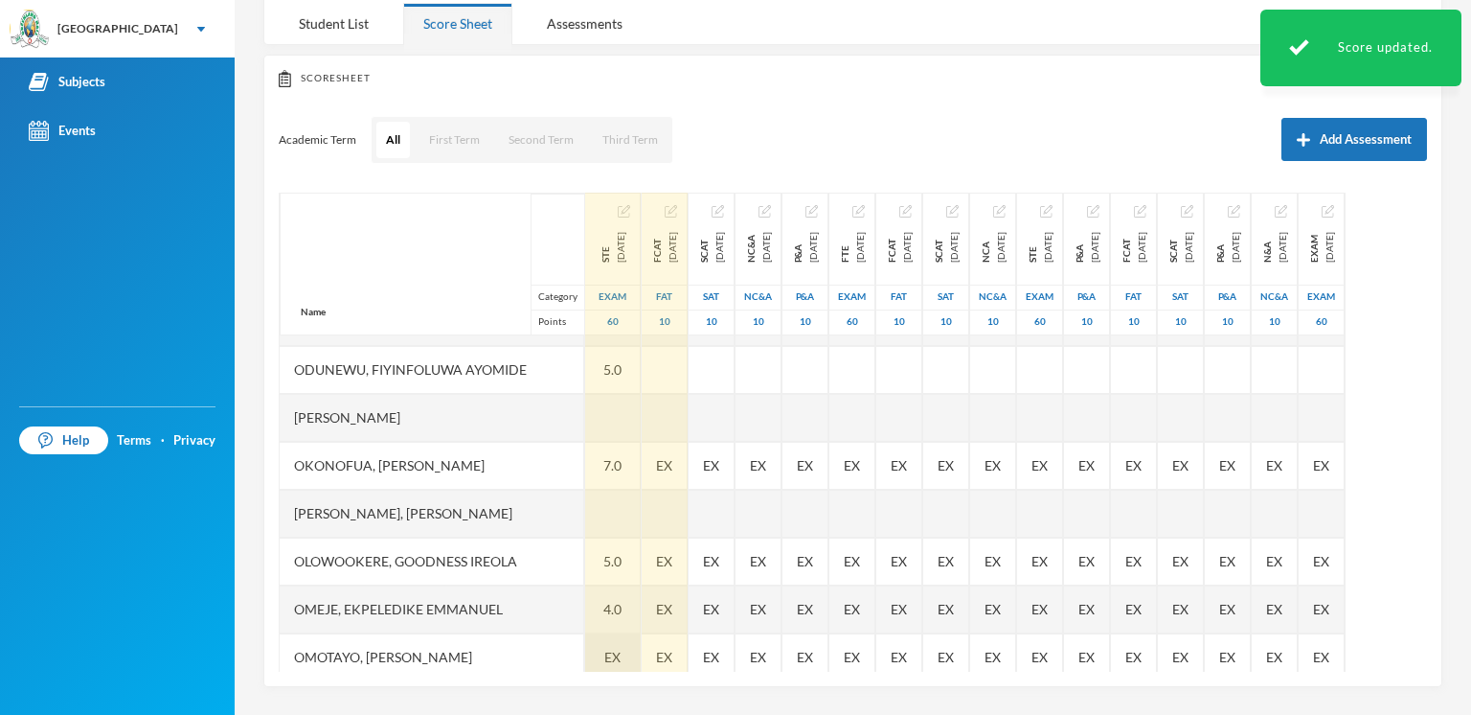
click at [641, 645] on div "EX" at bounding box center [613, 657] width 56 height 48
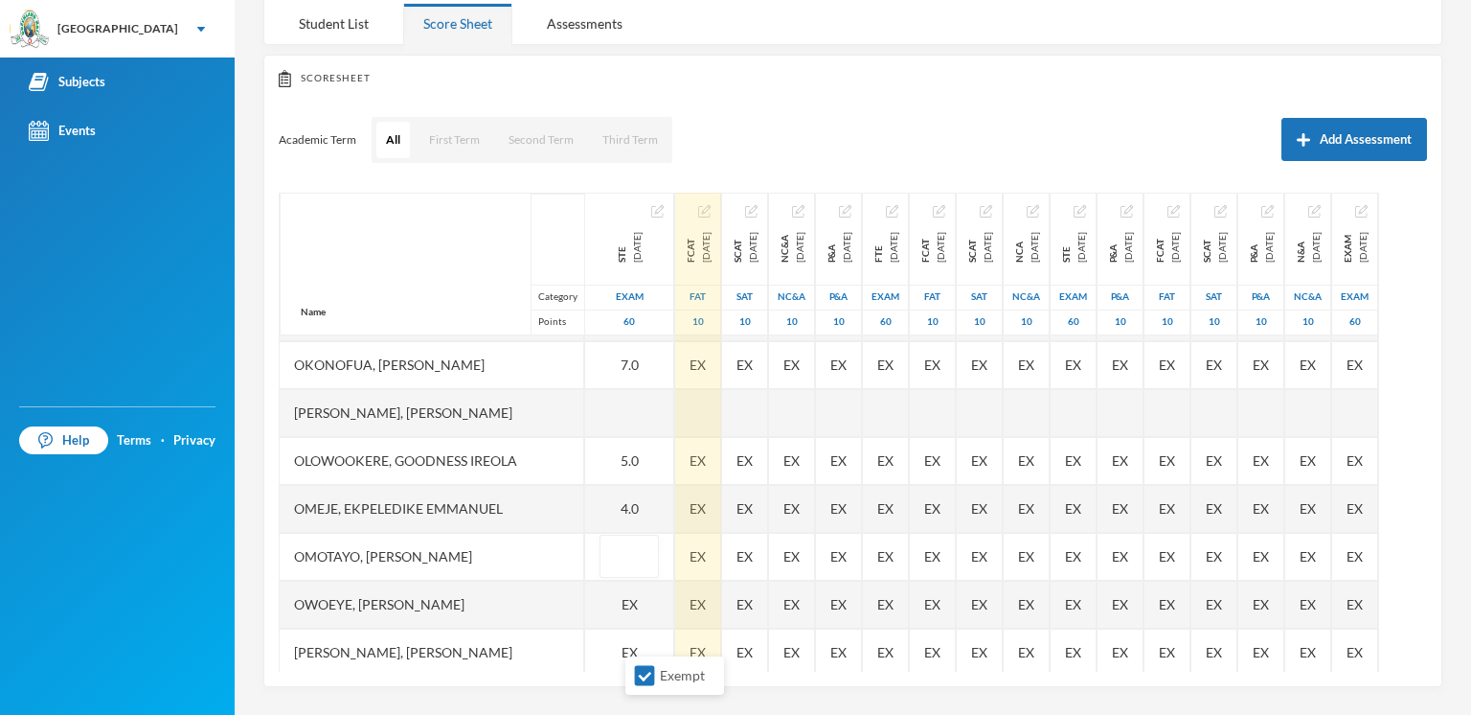
scroll to position [560, 0]
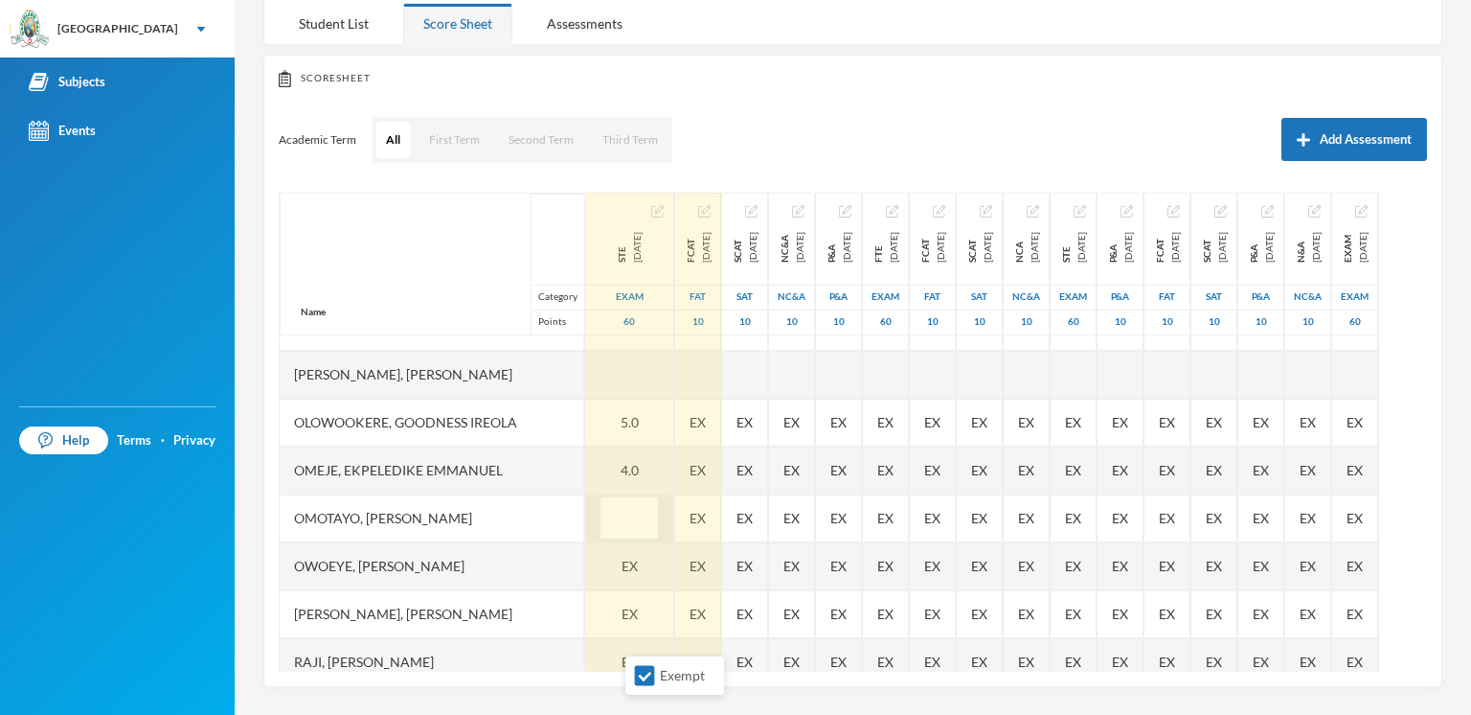
click at [644, 510] on input "text" at bounding box center [629, 518] width 38 height 43
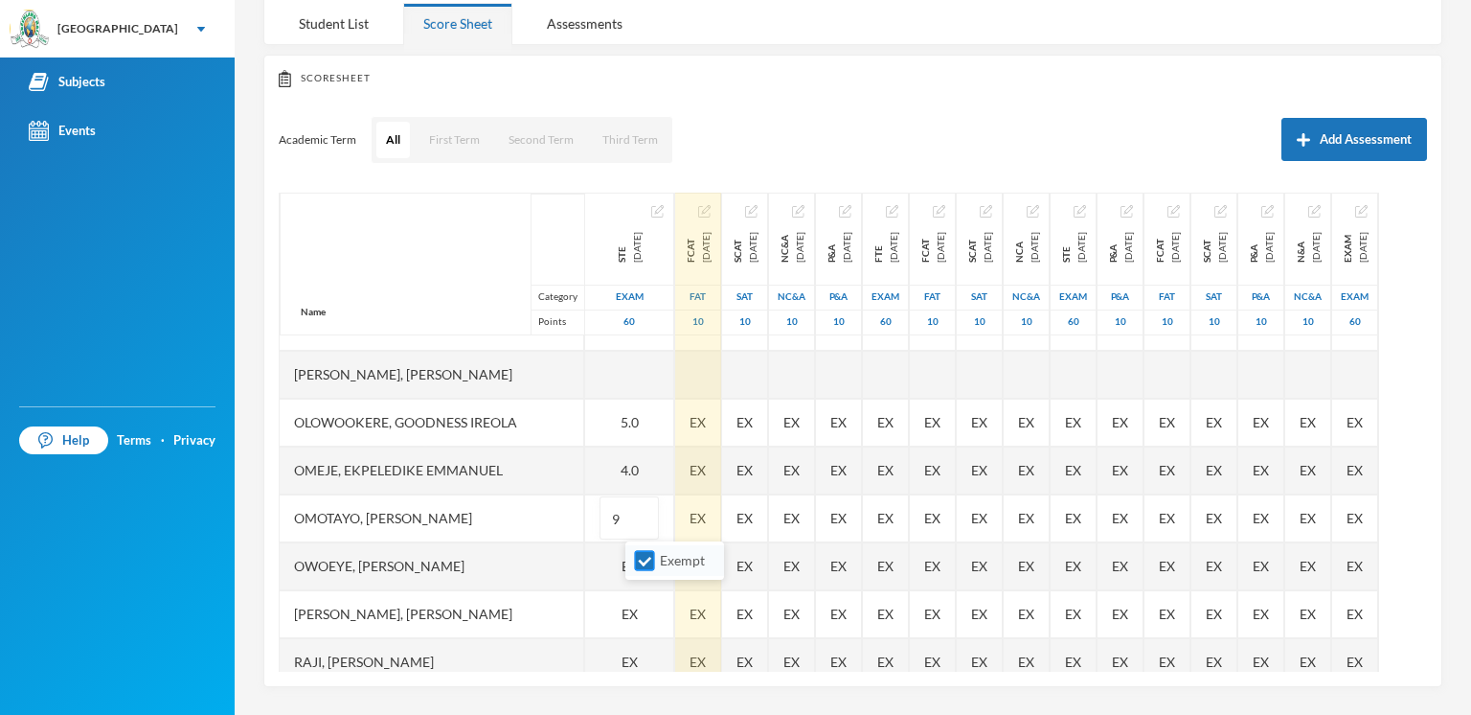
type input "9"
click at [661, 564] on span "Exempt" at bounding box center [682, 560] width 60 height 16
click at [655, 564] on input "Exempt" at bounding box center [645, 561] width 20 height 20
checkbox input "false"
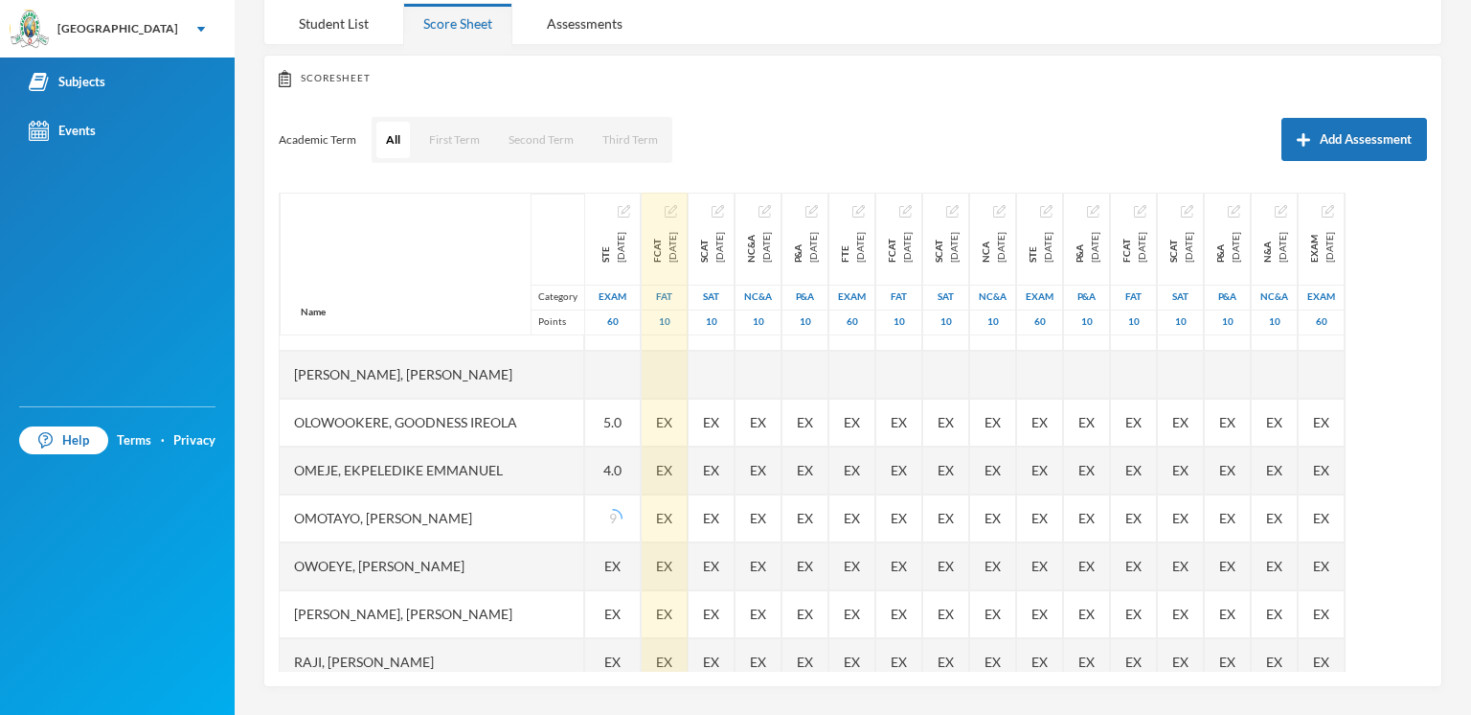
click at [641, 564] on div "EX" at bounding box center [613, 566] width 56 height 48
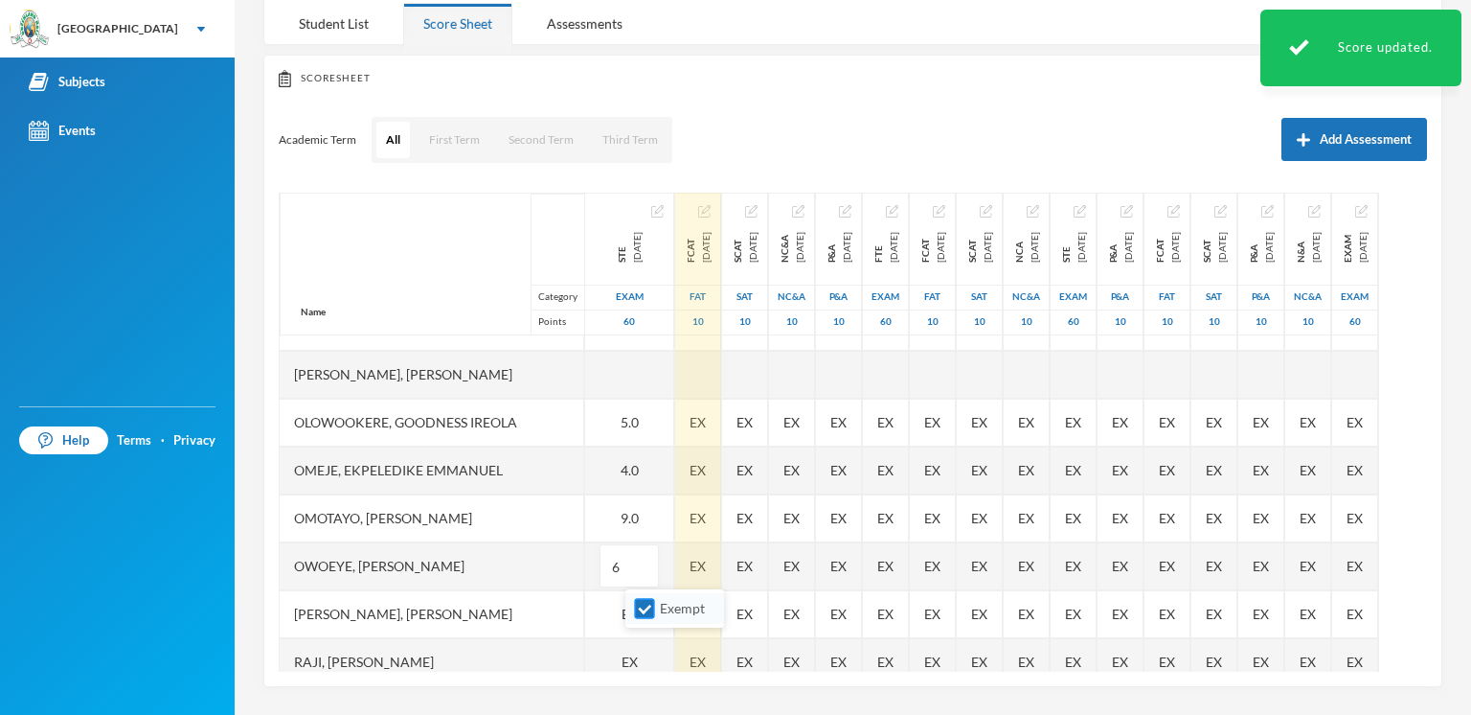
type input "6"
click at [659, 598] on label "Exempt" at bounding box center [675, 608] width 76 height 21
click at [655, 599] on input "Exempt" at bounding box center [645, 609] width 20 height 20
checkbox input "false"
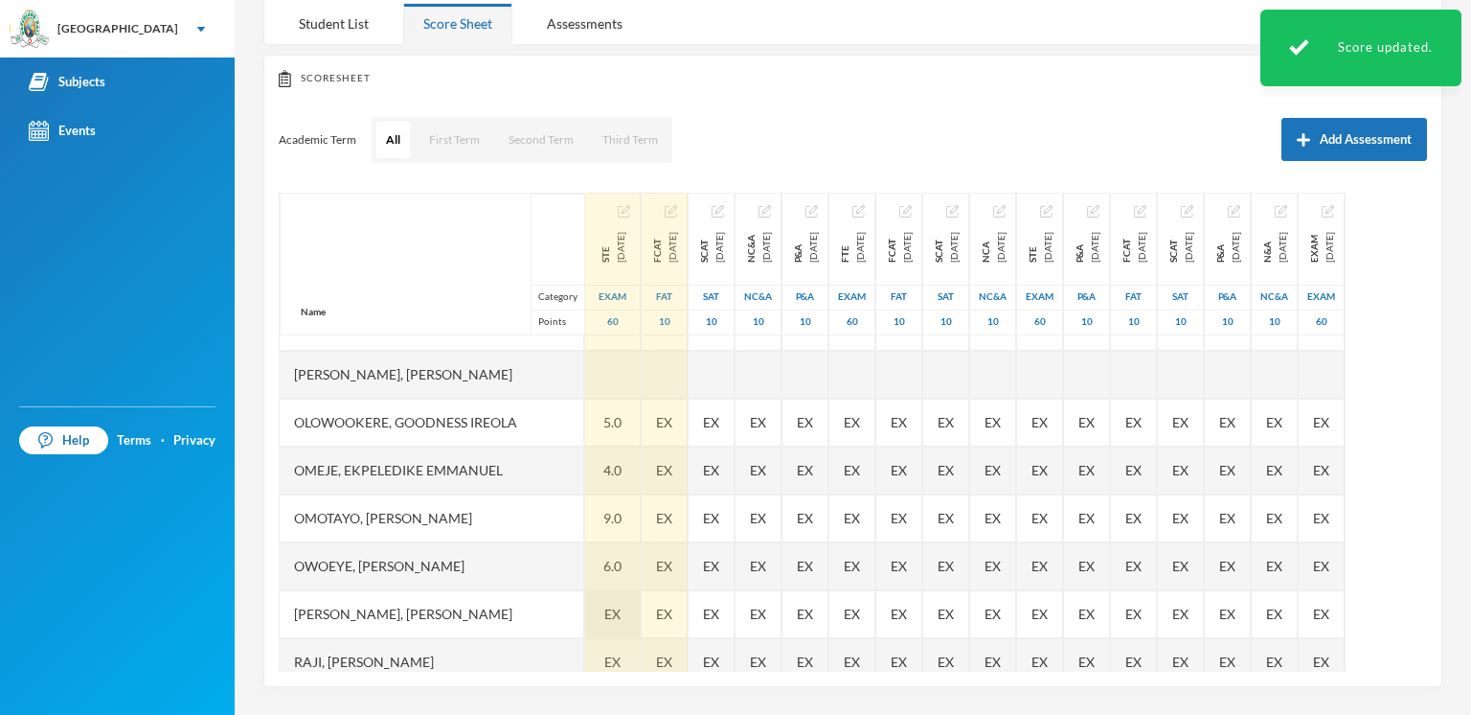
click at [641, 616] on div "EX" at bounding box center [613, 614] width 56 height 48
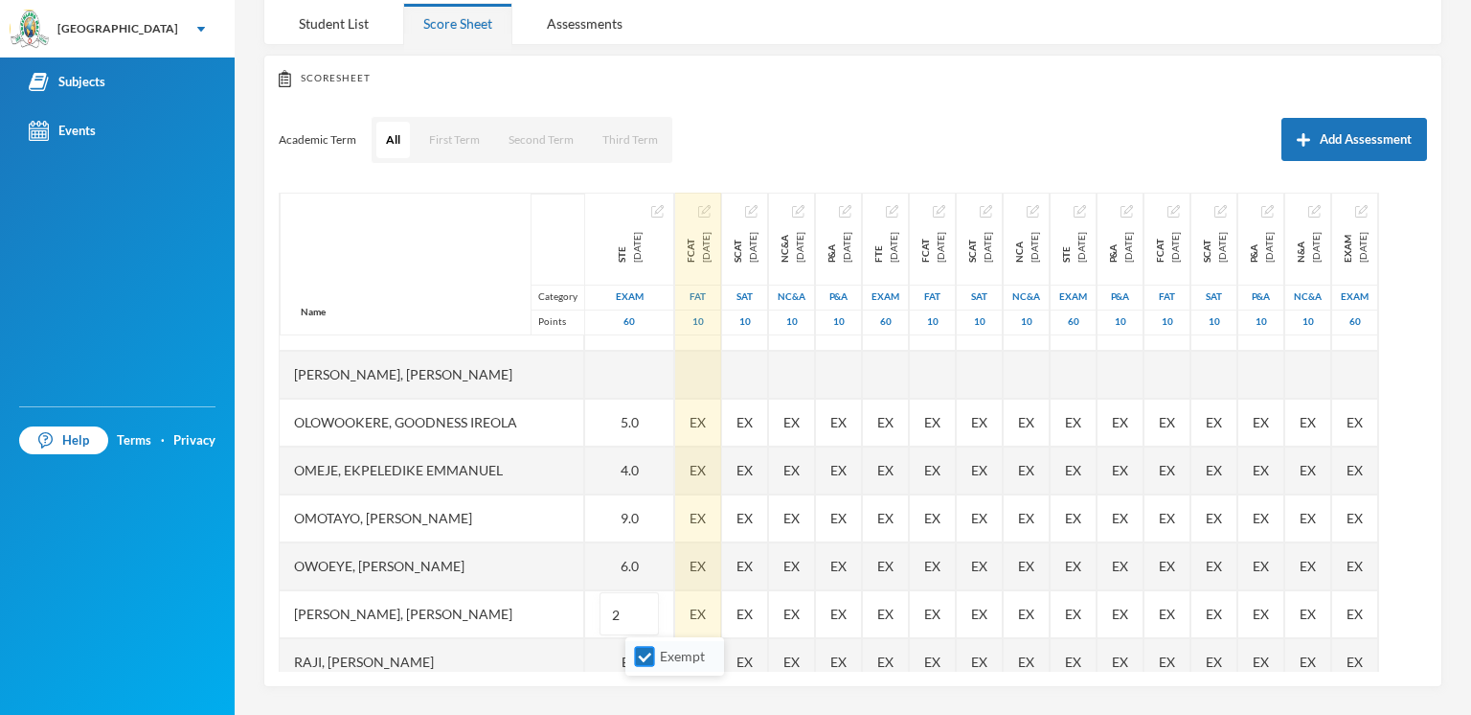
type input "2"
click at [648, 650] on input "Exempt" at bounding box center [645, 657] width 20 height 20
checkbox input "false"
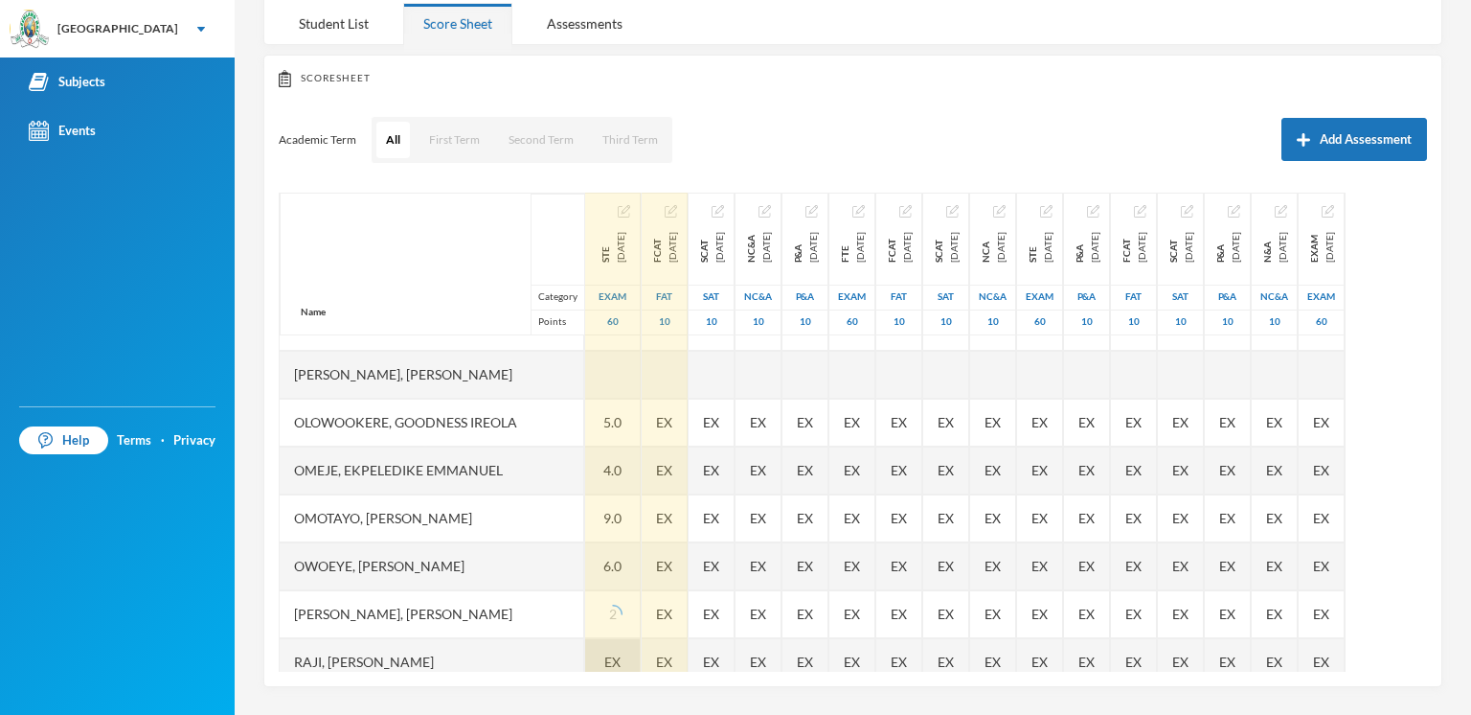
click at [621, 651] on span "EX" at bounding box center [612, 661] width 16 height 20
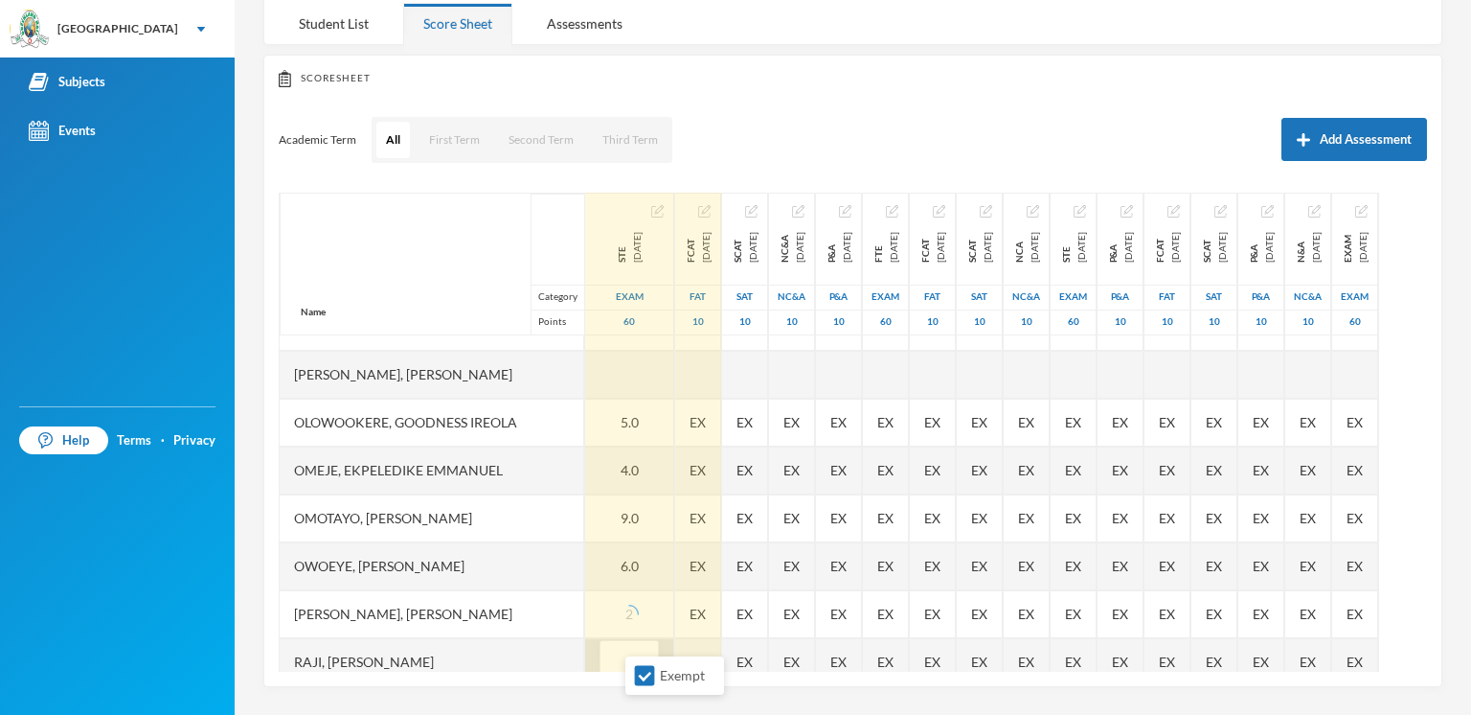
scroll to position [590, 0]
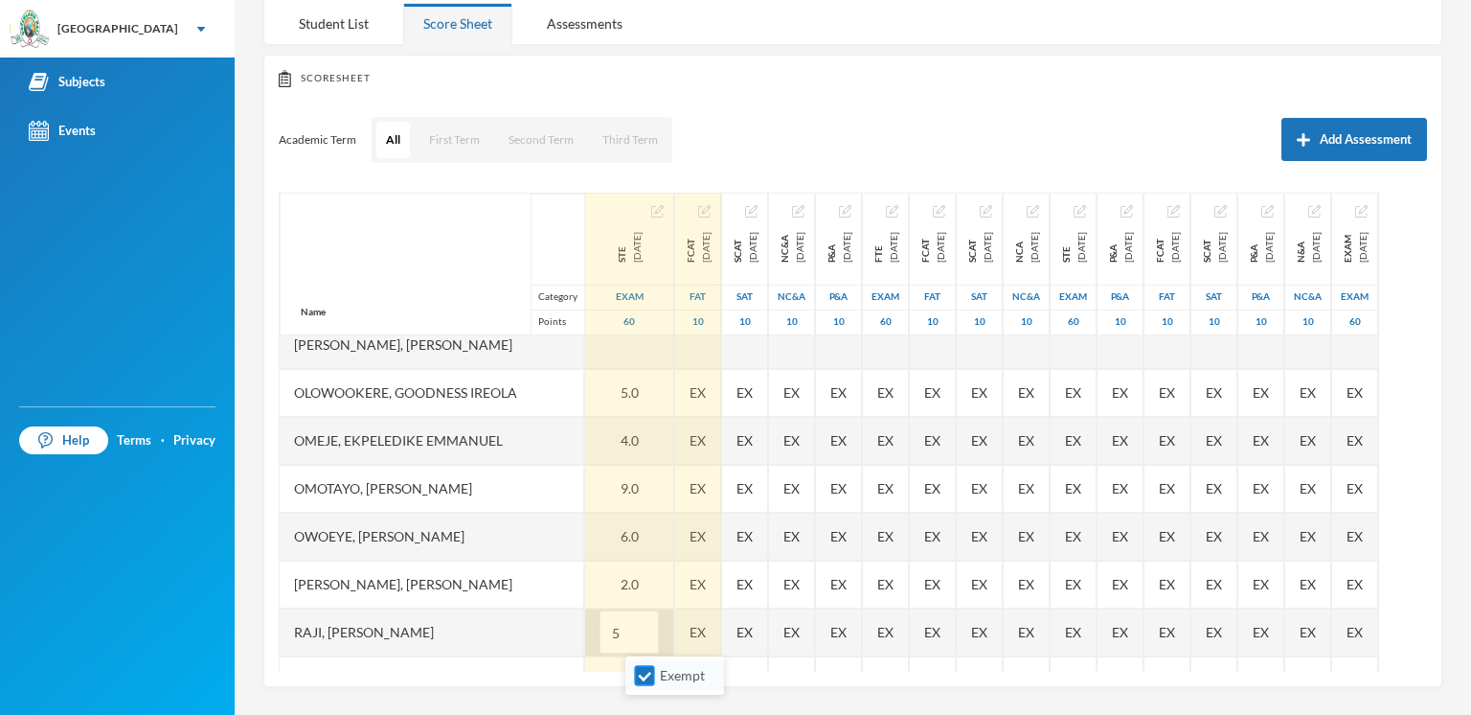
type input "5"
click at [647, 677] on input "Exempt" at bounding box center [645, 676] width 20 height 20
checkbox input "false"
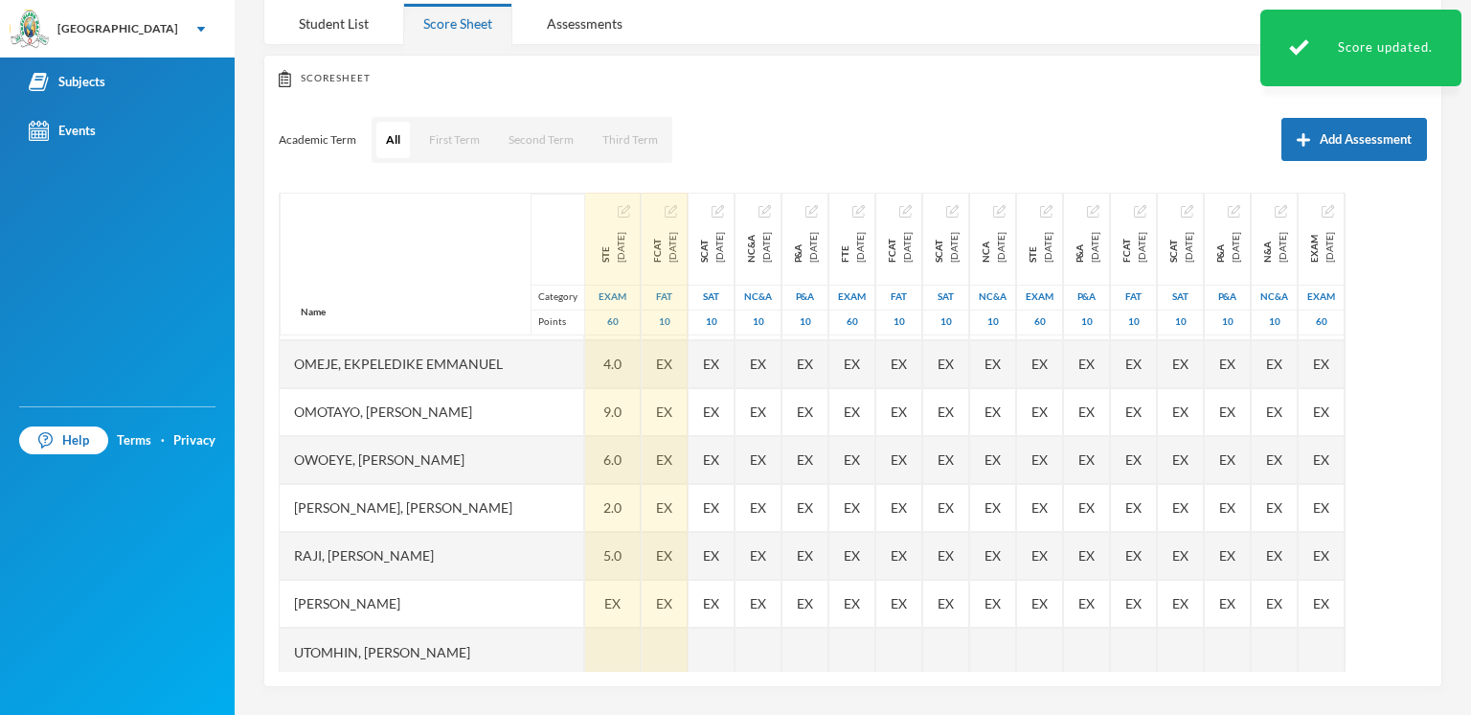
scroll to position [687, 0]
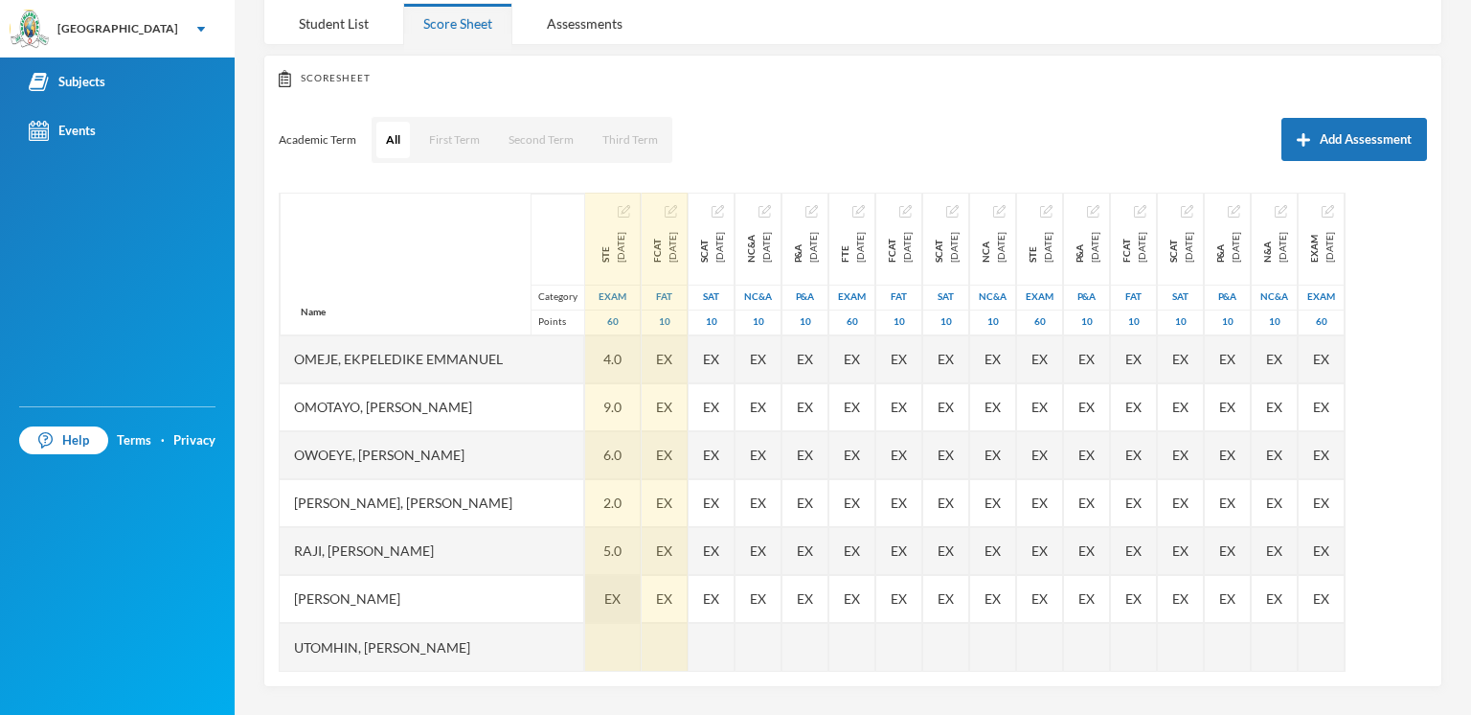
click at [621, 588] on span "EX" at bounding box center [612, 598] width 16 height 20
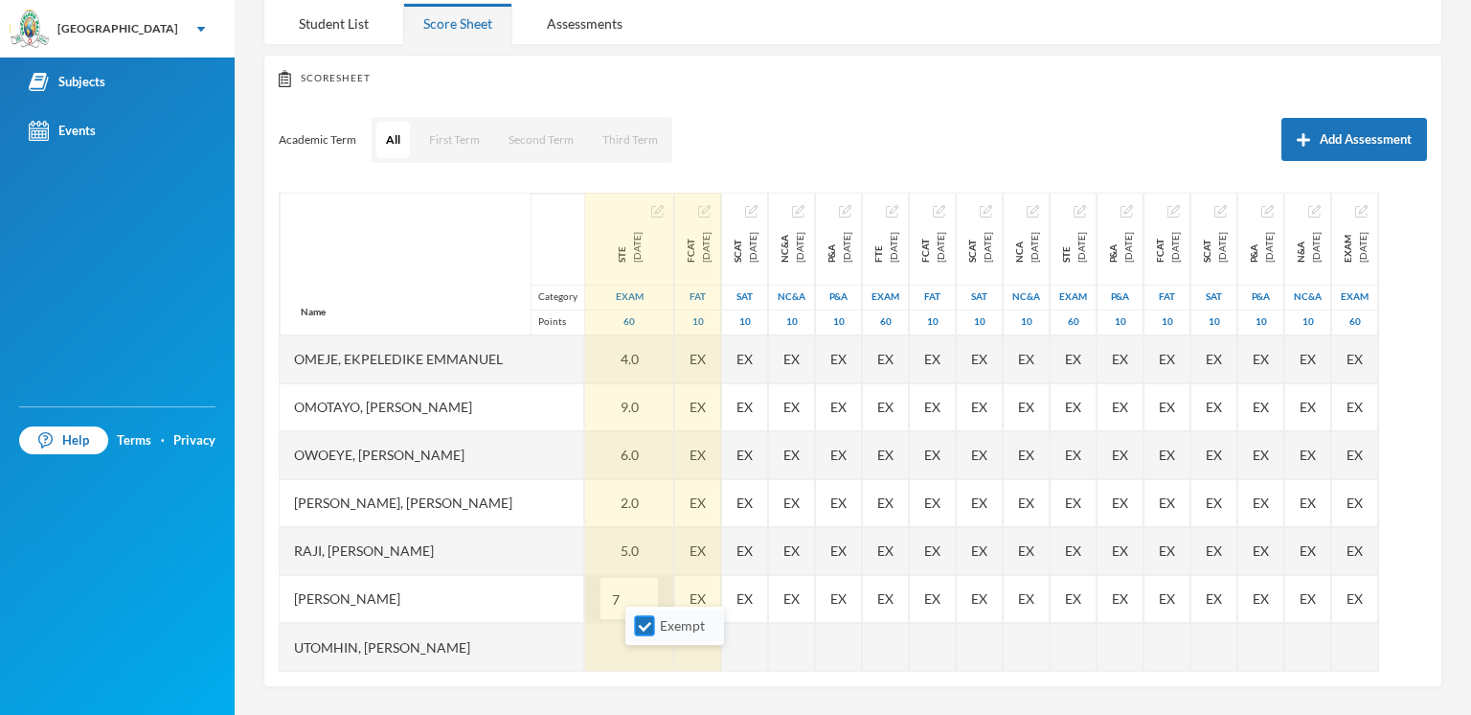
drag, startPoint x: 640, startPoint y: 586, endPoint x: 644, endPoint y: 625, distance: 39.5
click at [644, 625] on body "[GEOGRAPHIC_DATA] Your Bluebic Account Greenland Hall Add a New School Subjects…" at bounding box center [735, 357] width 1471 height 715
type input "7"
click at [644, 625] on input "Exempt" at bounding box center [645, 626] width 20 height 20
checkbox input "false"
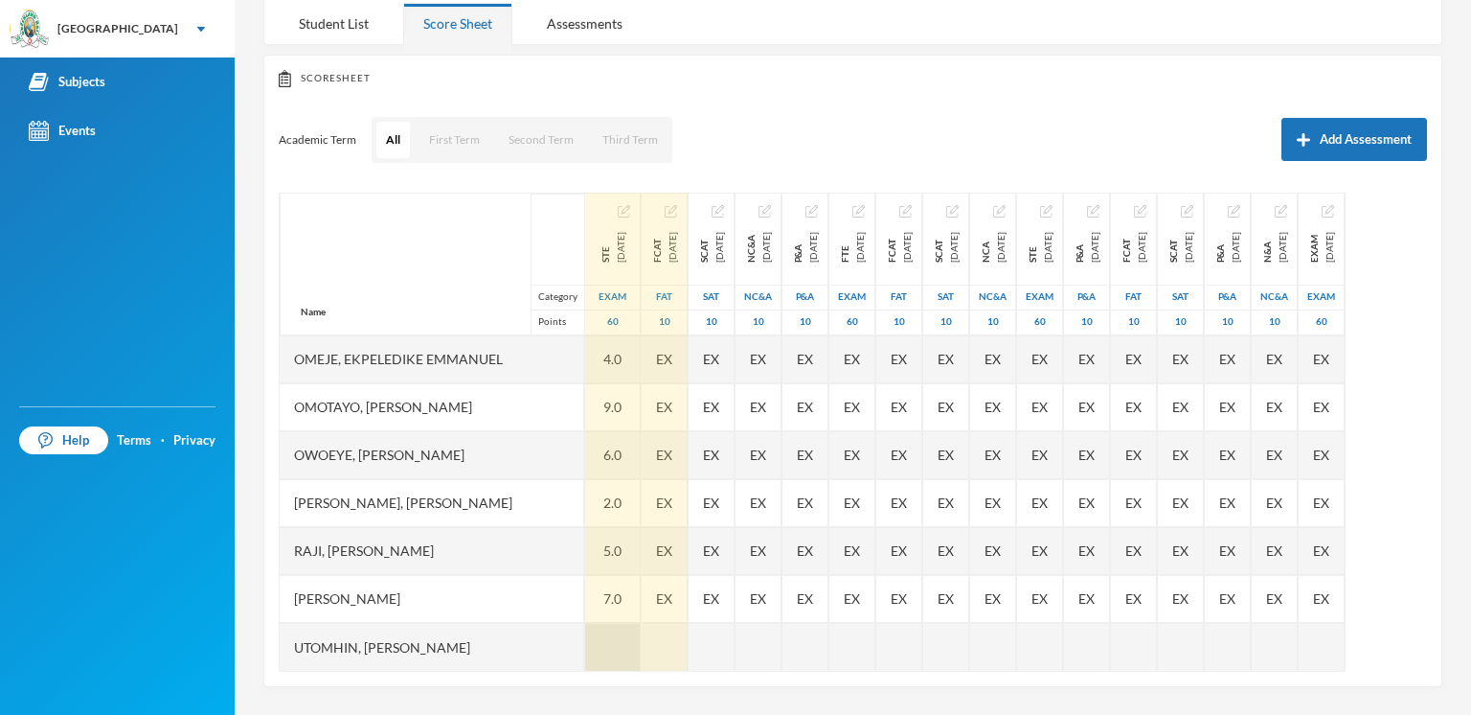
click at [641, 643] on div at bounding box center [613, 647] width 56 height 48
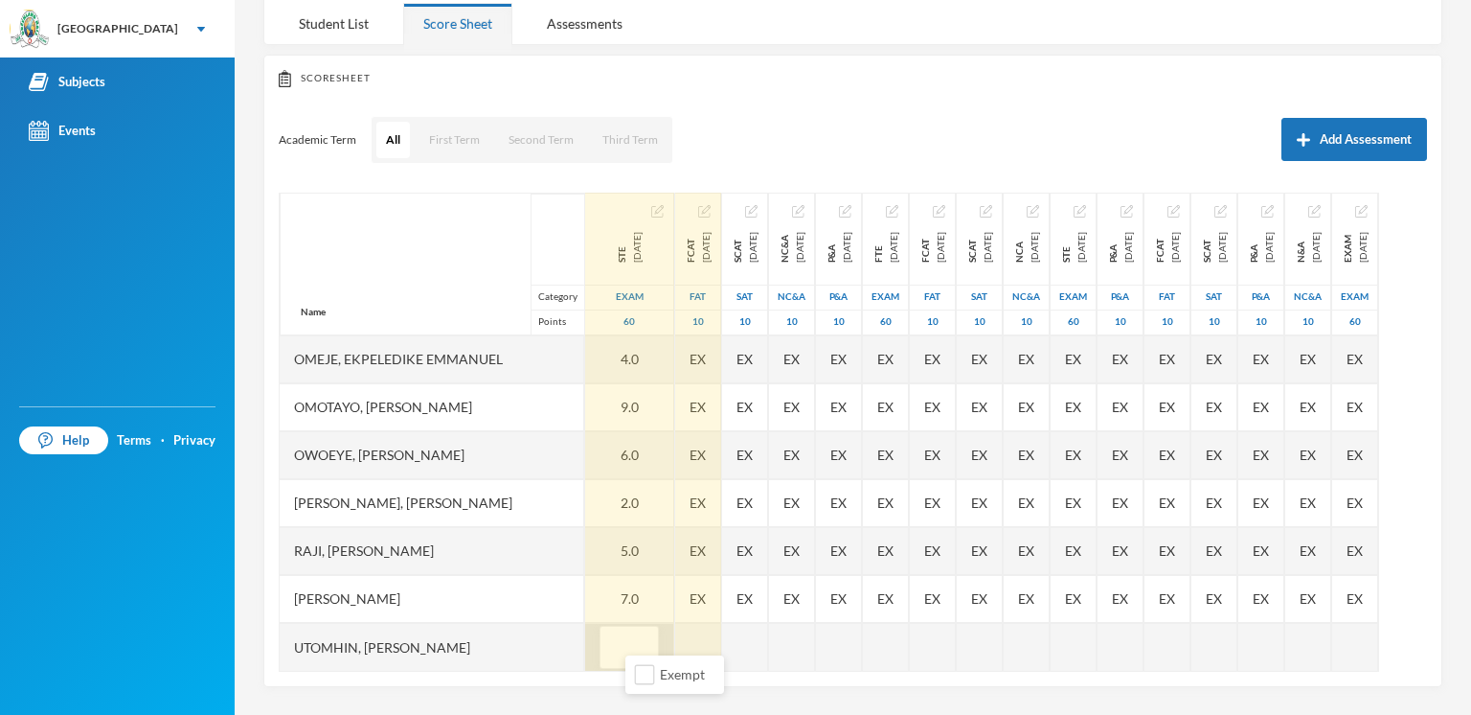
type input "5"
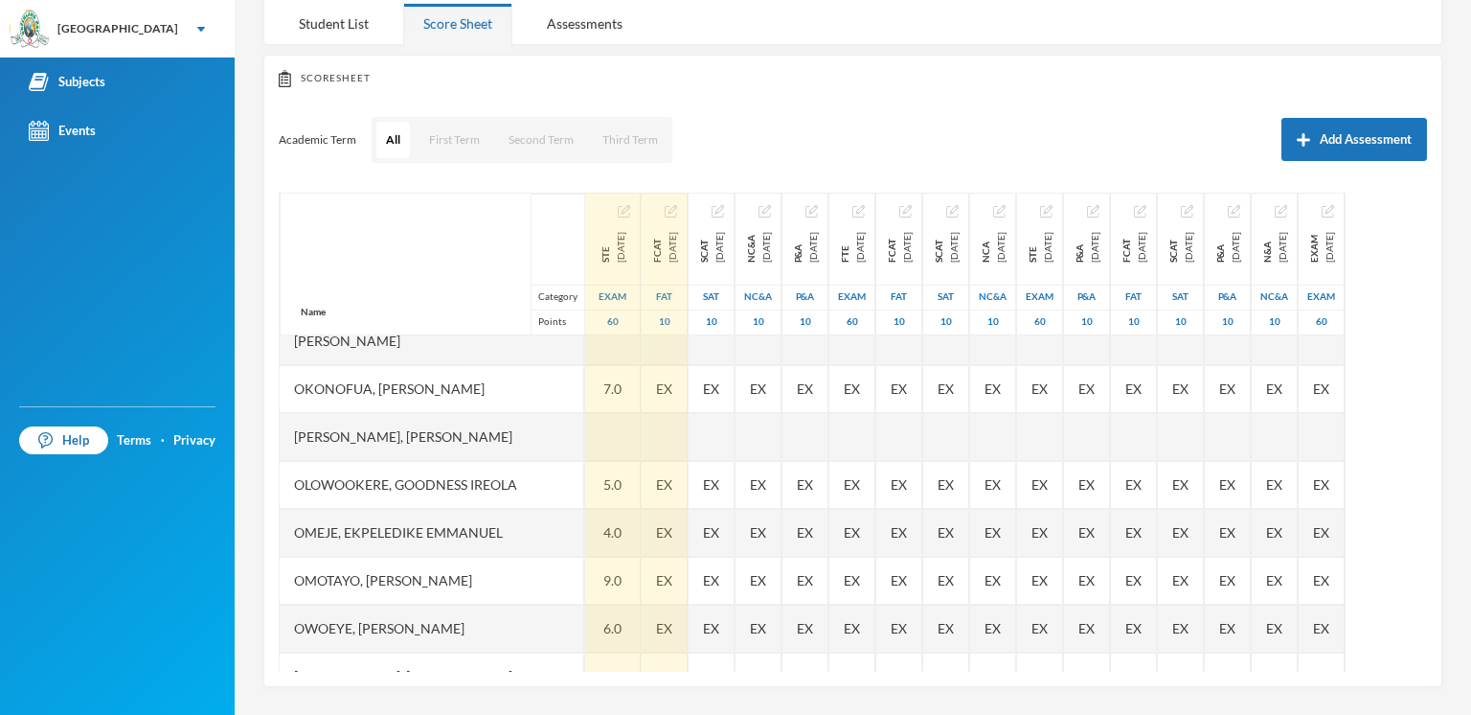
scroll to position [495, 0]
click at [631, 443] on div at bounding box center [613, 440] width 56 height 48
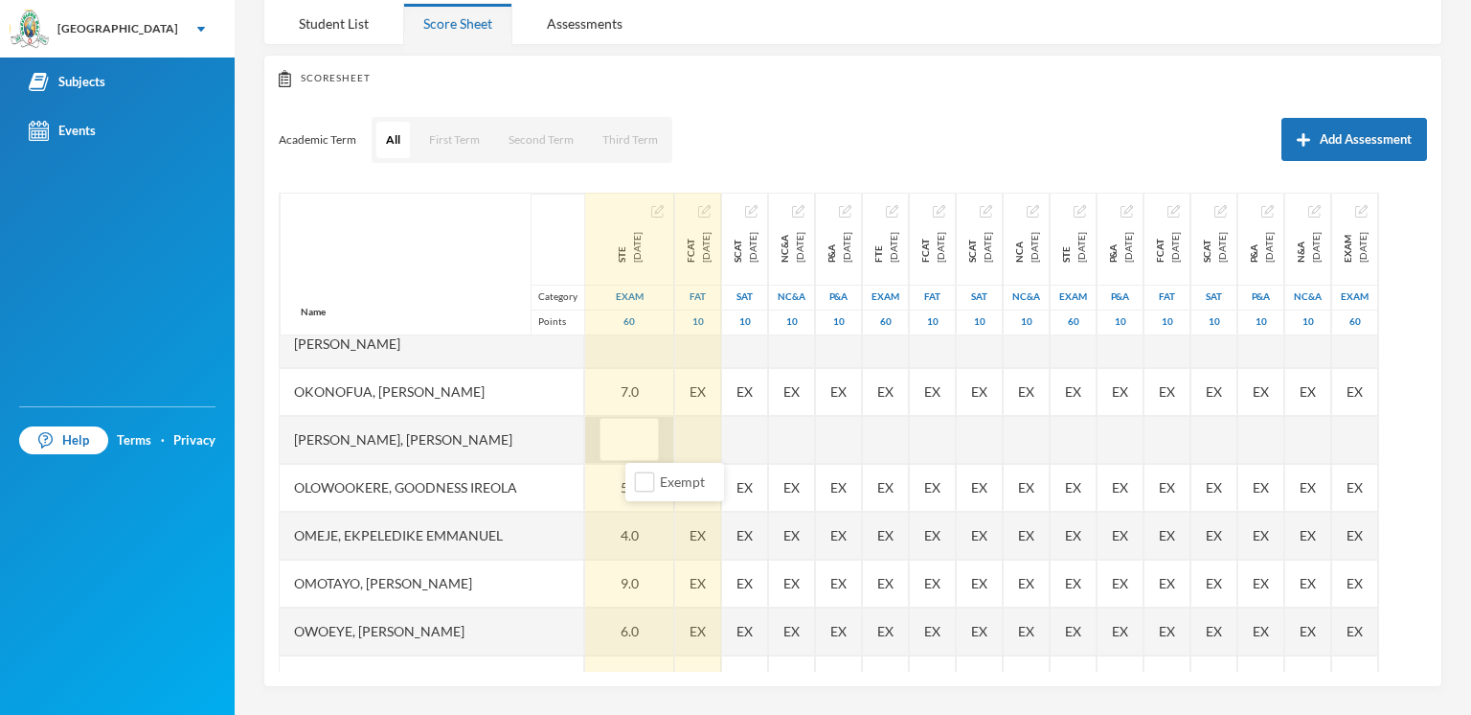
type input "5"
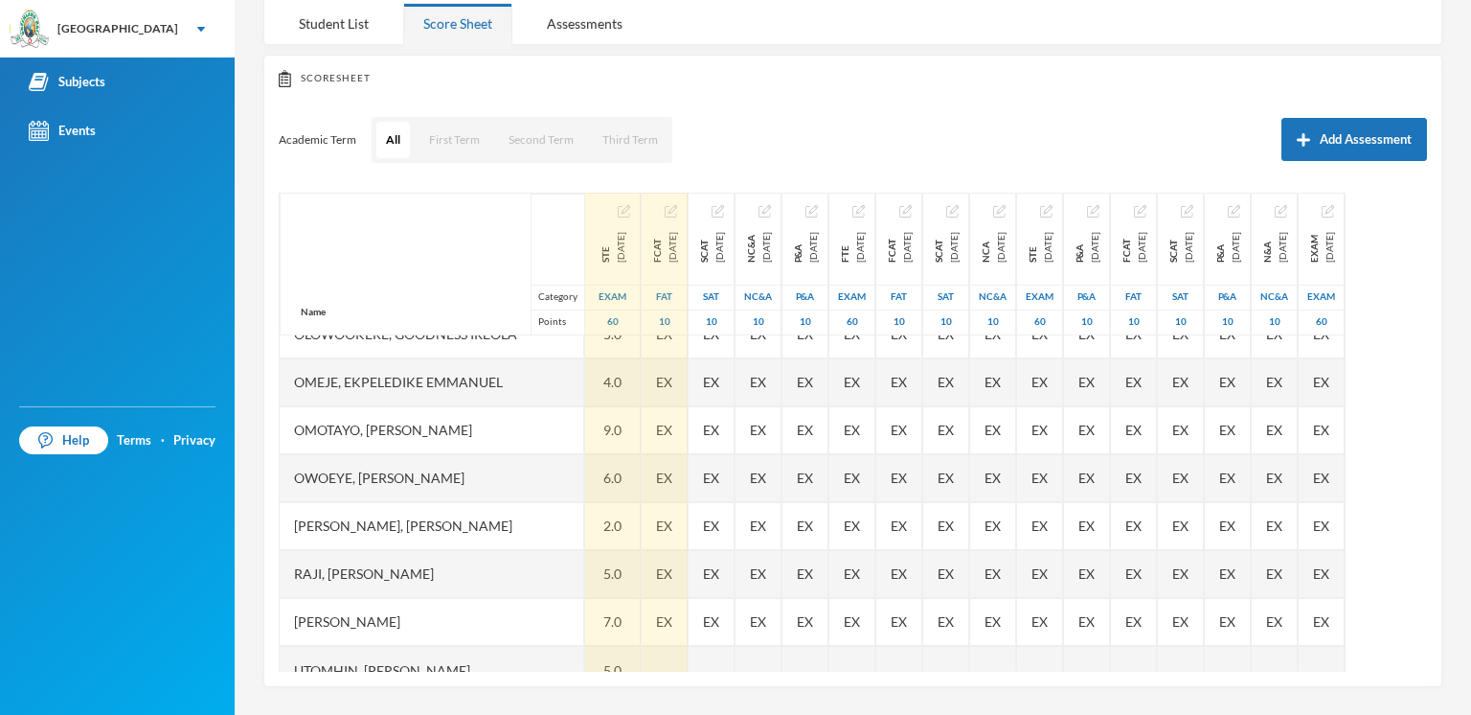
scroll to position [687, 0]
